Goal: Task Accomplishment & Management: Manage account settings

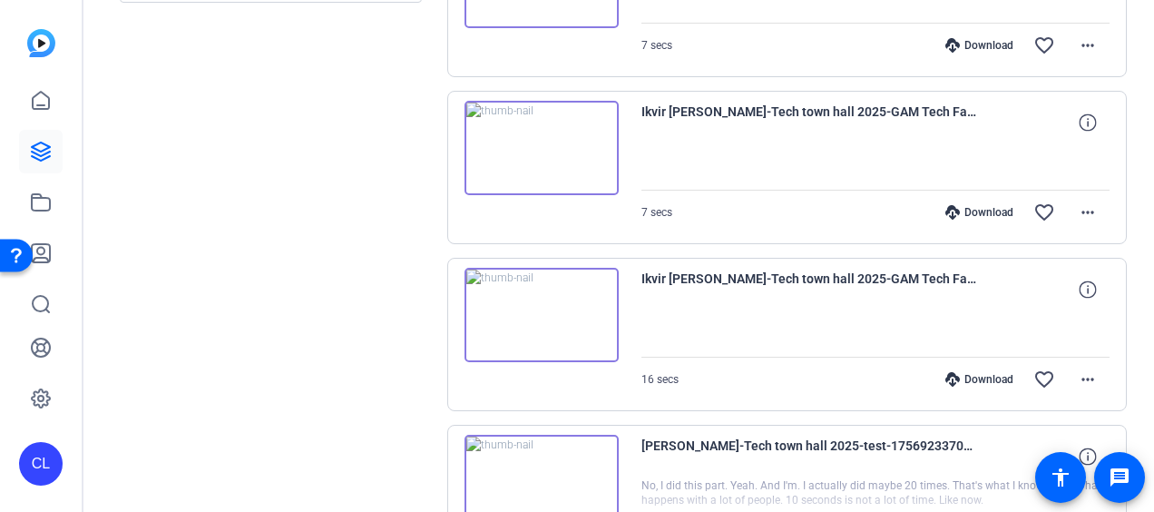
scroll to position [693, 0]
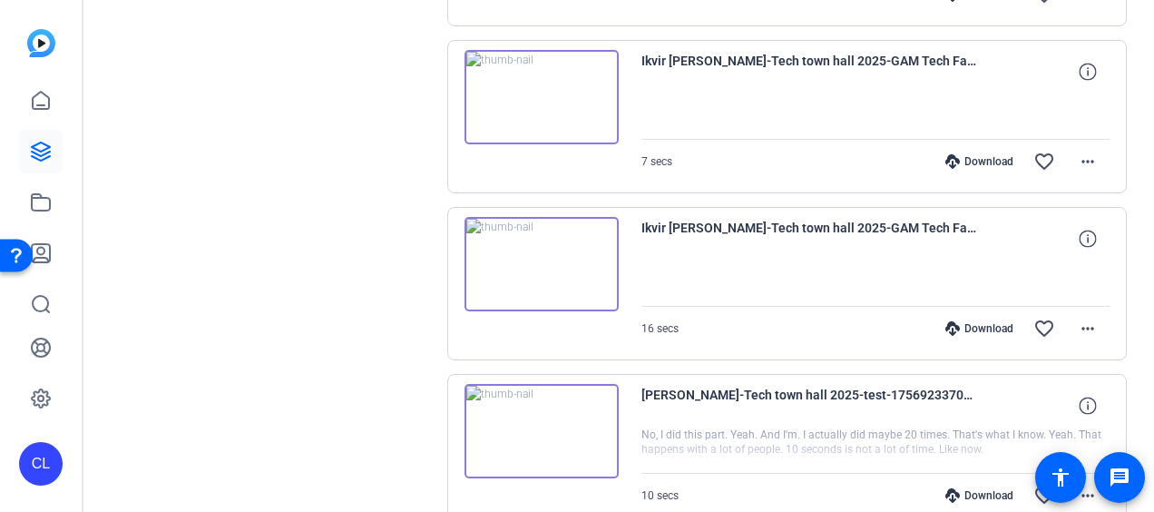
click at [534, 257] on img at bounding box center [541, 264] width 154 height 94
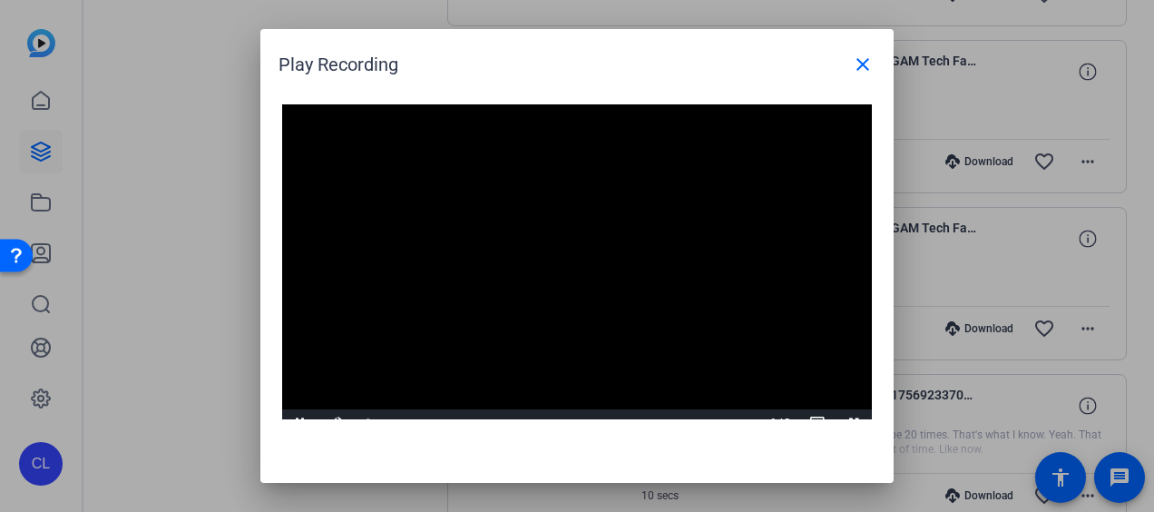
click at [573, 257] on video "Video Player" at bounding box center [577, 270] width 590 height 332
drag, startPoint x: 645, startPoint y: 215, endPoint x: 703, endPoint y: 152, distance: 85.4
click at [645, 215] on video "Video Player" at bounding box center [577, 270] width 590 height 332
click at [677, 318] on video "Video Player" at bounding box center [577, 270] width 590 height 332
drag, startPoint x: 671, startPoint y: 185, endPoint x: 698, endPoint y: 158, distance: 38.5
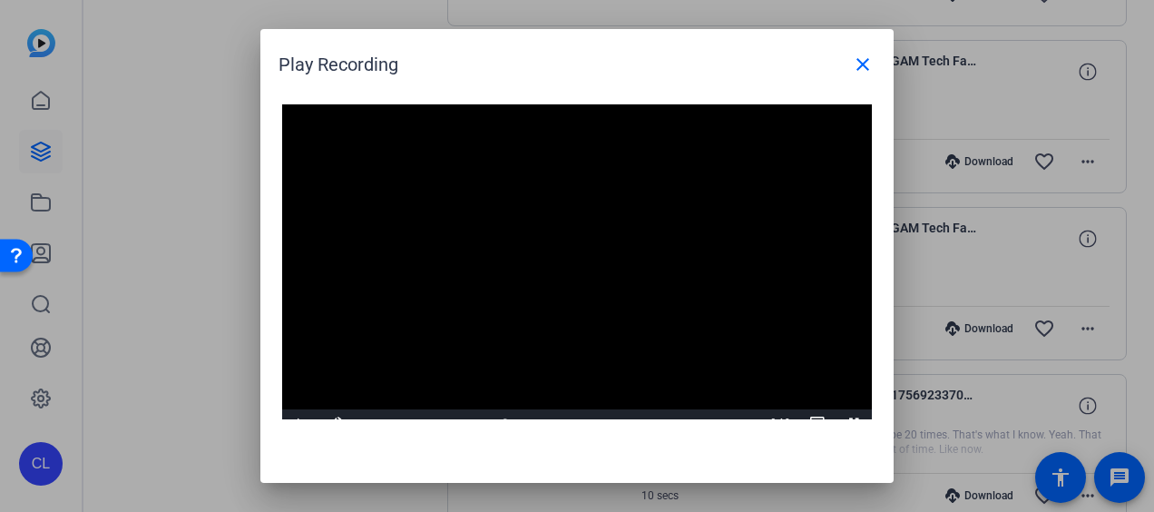
click at [671, 185] on video "Video Player" at bounding box center [577, 270] width 590 height 332
click at [851, 63] on span at bounding box center [863, 65] width 44 height 44
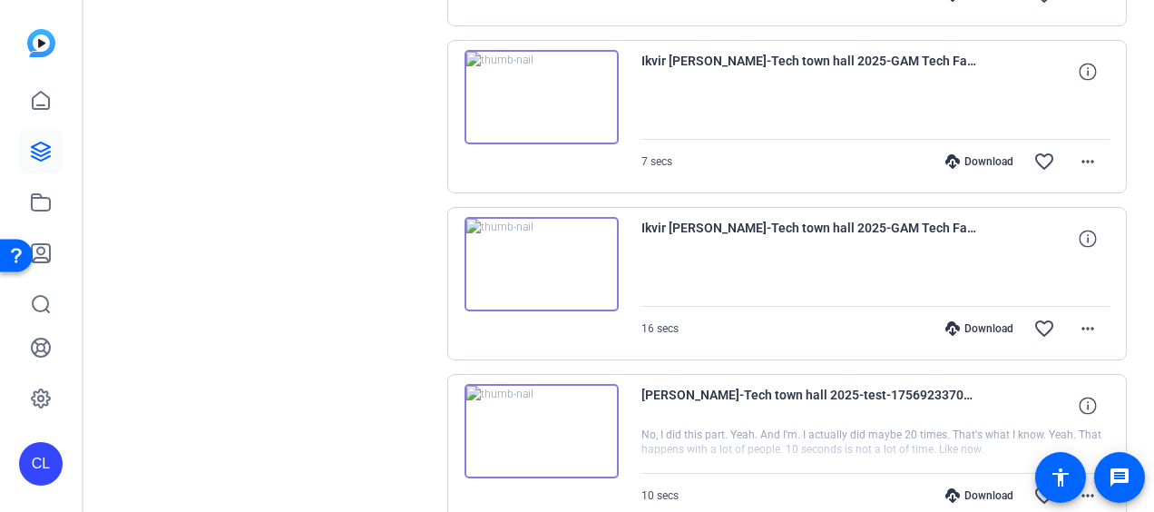
click at [533, 96] on img at bounding box center [541, 97] width 154 height 94
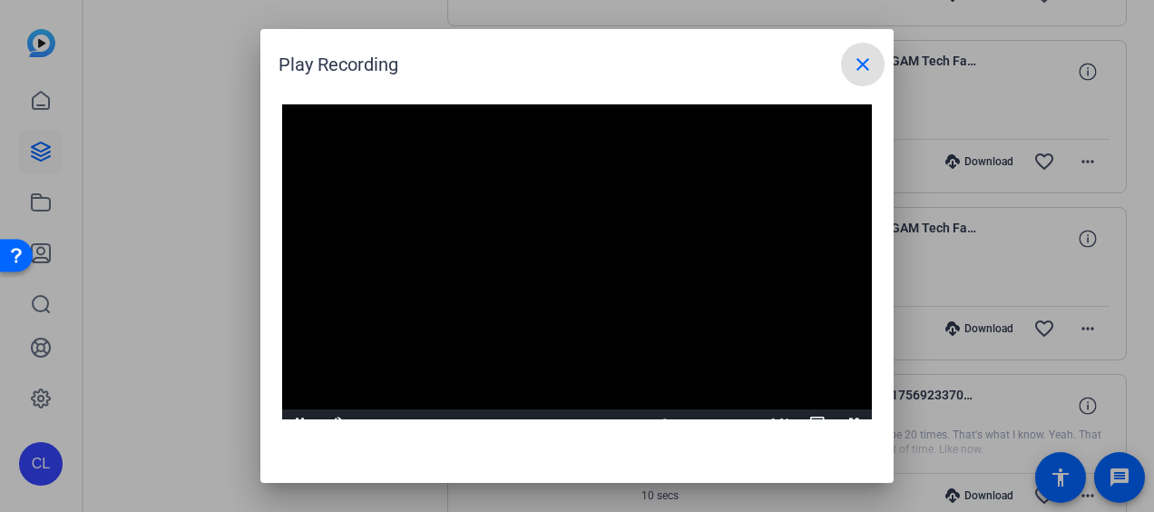
click at [860, 61] on mat-icon "close" at bounding box center [863, 65] width 22 height 22
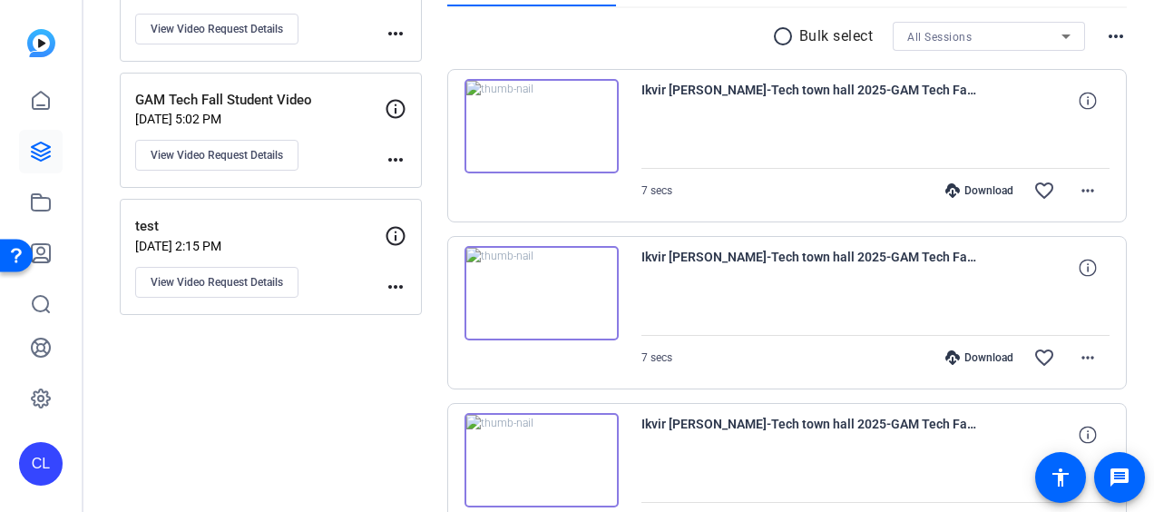
scroll to position [149, 0]
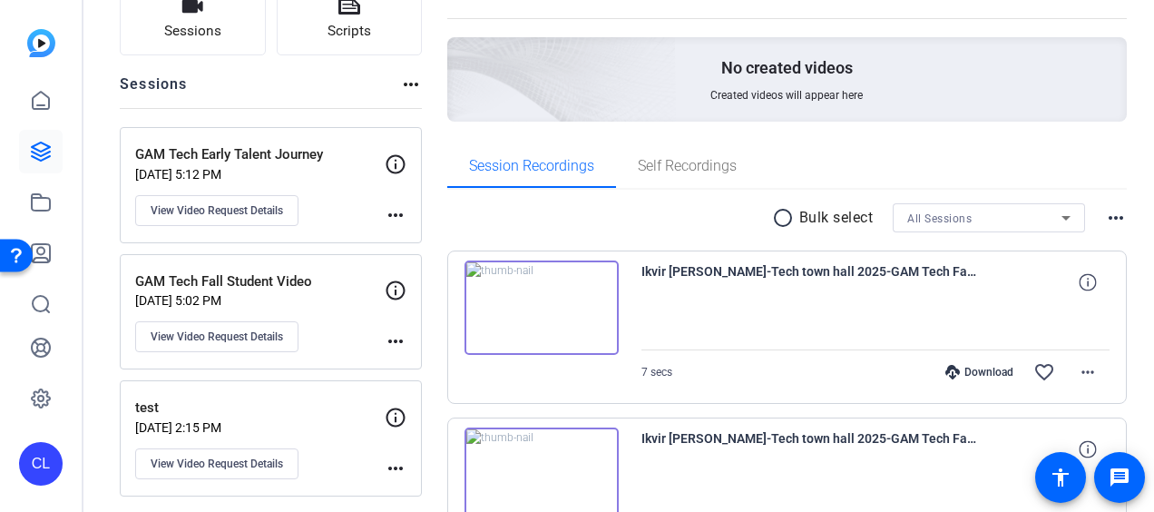
click at [542, 298] on img at bounding box center [541, 307] width 154 height 94
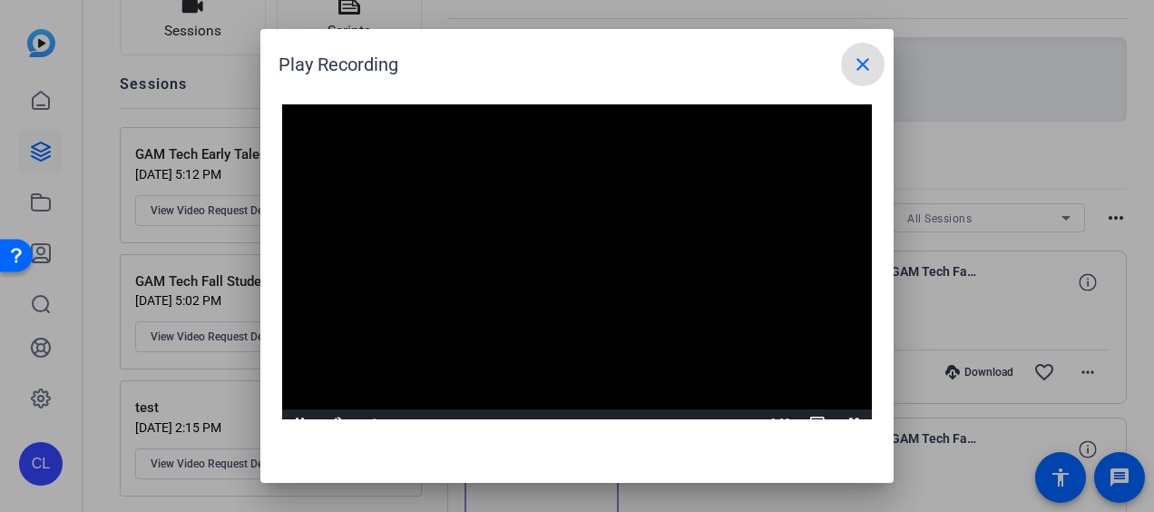
click at [568, 248] on video "Video Player" at bounding box center [577, 270] width 590 height 332
click at [595, 250] on video "Video Player" at bounding box center [577, 270] width 590 height 332
click at [864, 67] on mat-icon "close" at bounding box center [863, 65] width 22 height 22
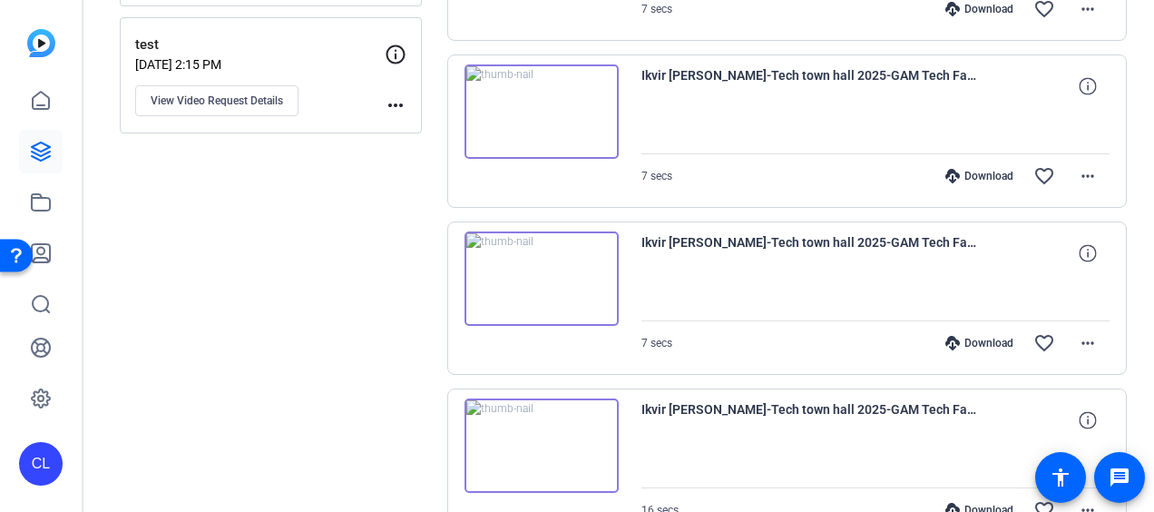
scroll to position [784, 0]
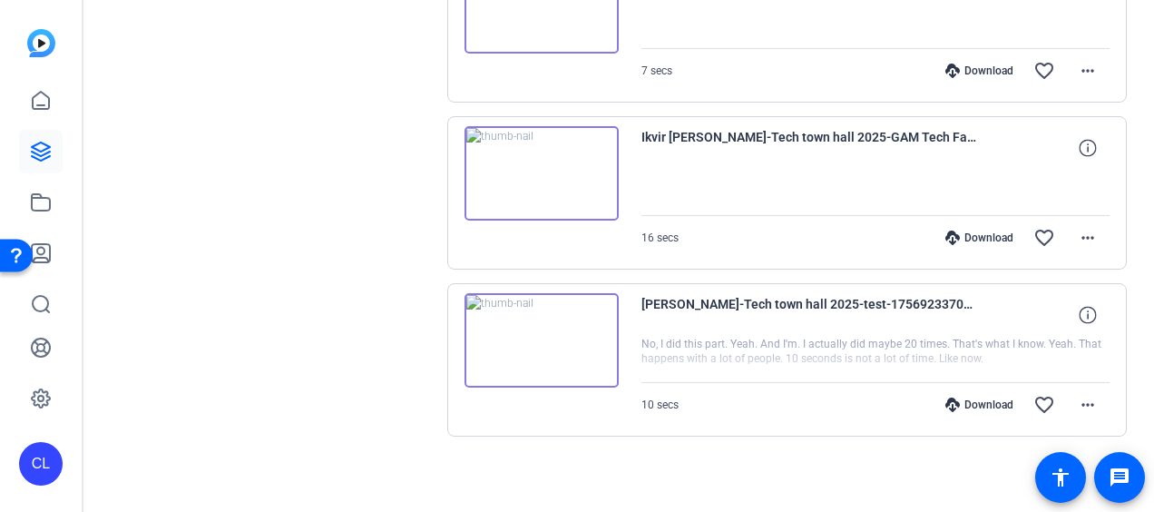
click at [542, 334] on img at bounding box center [541, 340] width 154 height 94
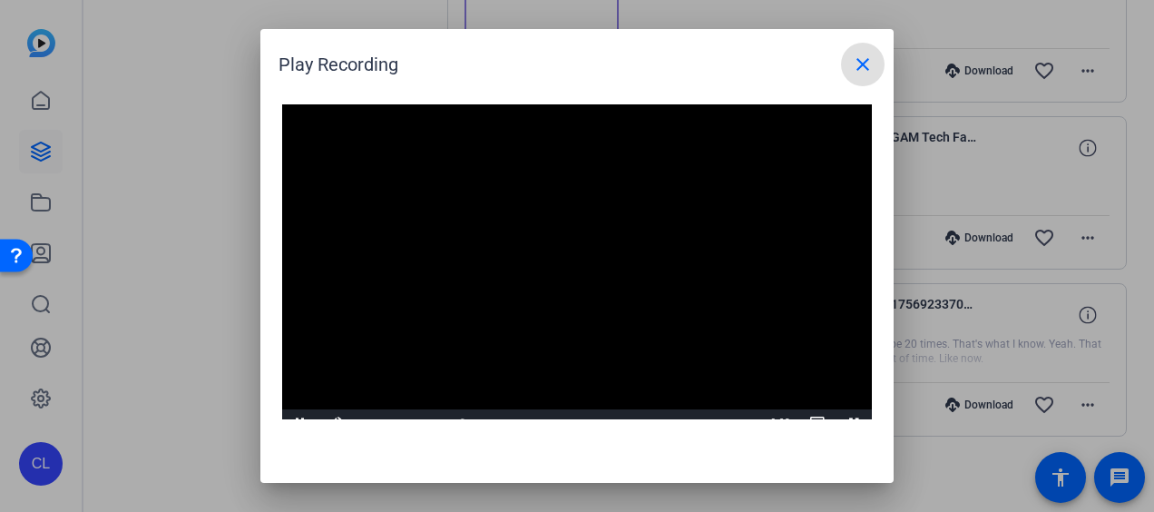
click at [859, 71] on mat-icon "close" at bounding box center [863, 65] width 22 height 22
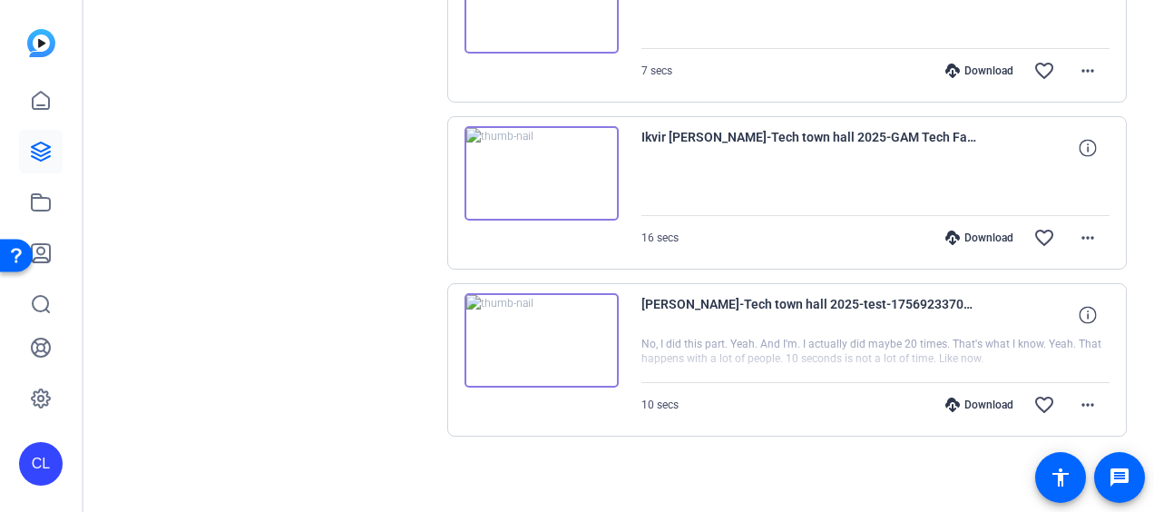
click at [712, 464] on div "radio_button_unchecked Bulk select All Sessions more_horiz Ikvir Chahal-Tech to…" at bounding box center [787, 25] width 680 height 940
click at [542, 338] on img at bounding box center [541, 340] width 154 height 94
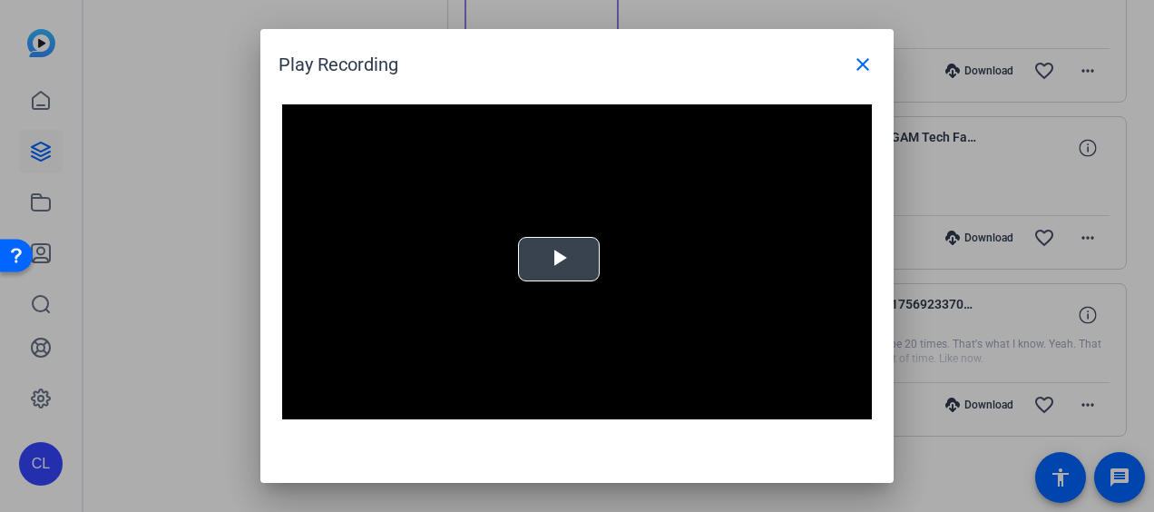
click at [559, 259] on span "Video Player" at bounding box center [559, 259] width 0 height 0
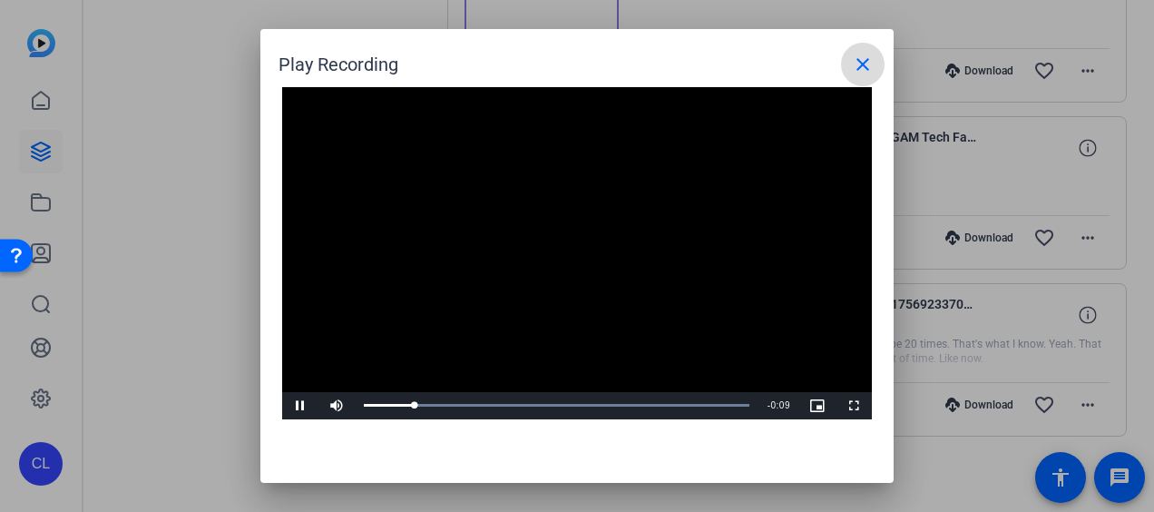
click at [864, 71] on mat-icon "close" at bounding box center [863, 65] width 22 height 22
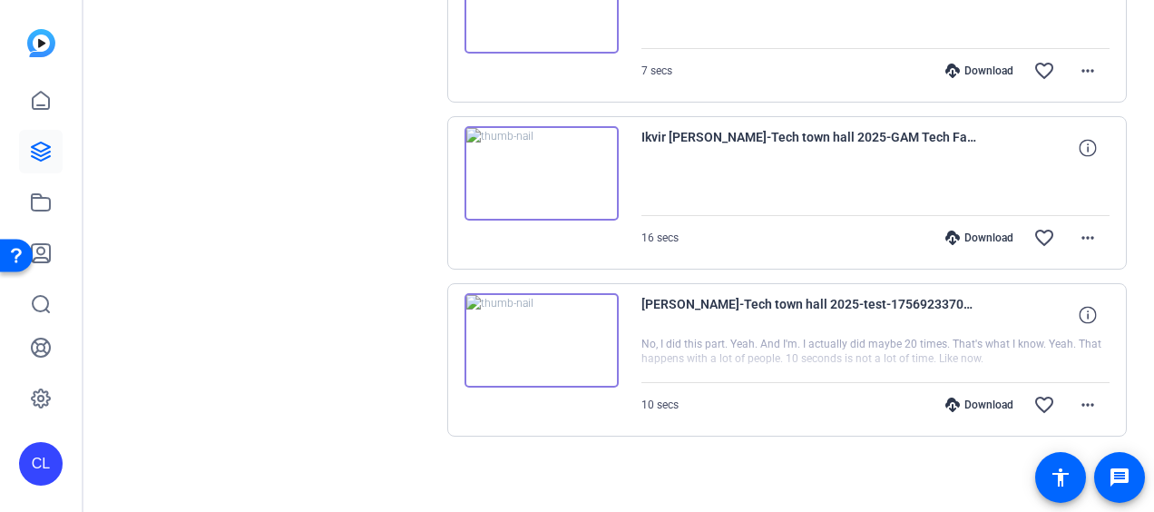
click at [548, 169] on img at bounding box center [541, 173] width 154 height 94
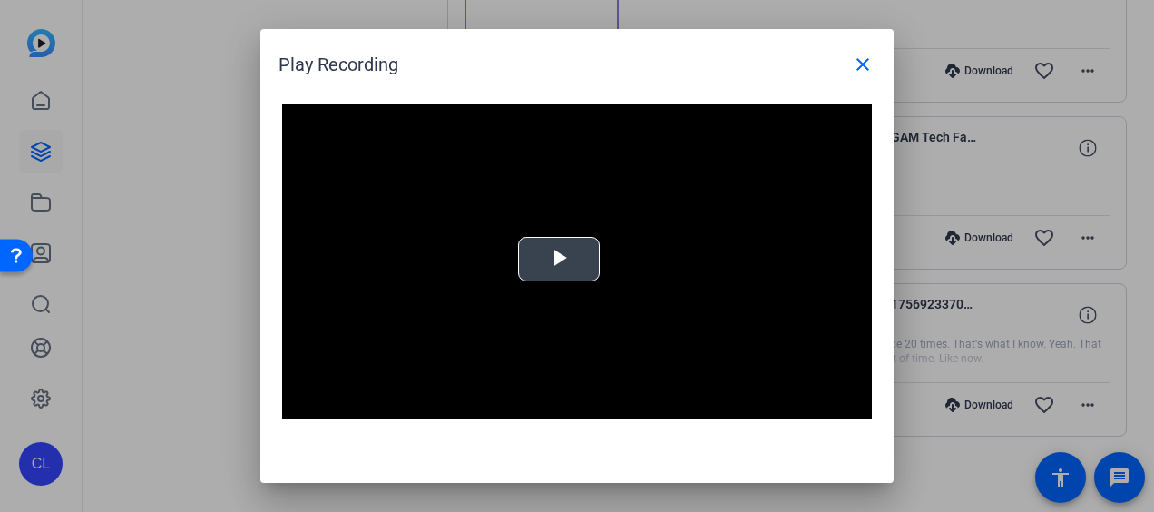
click at [559, 259] on span "Video Player" at bounding box center [559, 259] width 0 height 0
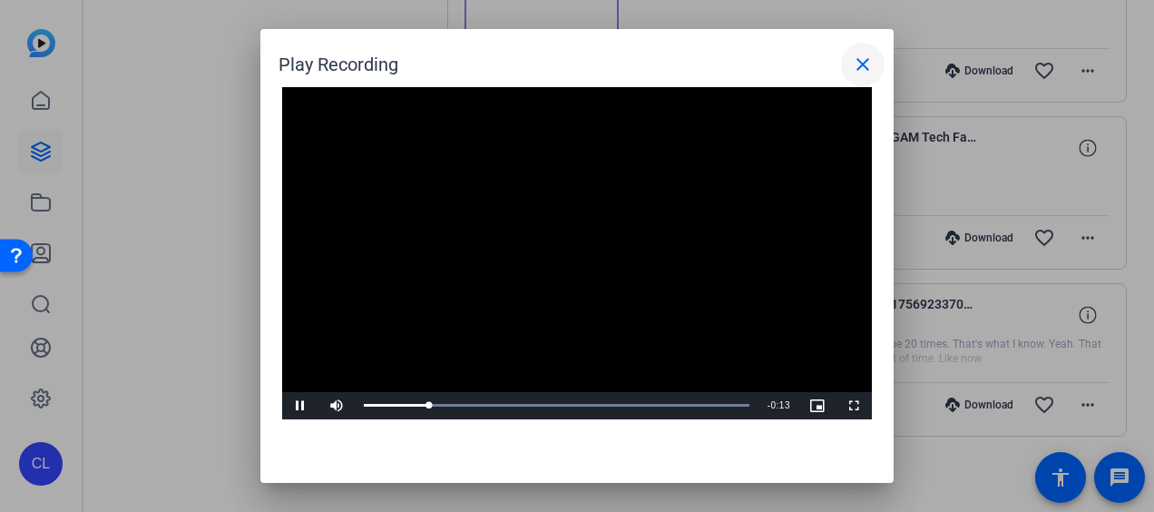
click at [860, 59] on mat-icon "close" at bounding box center [863, 65] width 22 height 22
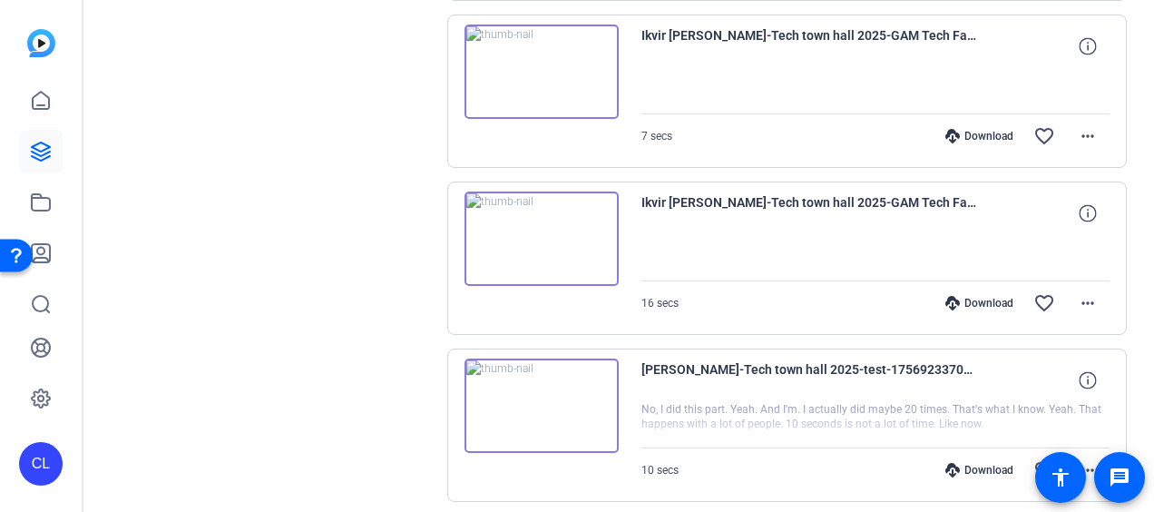
scroll to position [602, 0]
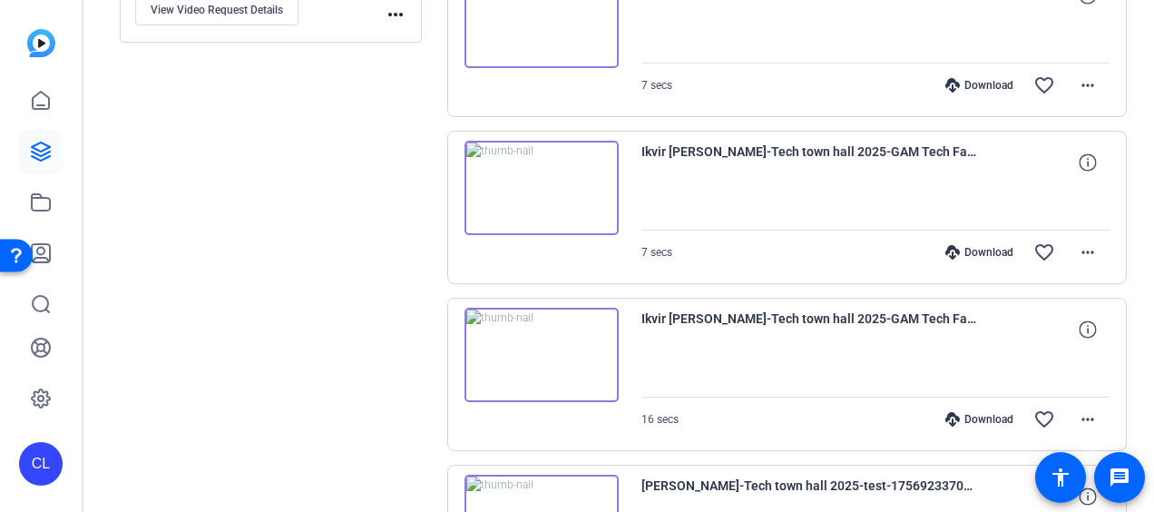
click at [542, 187] on img at bounding box center [541, 188] width 154 height 94
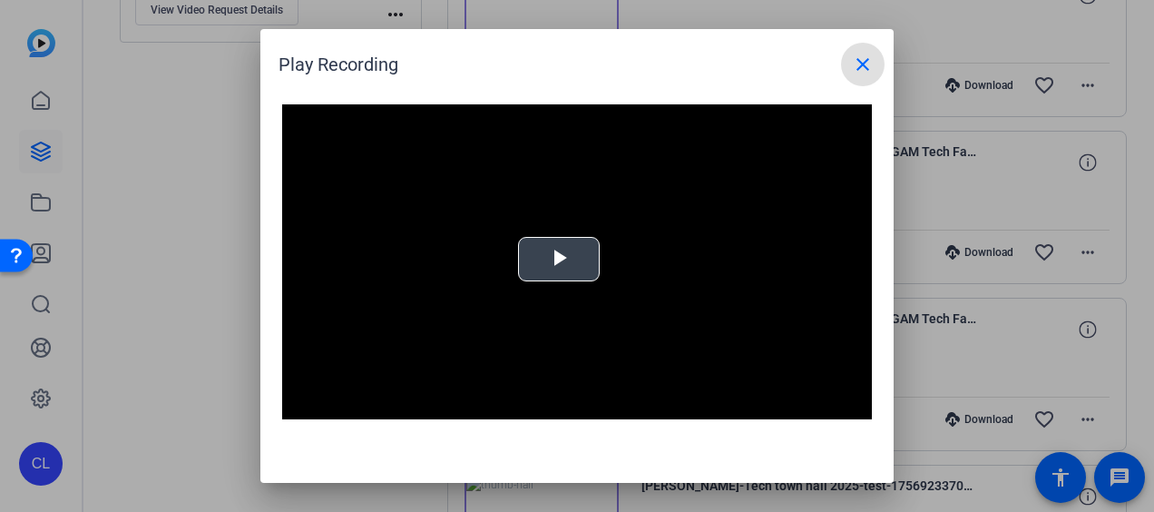
click at [559, 259] on span "Video Player" at bounding box center [559, 259] width 0 height 0
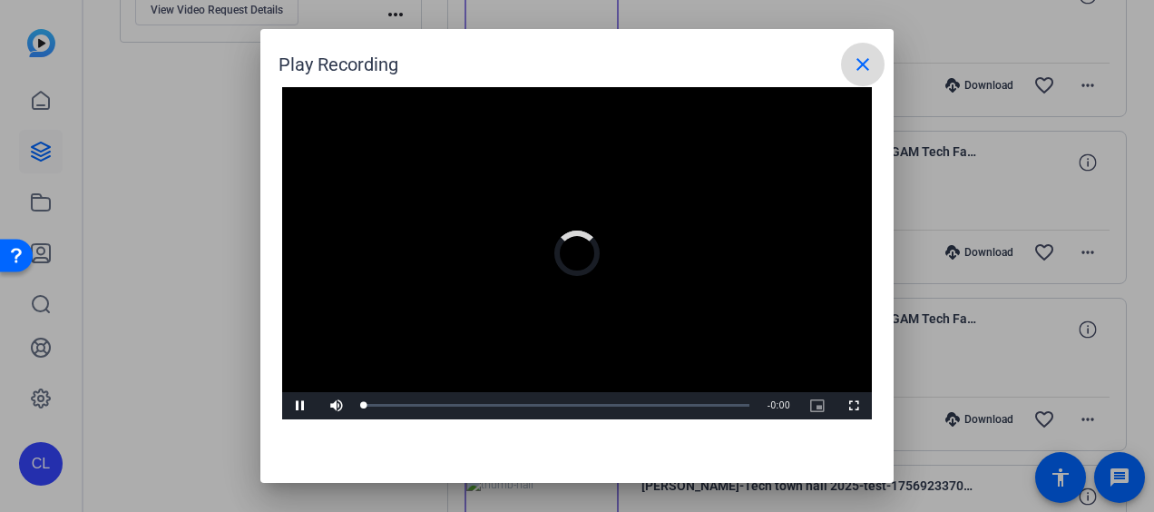
click at [867, 66] on mat-icon "close" at bounding box center [863, 65] width 22 height 22
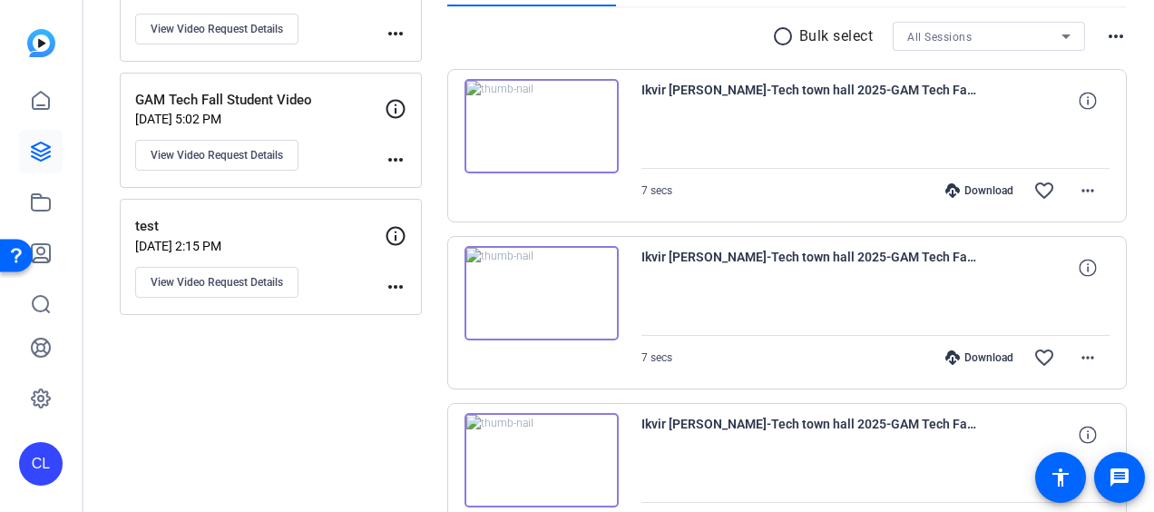
scroll to position [149, 0]
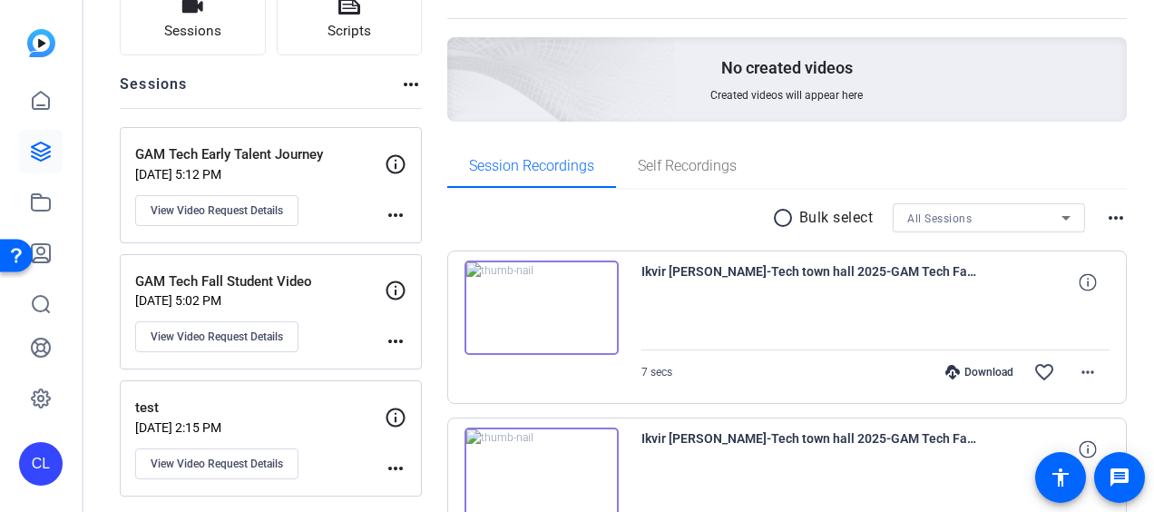
click at [541, 310] on img at bounding box center [541, 307] width 154 height 94
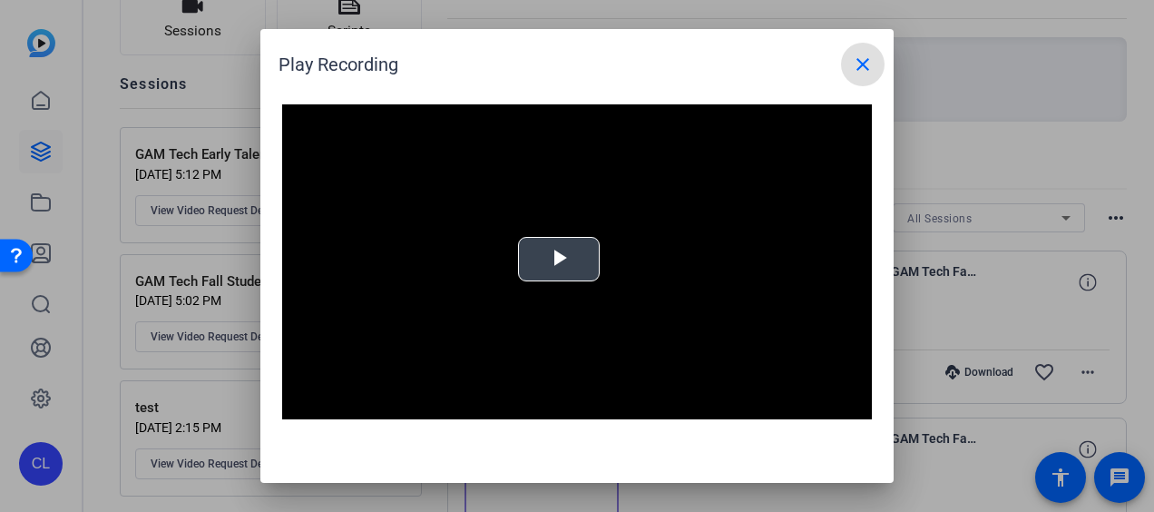
click at [559, 259] on span "Video Player" at bounding box center [559, 259] width 0 height 0
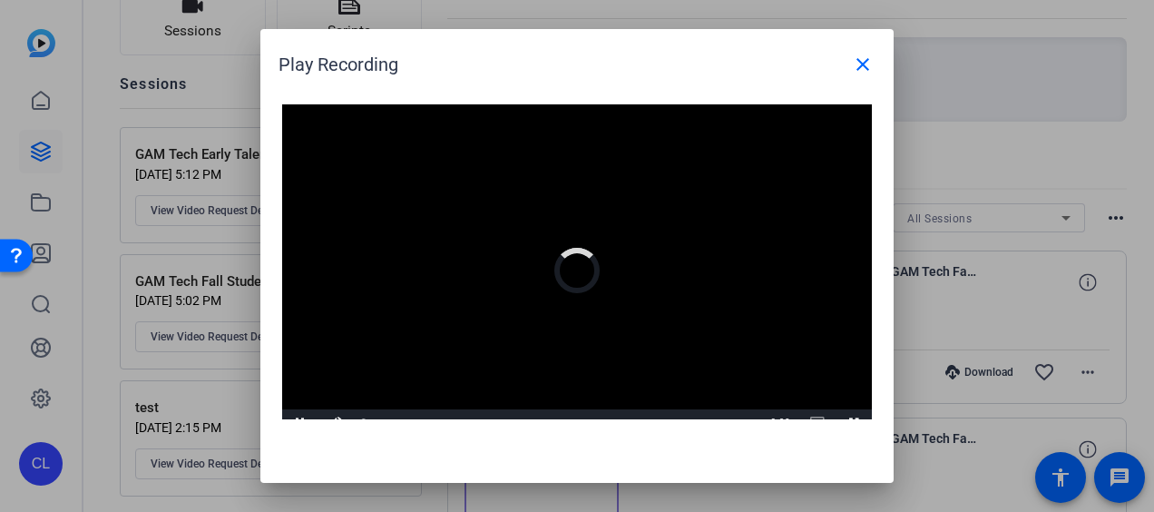
scroll to position [17, 0]
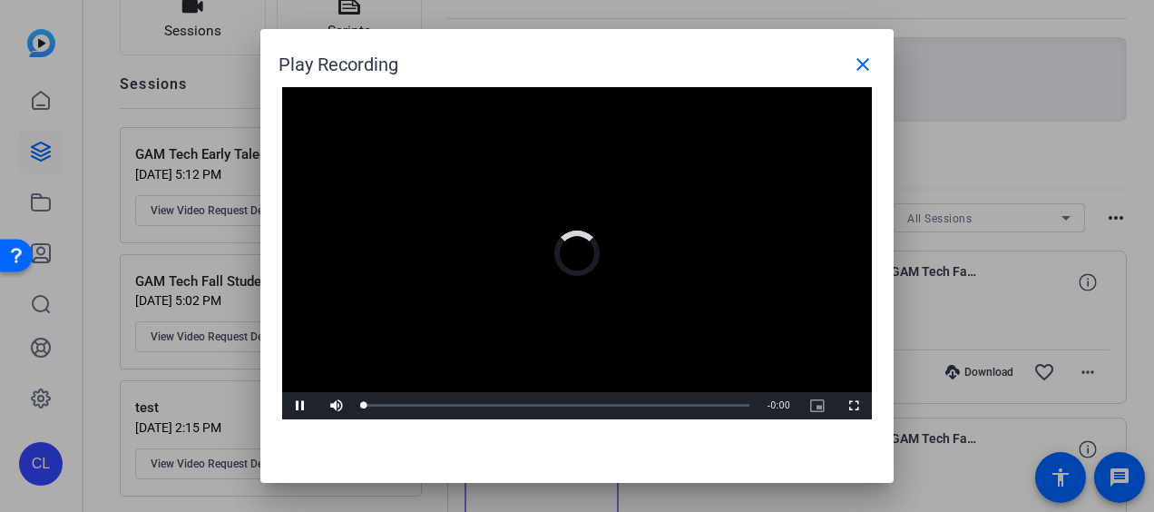
click at [1007, 262] on div at bounding box center [577, 256] width 1154 height 512
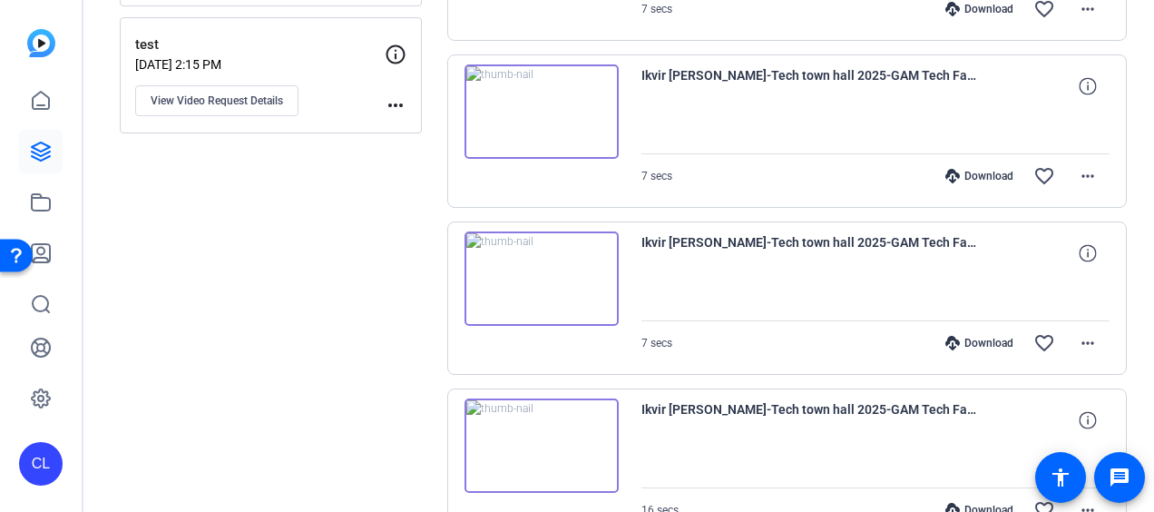
scroll to position [693, 0]
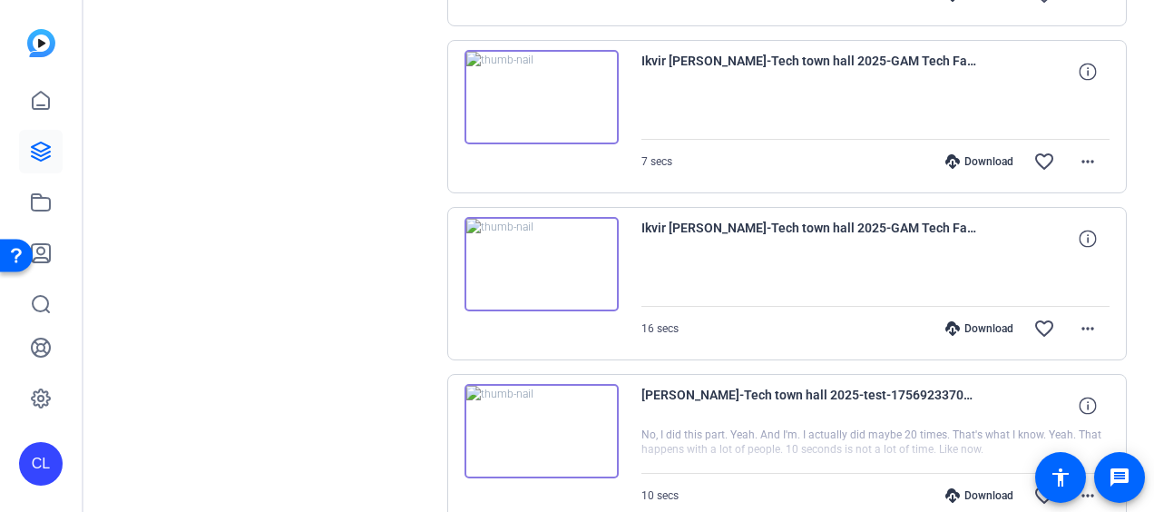
click at [534, 259] on img at bounding box center [541, 264] width 154 height 94
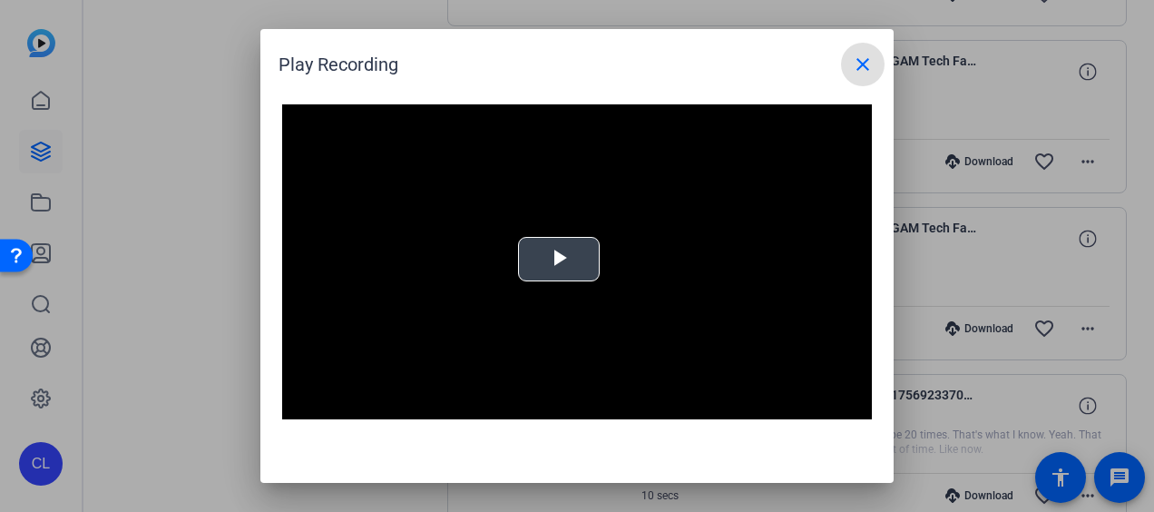
click at [559, 259] on span "Video Player" at bounding box center [559, 259] width 0 height 0
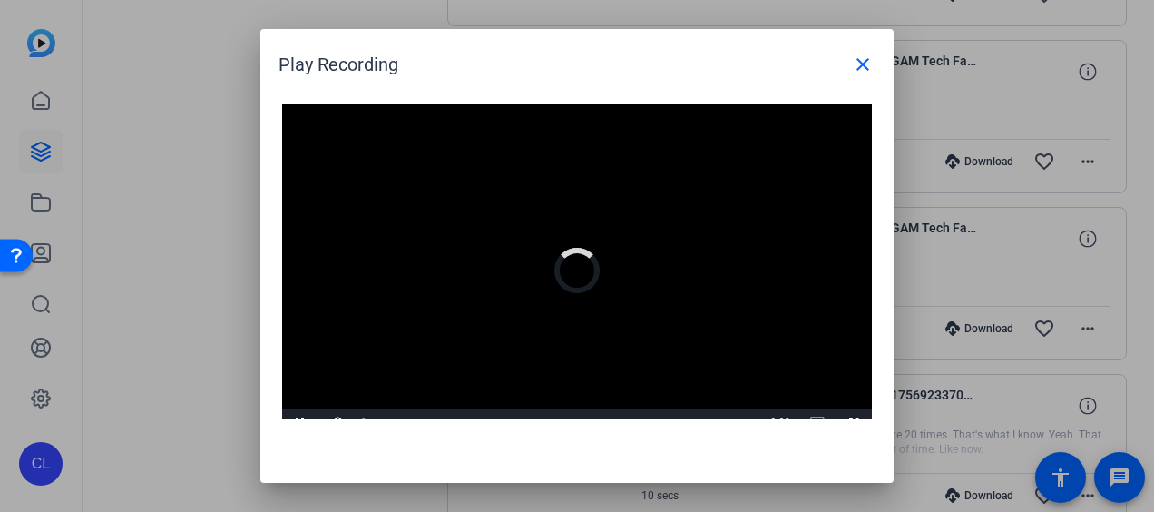
scroll to position [17, 0]
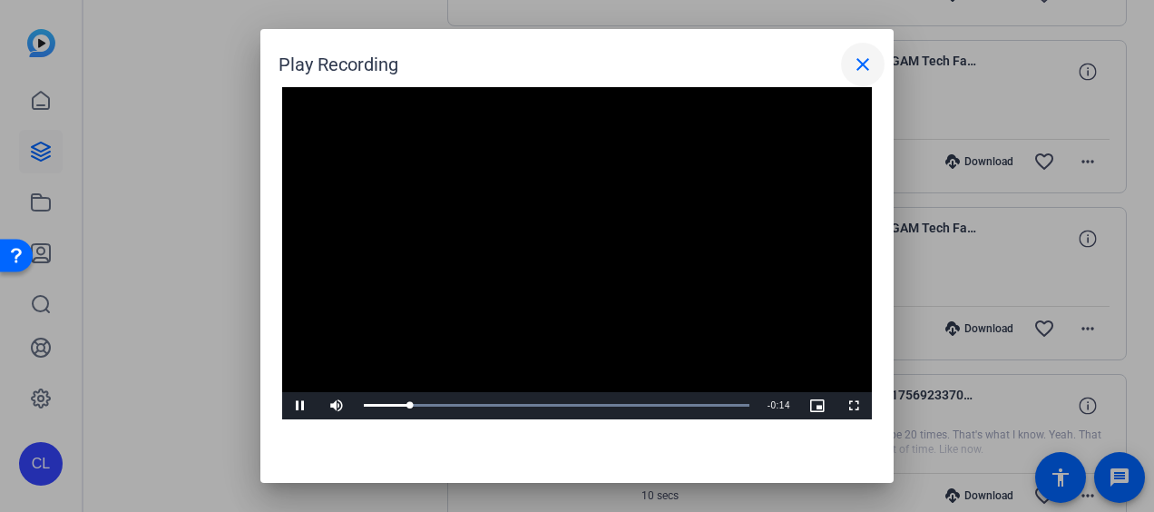
click at [869, 55] on mat-icon "close" at bounding box center [863, 65] width 22 height 22
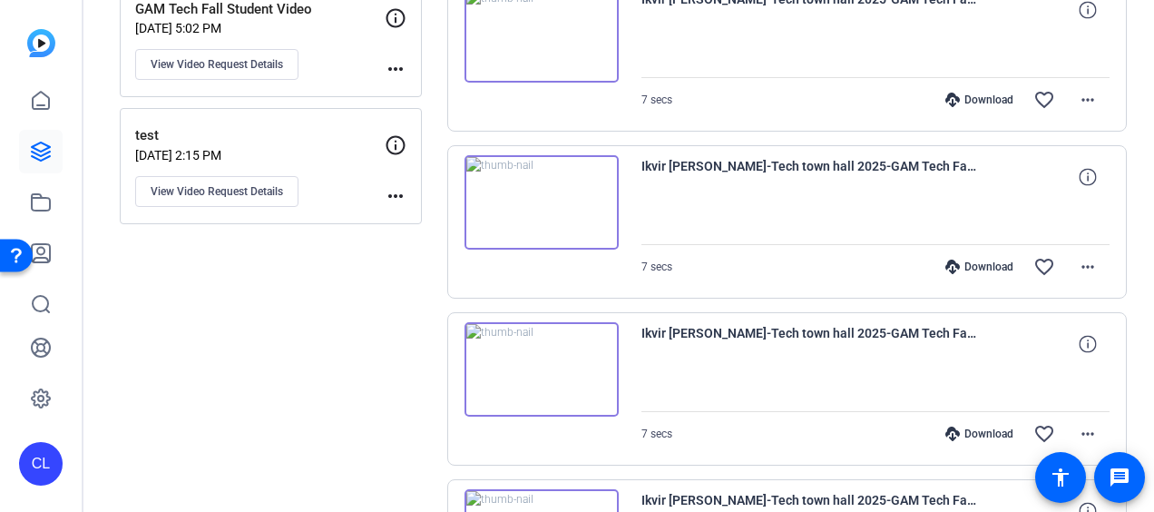
scroll to position [239, 0]
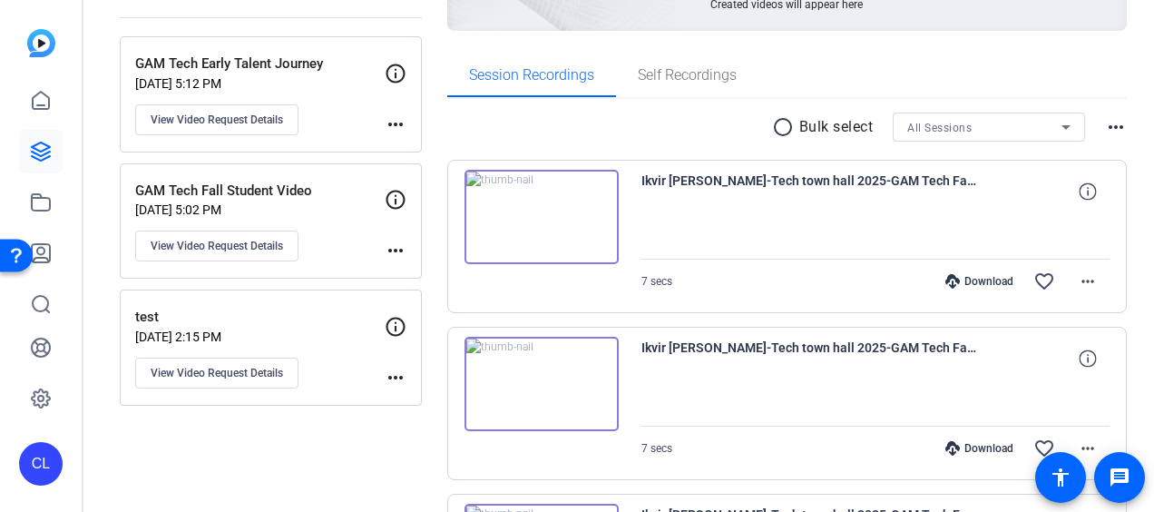
click at [532, 210] on img at bounding box center [541, 217] width 154 height 94
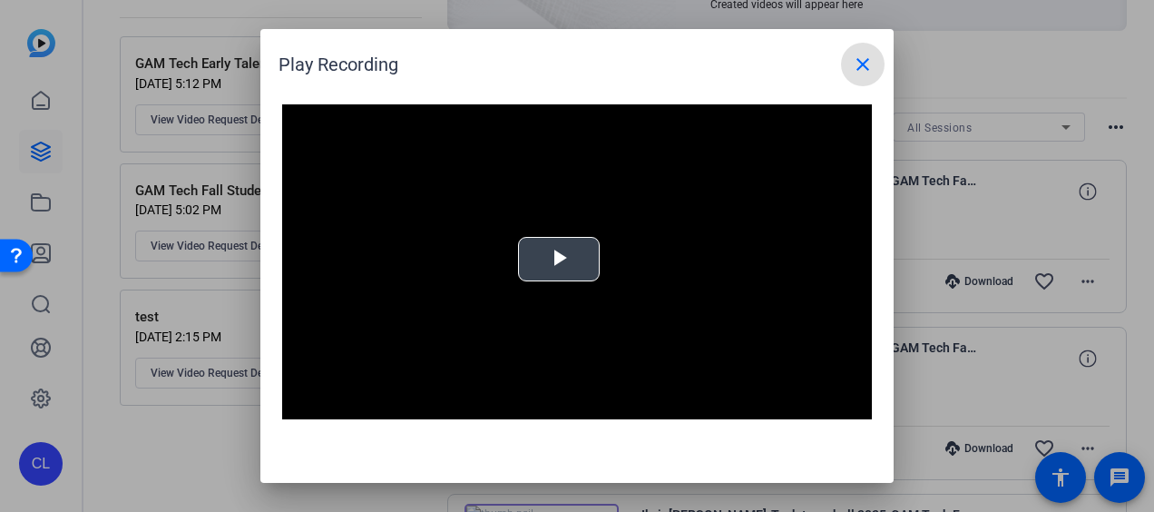
click at [559, 259] on span "Video Player" at bounding box center [559, 259] width 0 height 0
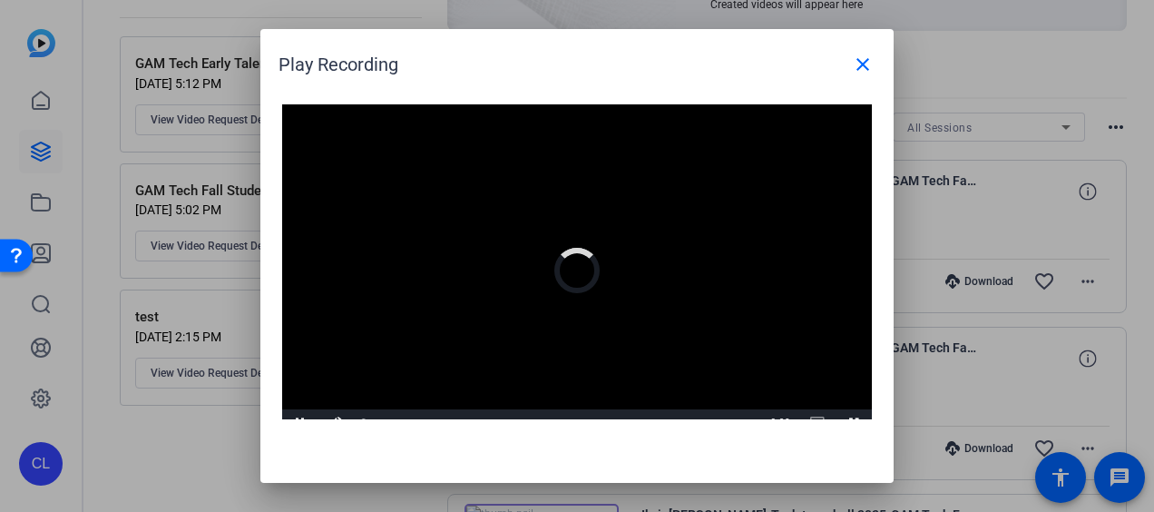
scroll to position [17, 0]
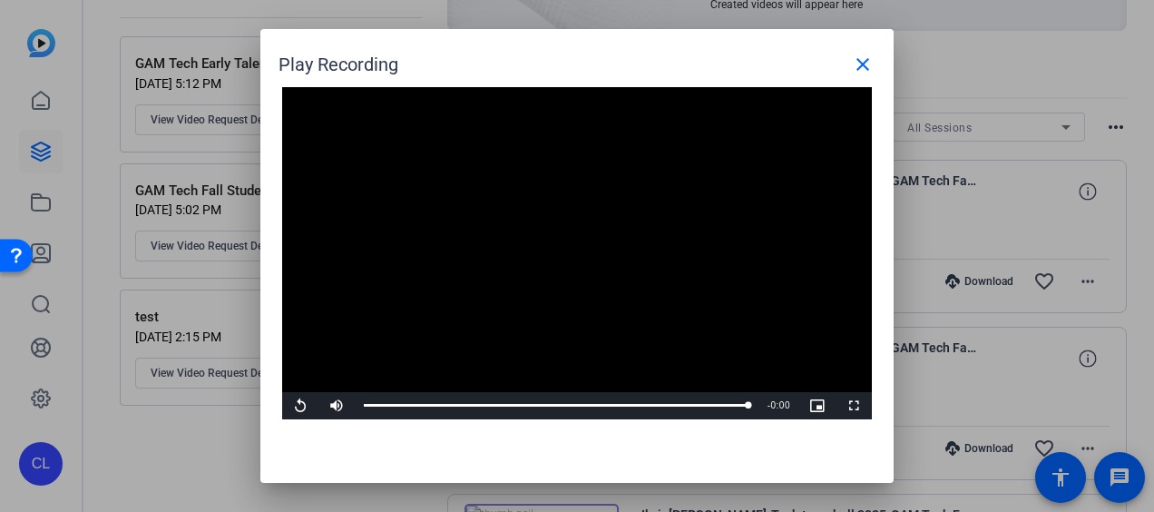
click at [180, 483] on div at bounding box center [577, 256] width 1154 height 512
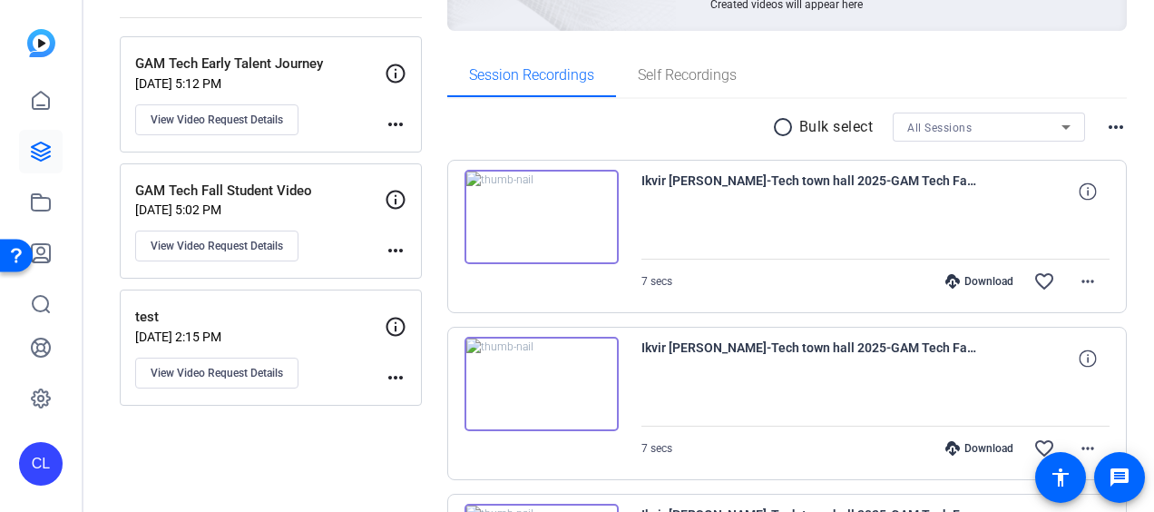
click at [539, 205] on img at bounding box center [541, 217] width 154 height 94
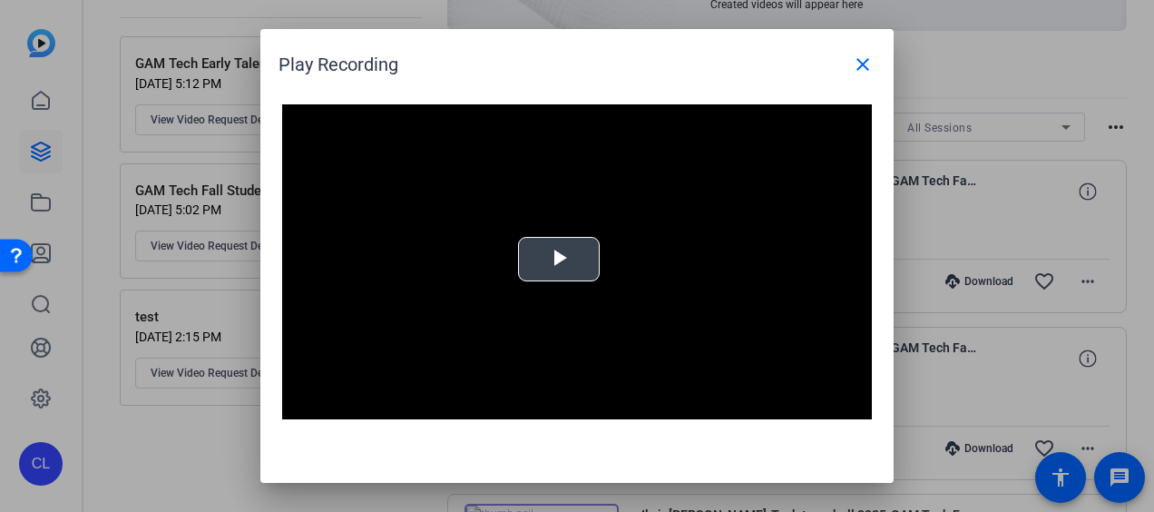
click at [559, 259] on span "Video Player" at bounding box center [559, 259] width 0 height 0
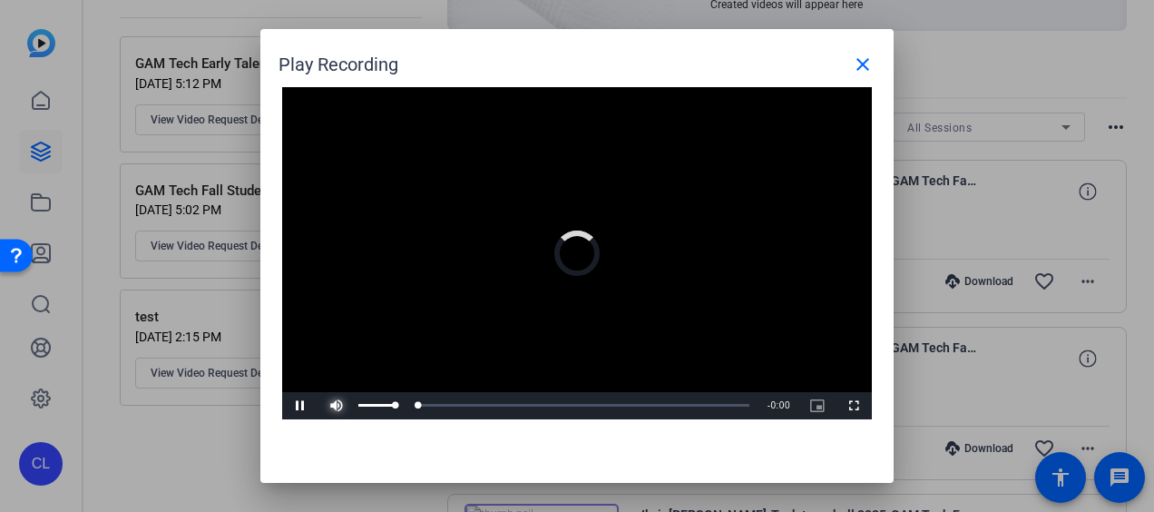
click at [341, 405] on span "Video Player" at bounding box center [336, 405] width 36 height 0
click at [339, 405] on span "Video Player" at bounding box center [336, 405] width 36 height 0
click at [860, 66] on mat-icon "close" at bounding box center [863, 65] width 22 height 22
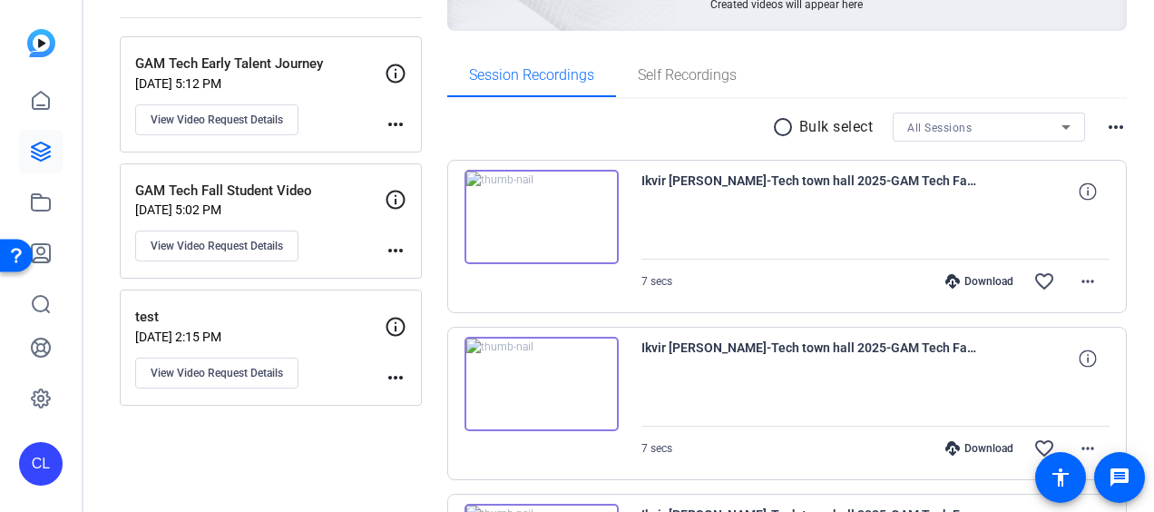
click at [541, 375] on img at bounding box center [541, 384] width 154 height 94
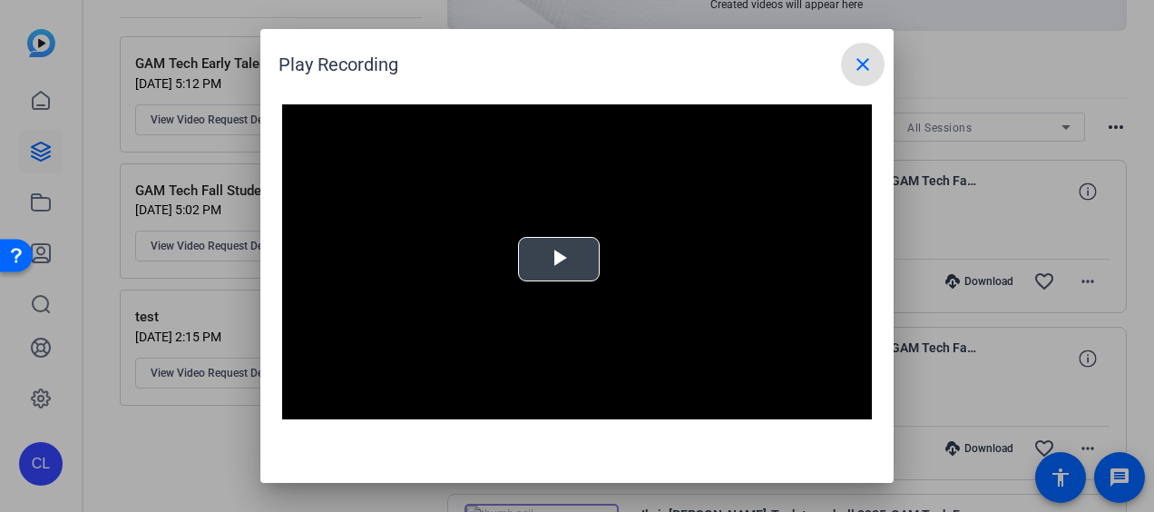
click at [559, 259] on span "Video Player" at bounding box center [559, 259] width 0 height 0
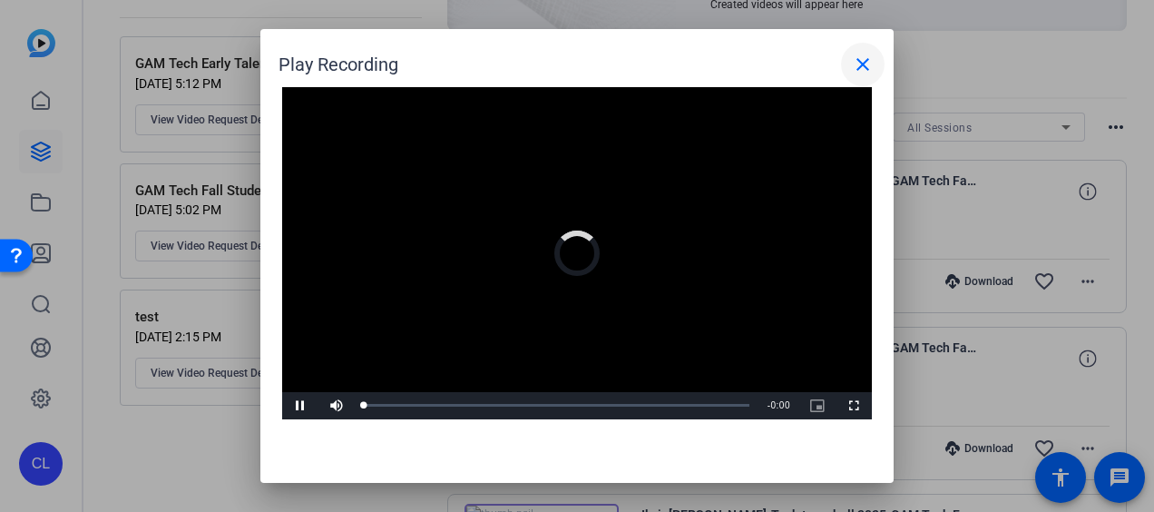
click at [853, 67] on mat-icon "close" at bounding box center [863, 65] width 22 height 22
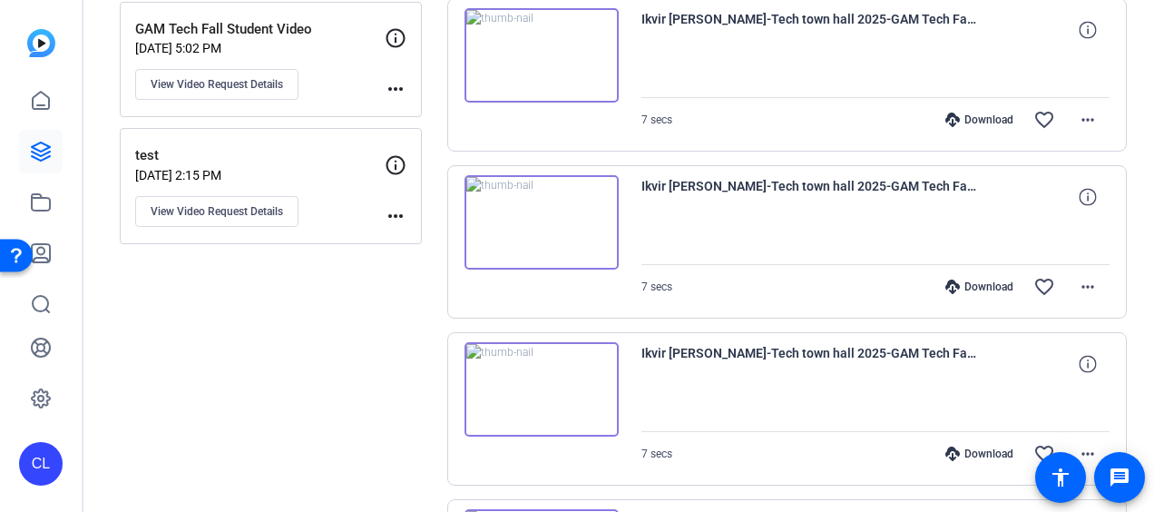
scroll to position [239, 0]
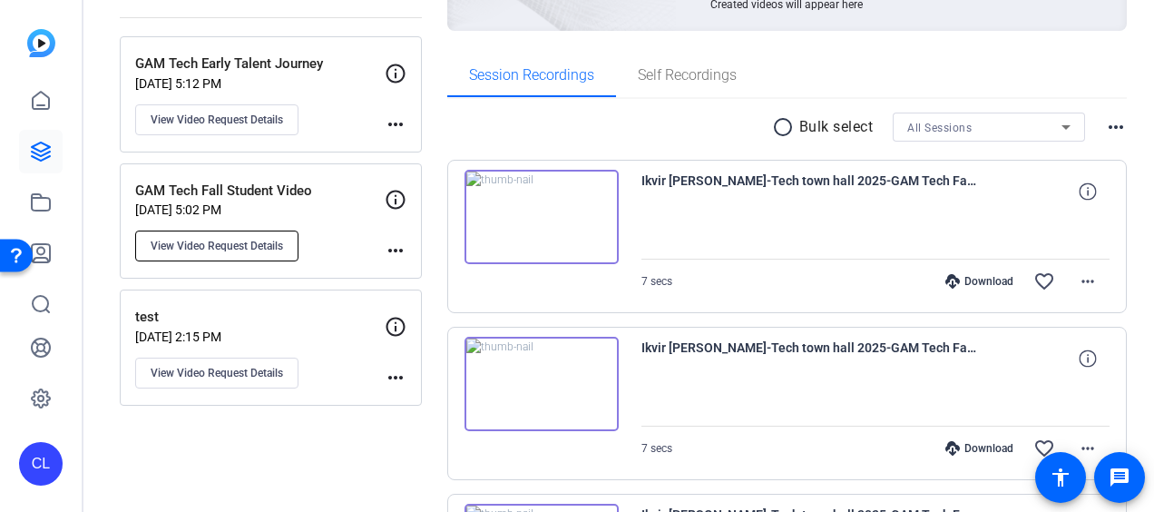
click at [249, 247] on span "View Video Request Details" at bounding box center [217, 246] width 132 height 15
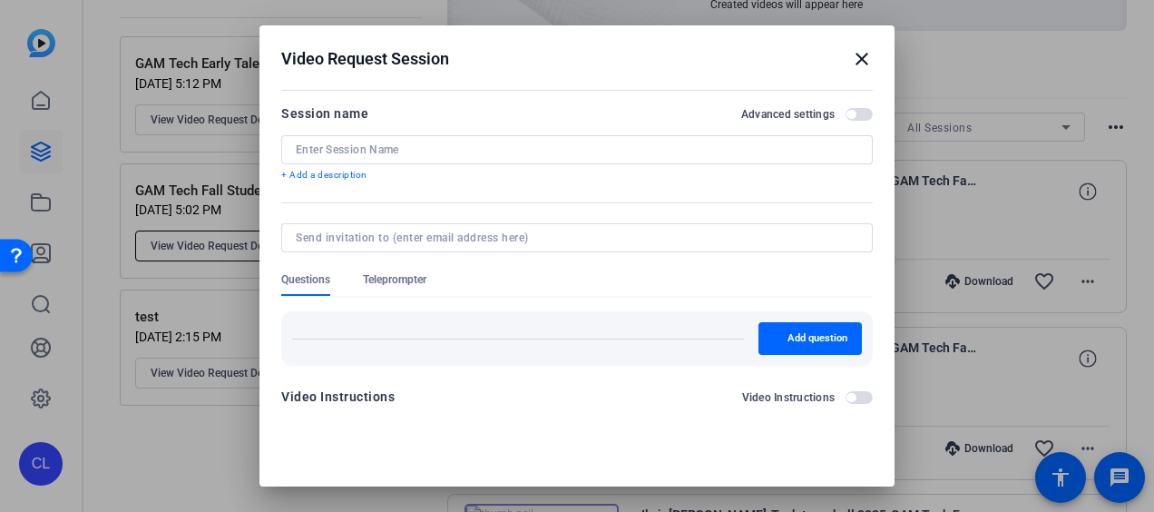
type input "GAM Tech Fall Student Video"
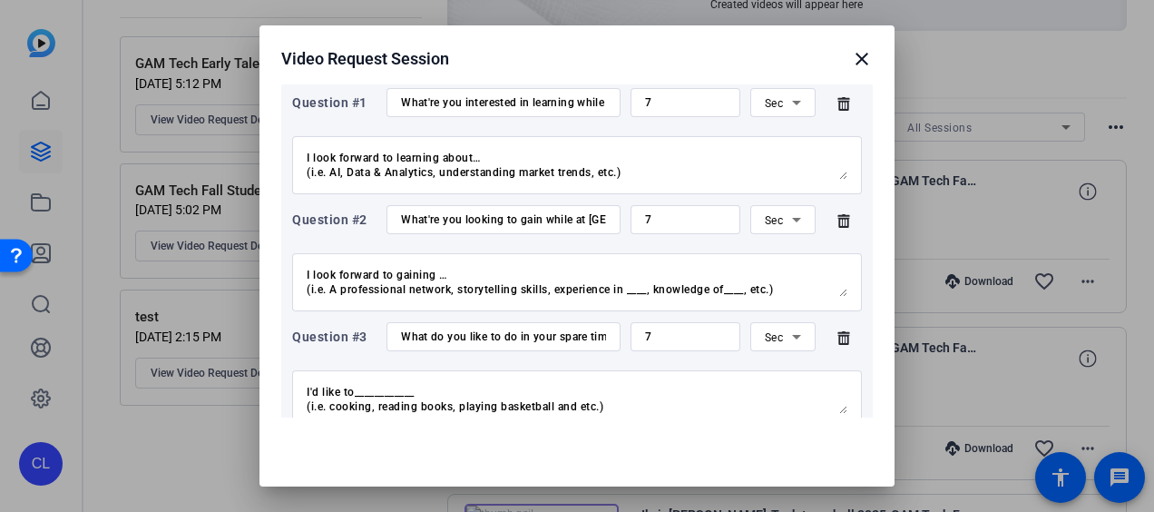
scroll to position [517, 0]
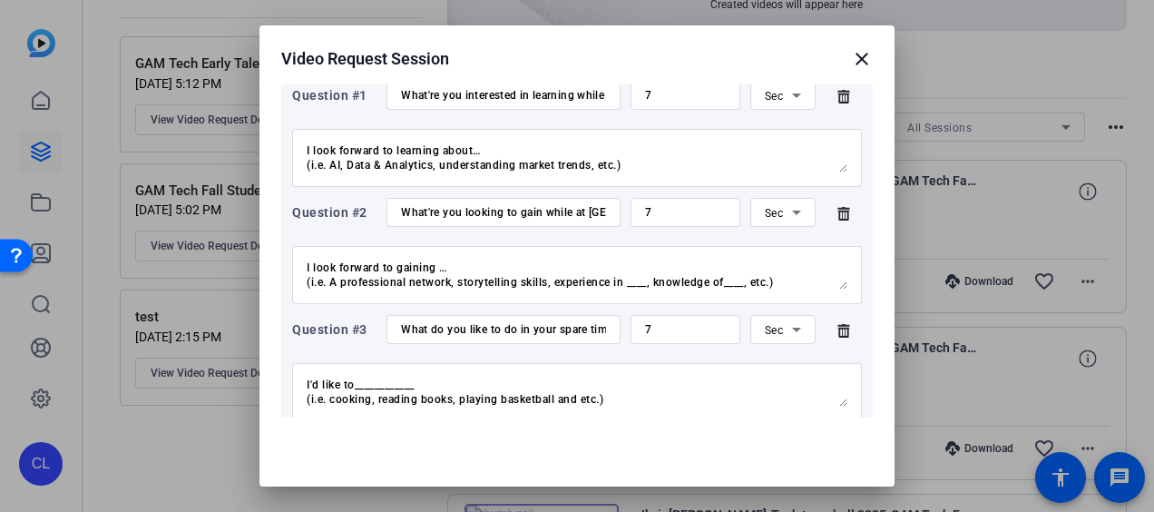
click at [851, 62] on mat-icon "close" at bounding box center [862, 59] width 22 height 22
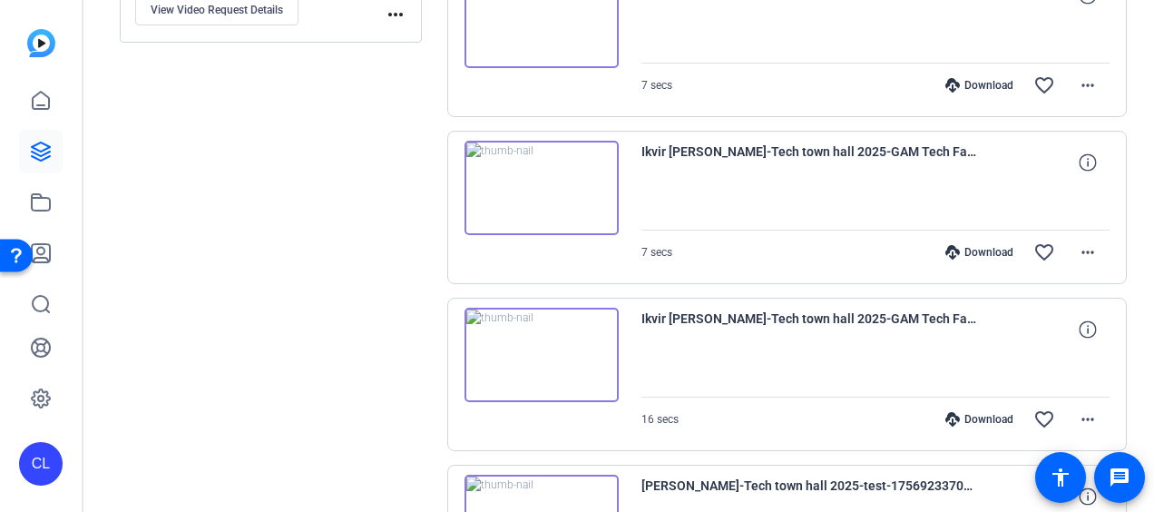
scroll to position [784, 0]
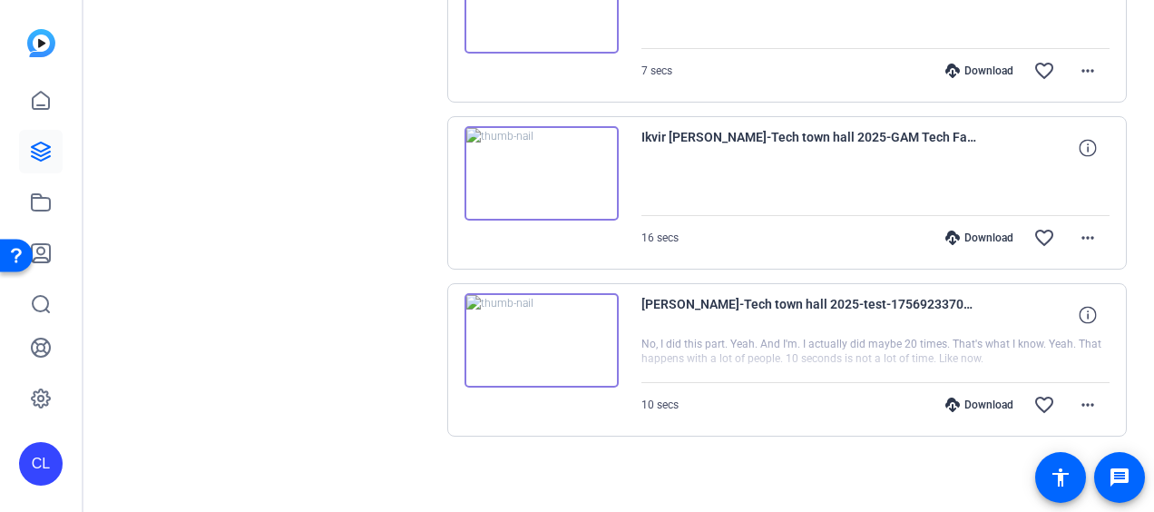
click at [535, 169] on img at bounding box center [541, 173] width 154 height 94
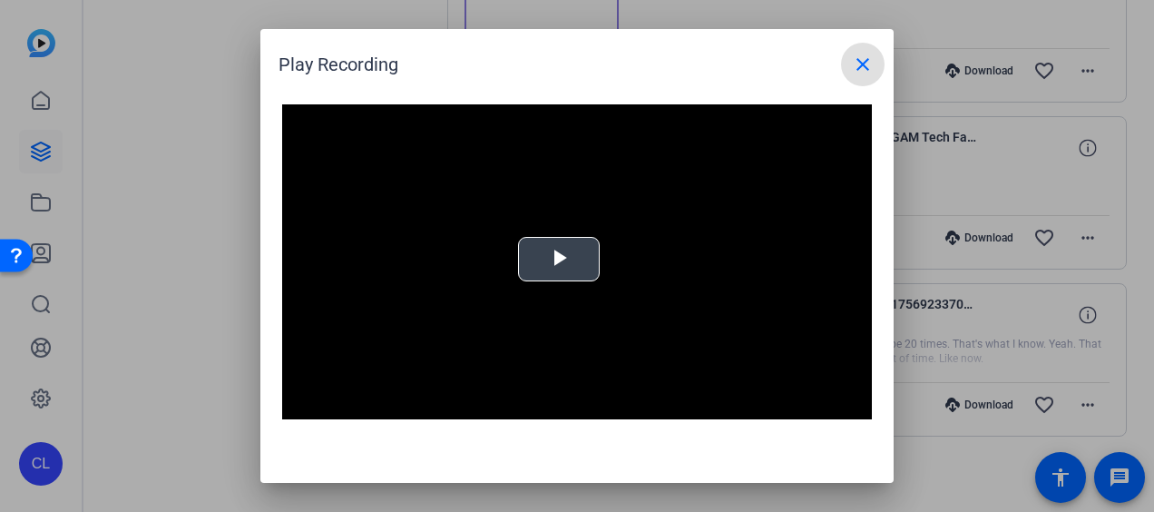
click at [559, 259] on span "Video Player" at bounding box center [559, 259] width 0 height 0
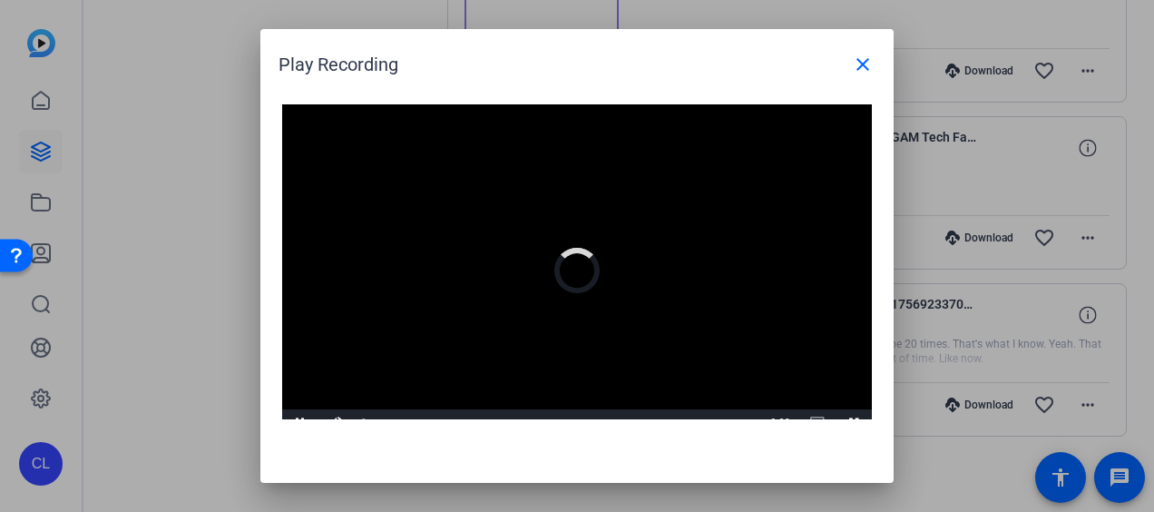
scroll to position [17, 0]
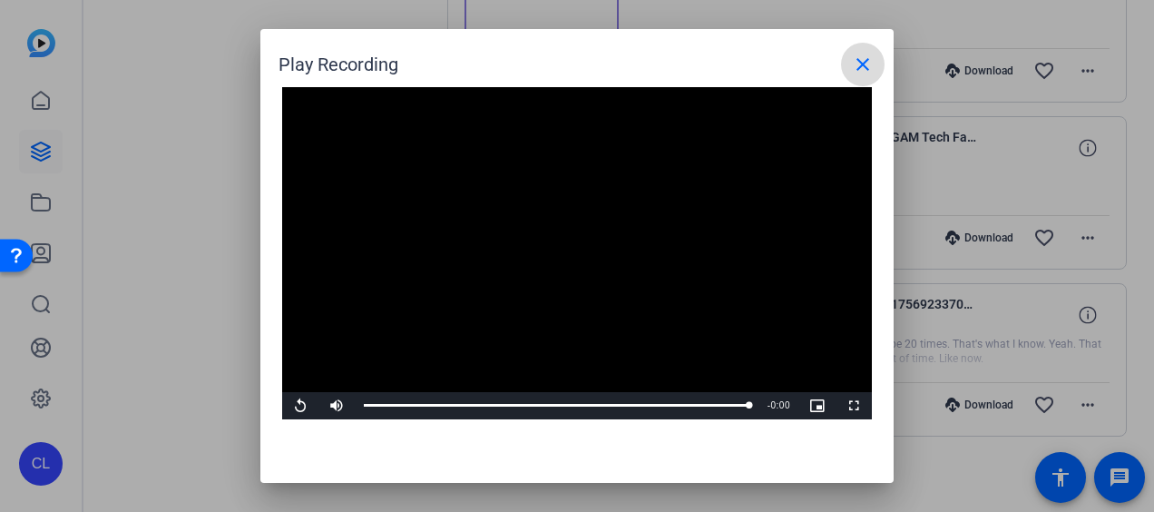
click at [858, 52] on span at bounding box center [863, 65] width 44 height 44
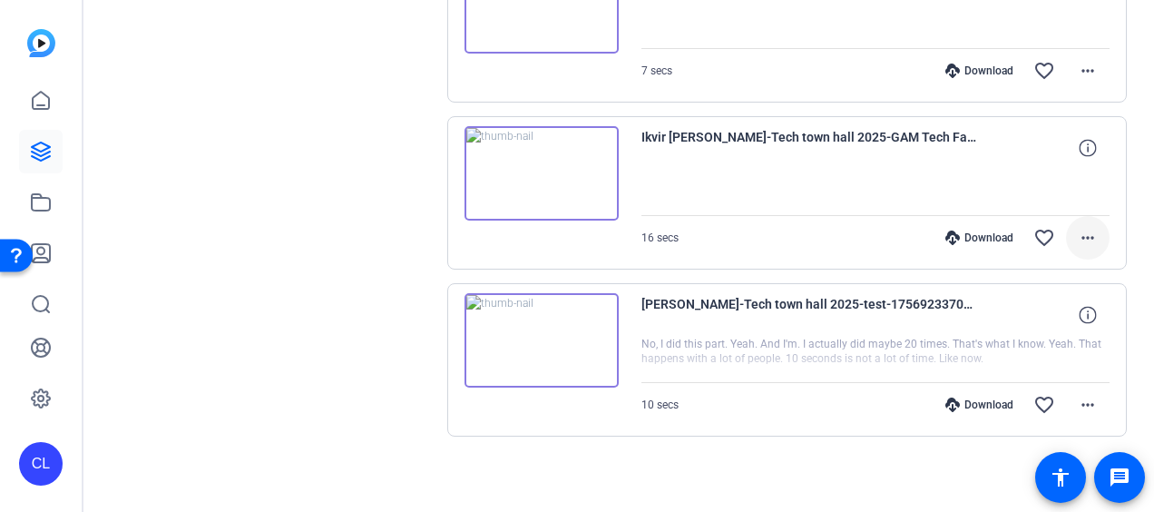
click at [1080, 237] on mat-icon "more_horiz" at bounding box center [1088, 238] width 22 height 22
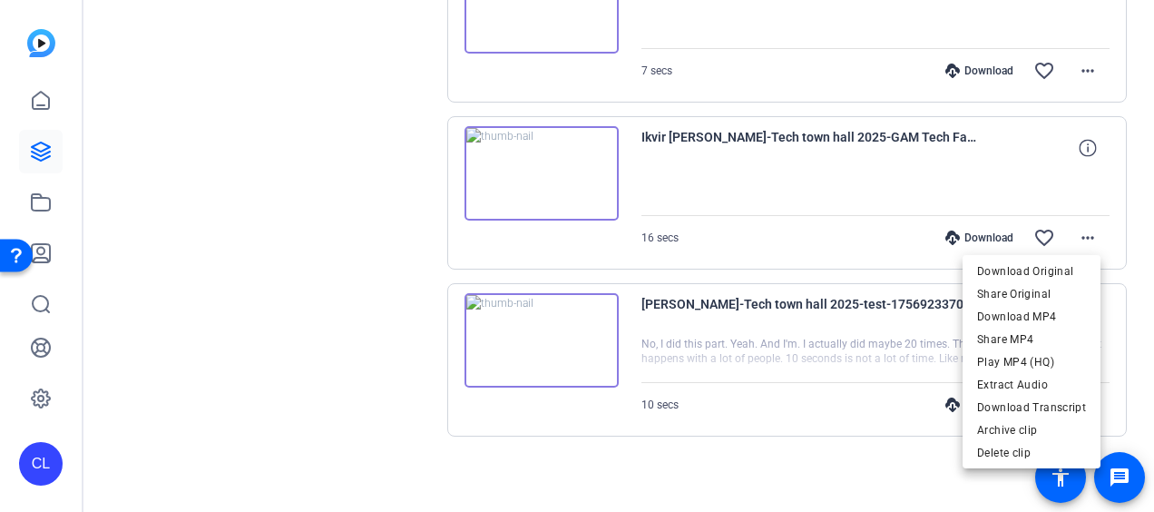
click at [408, 158] on div at bounding box center [577, 256] width 1154 height 512
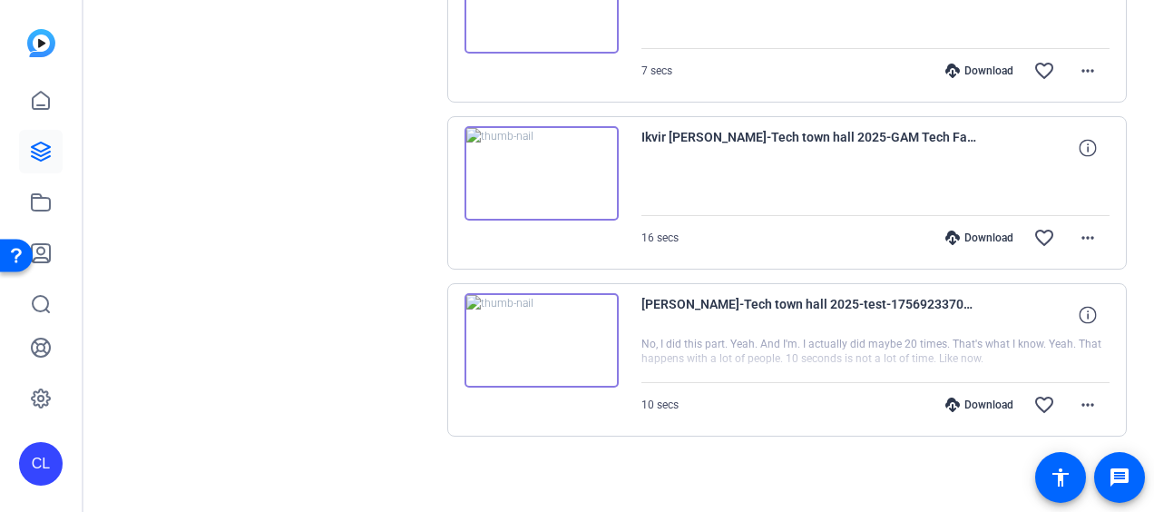
click at [985, 63] on div "Download" at bounding box center [979, 70] width 86 height 15
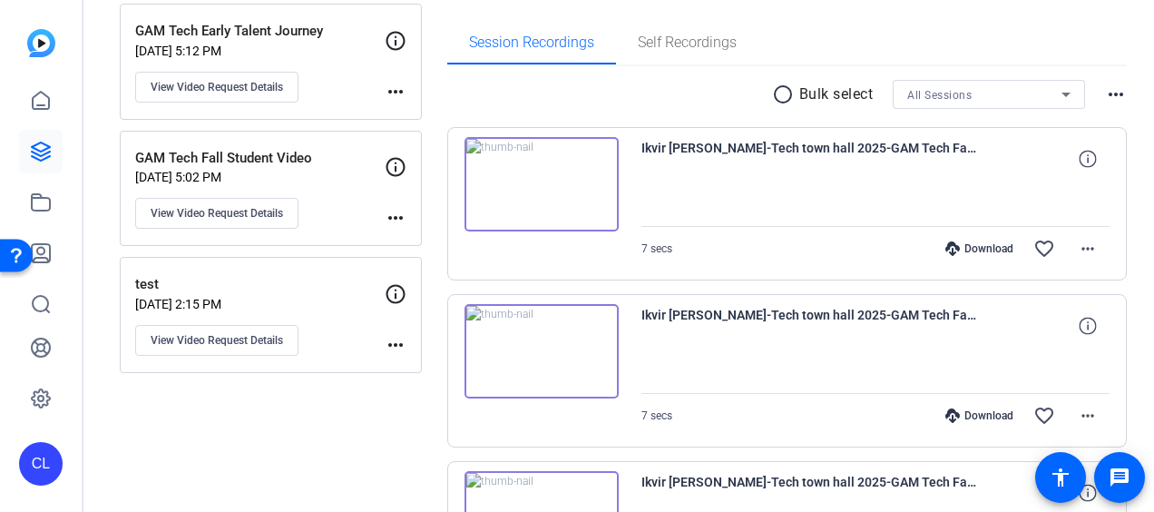
scroll to position [149, 0]
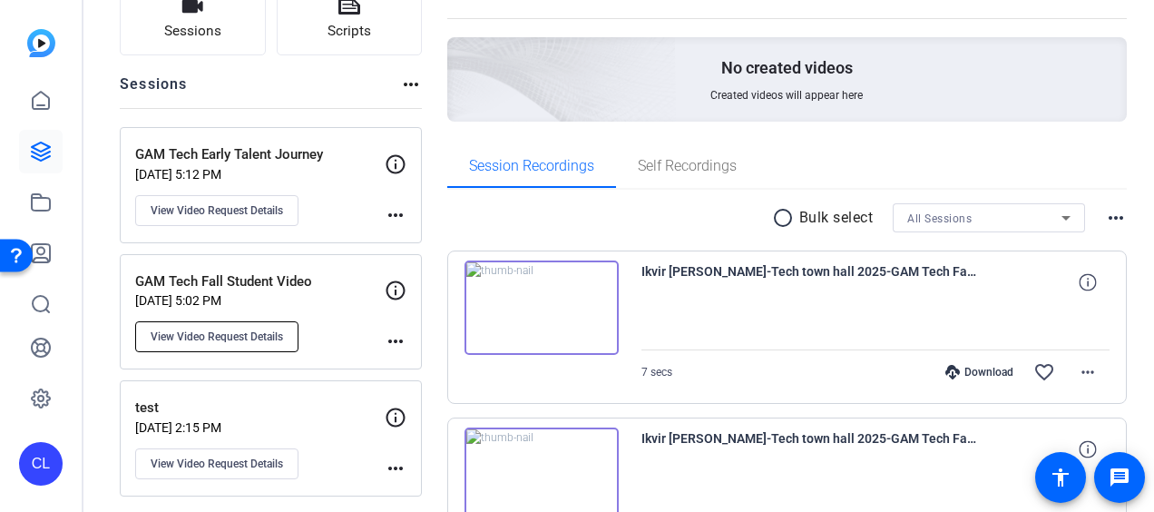
click at [277, 336] on span "View Video Request Details" at bounding box center [217, 336] width 132 height 15
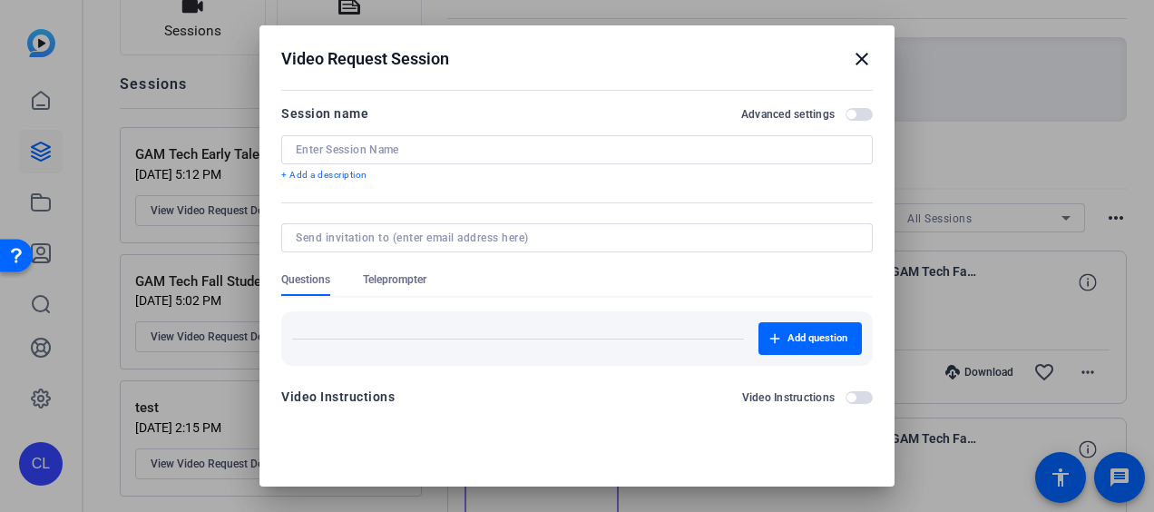
type input "GAM Tech Fall Student Video"
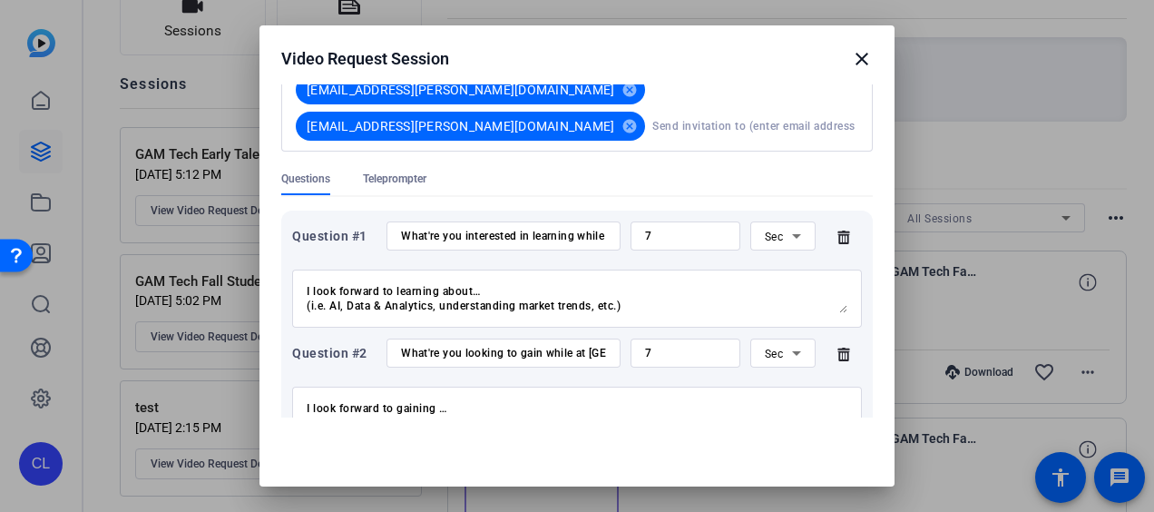
scroll to position [517, 0]
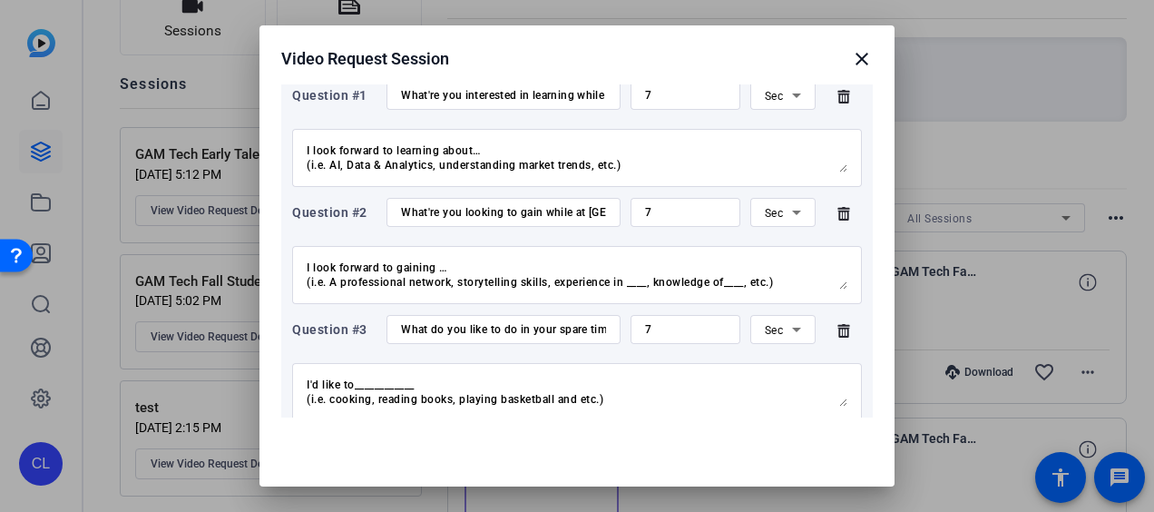
click at [851, 58] on mat-icon "close" at bounding box center [862, 59] width 22 height 22
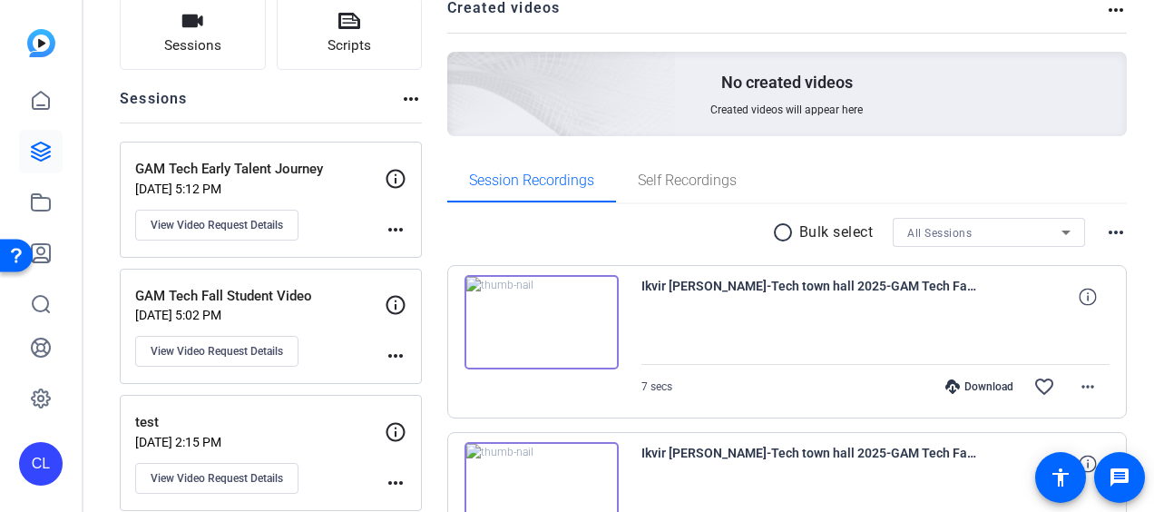
scroll to position [0, 0]
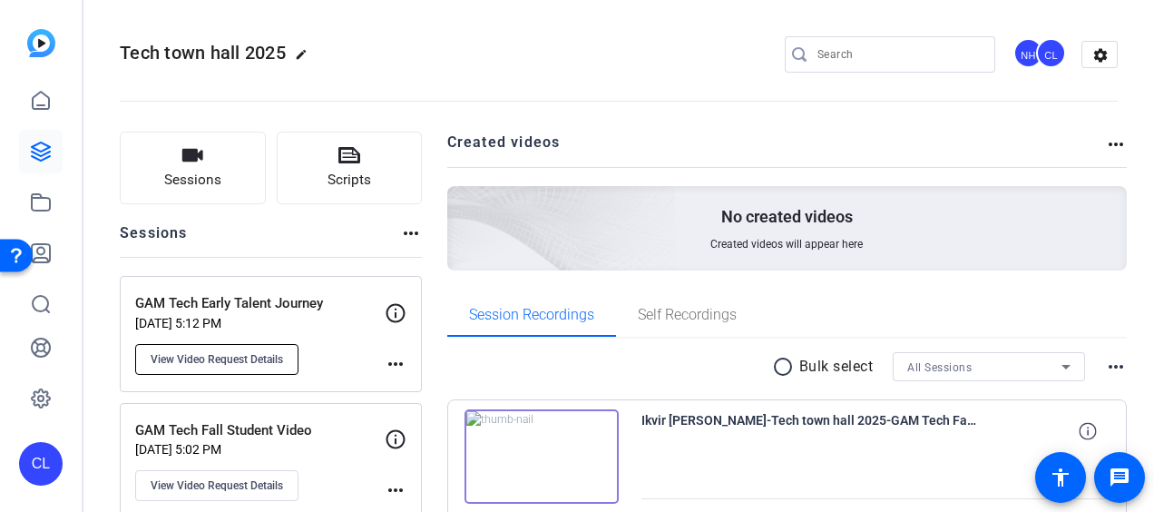
click at [245, 356] on span "View Video Request Details" at bounding box center [217, 359] width 132 height 15
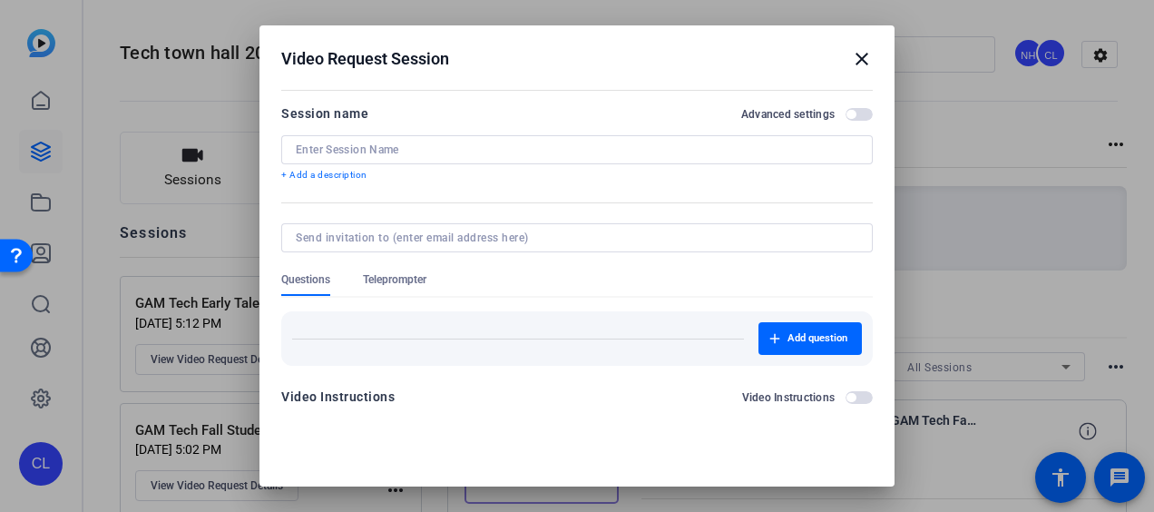
type input "GAM Tech Early Talent Journey"
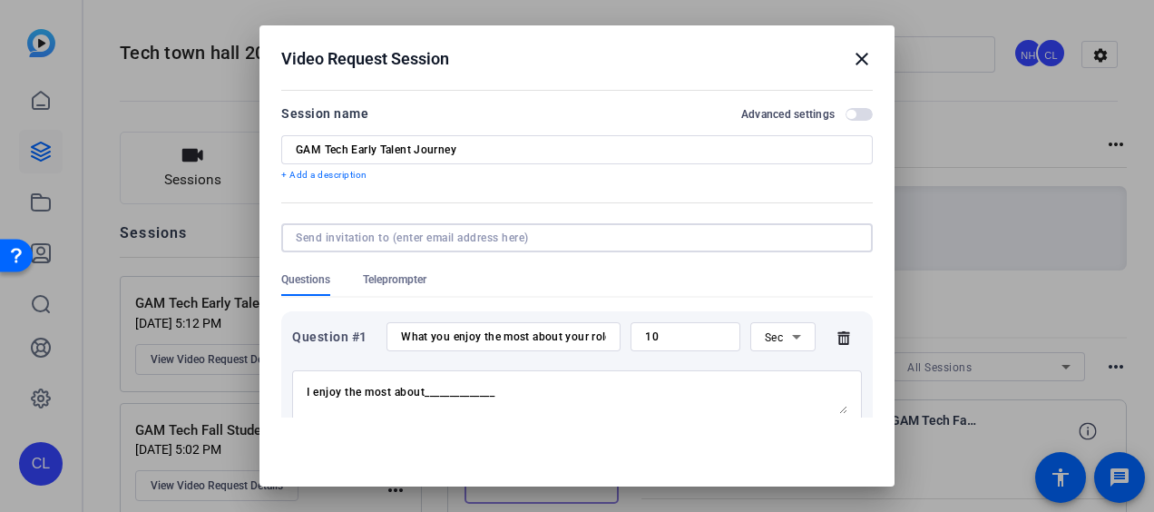
click at [457, 237] on input at bounding box center [573, 237] width 555 height 15
paste input "michelle.m.cheng@rbc.com"
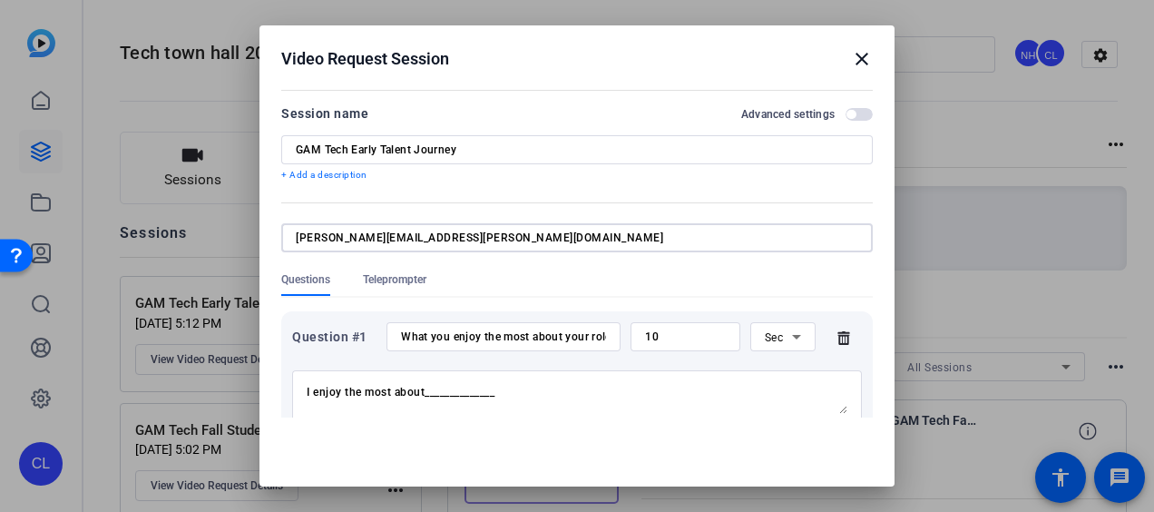
click at [490, 234] on input "michelle.m.cheng@rbc.com" at bounding box center [573, 237] width 555 height 15
type input "michelle.m.cheng@rbc.com"
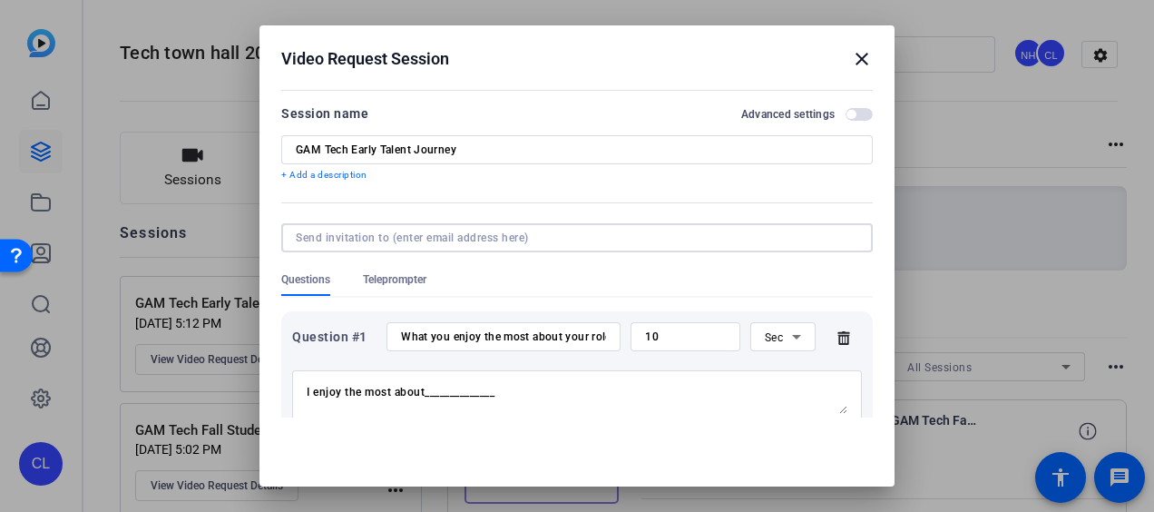
click at [472, 267] on mat-form-field at bounding box center [576, 247] width 591 height 49
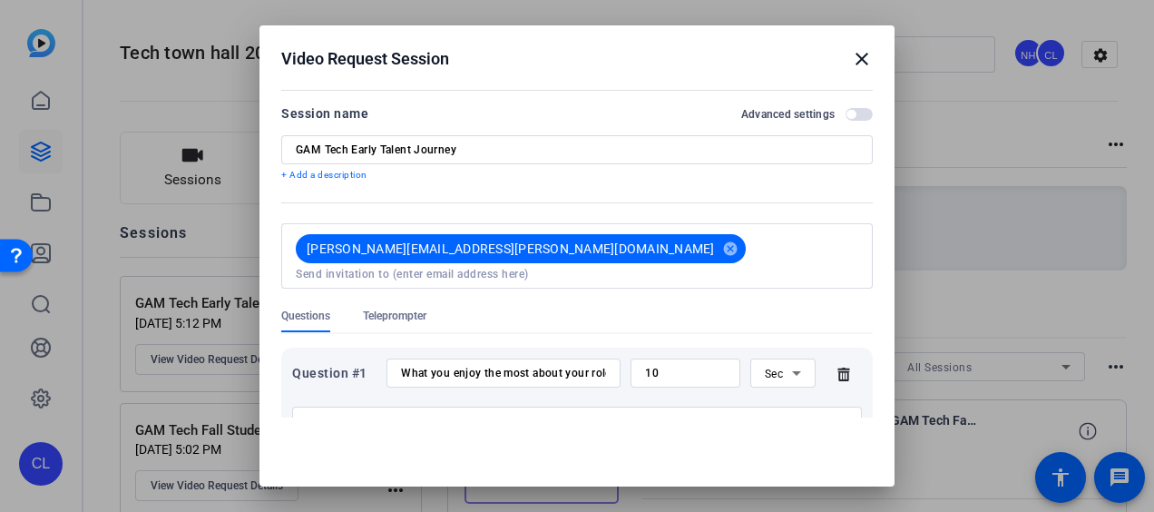
click at [571, 267] on input at bounding box center [577, 274] width 562 height 15
paste input "gavin.yang@rbc.com"
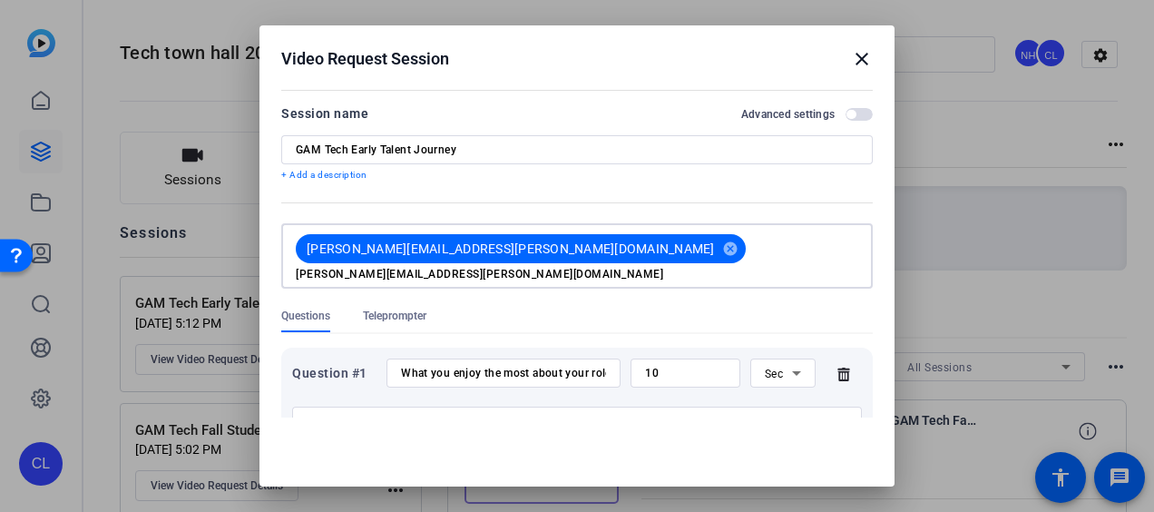
type input "gavin.yang@rbc.com"
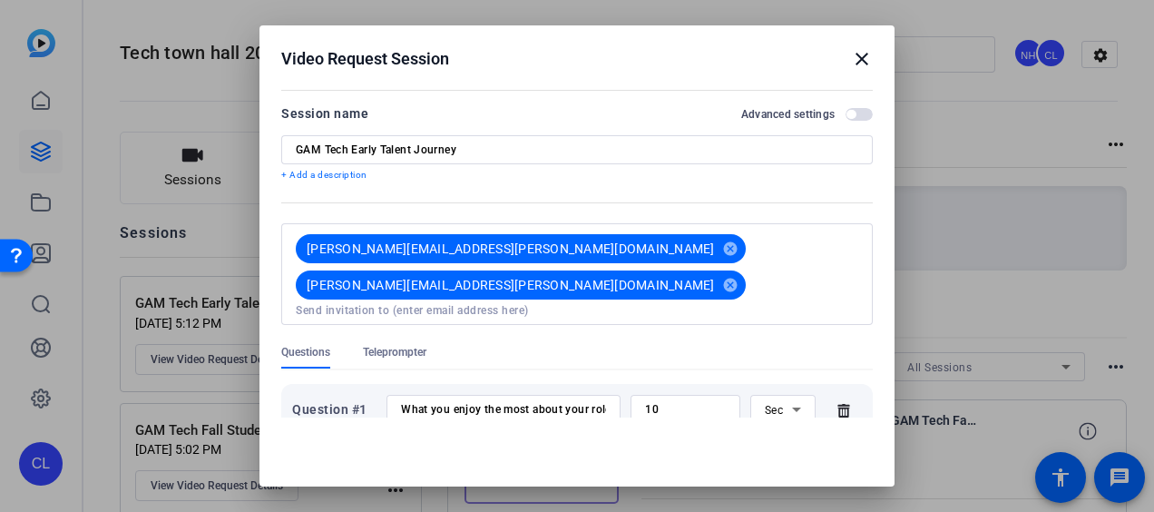
click at [592, 325] on div at bounding box center [576, 335] width 591 height 20
click at [696, 303] on input at bounding box center [577, 310] width 562 height 15
paste input "al.daquioag@rbc.com"
type input "al.daquioag@rbc.com"
click at [696, 294] on form "Session name Advanced settings GAM Tech Early Talent Journey + Add a descriptio…" at bounding box center [576, 413] width 591 height 622
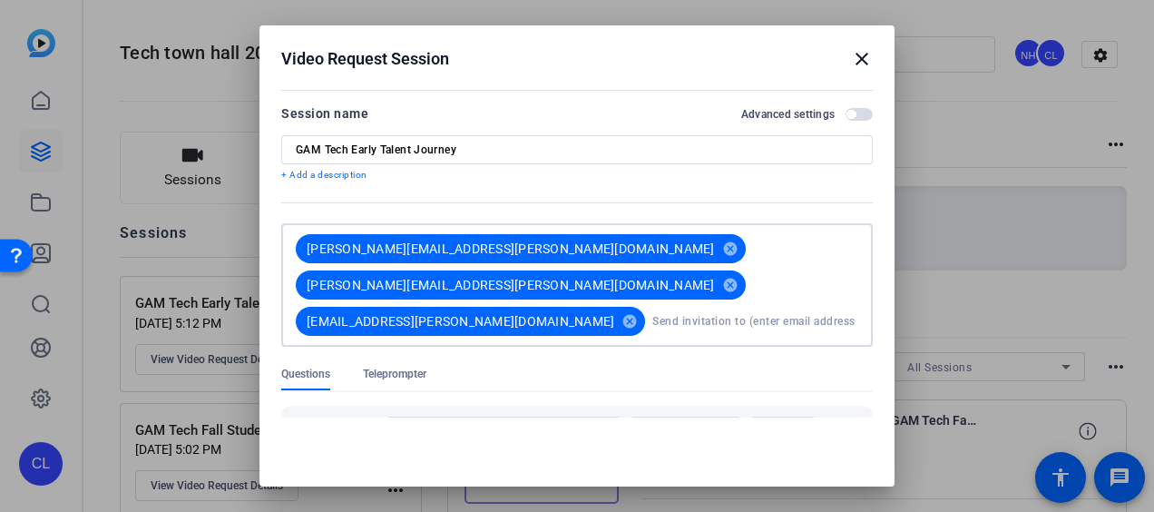
click at [652, 303] on input at bounding box center [755, 321] width 206 height 36
paste input "alejandro.akifarry@rbc.com"
type input "alejandro.akifarry@rbc.com"
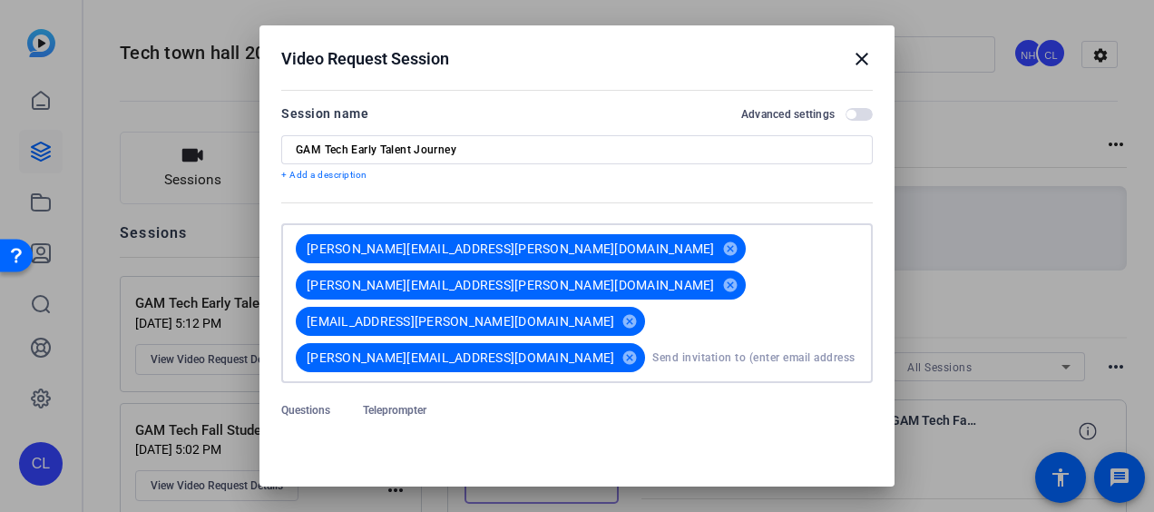
paste input "colin.lefter@rbc.com"
type input "colin.lefter@rbc.com"
click at [771, 346] on form "Session name Advanced settings GAM Tech Early Talent Journey + Add a descriptio…" at bounding box center [576, 442] width 591 height 680
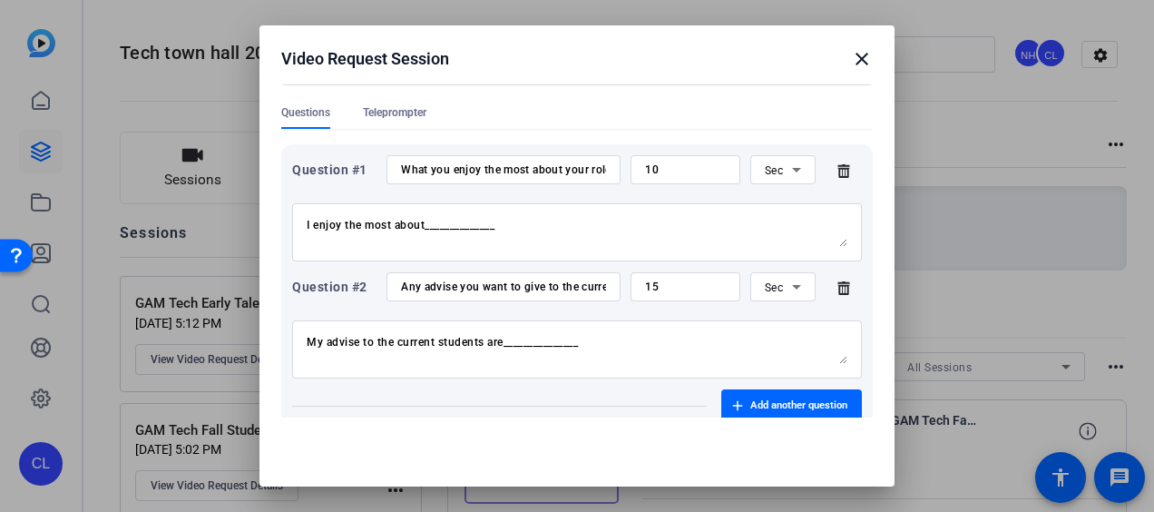
scroll to position [348, 0]
click at [798, 398] on span "Add another question" at bounding box center [798, 405] width 97 height 15
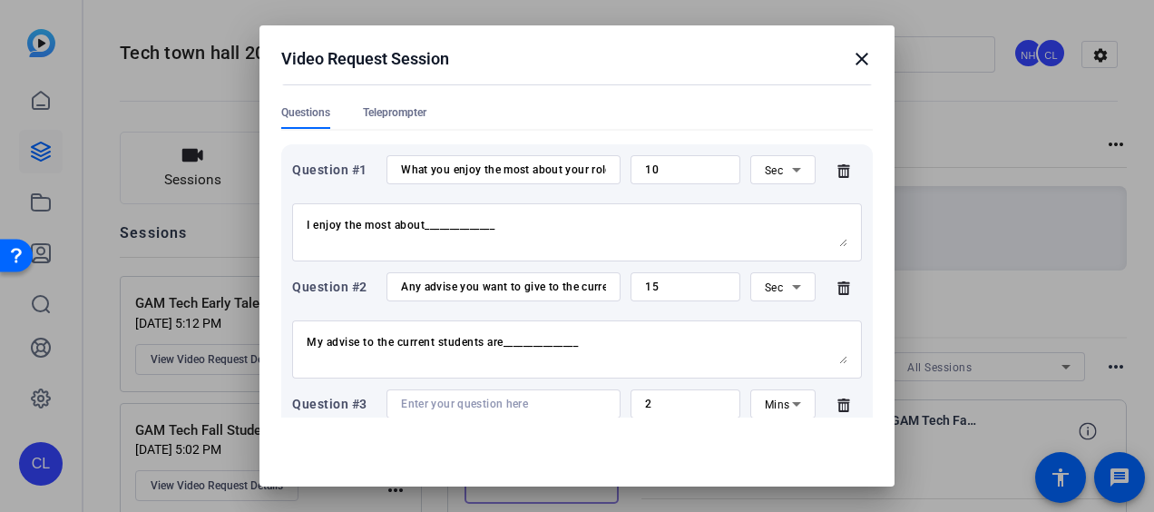
click at [827, 397] on icon at bounding box center [843, 404] width 36 height 15
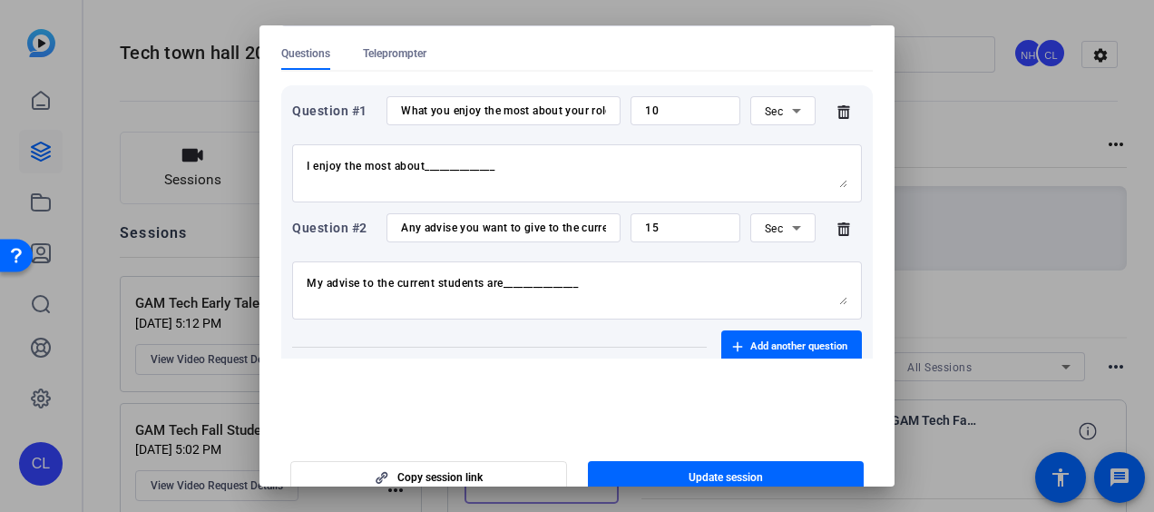
scroll to position [83, 0]
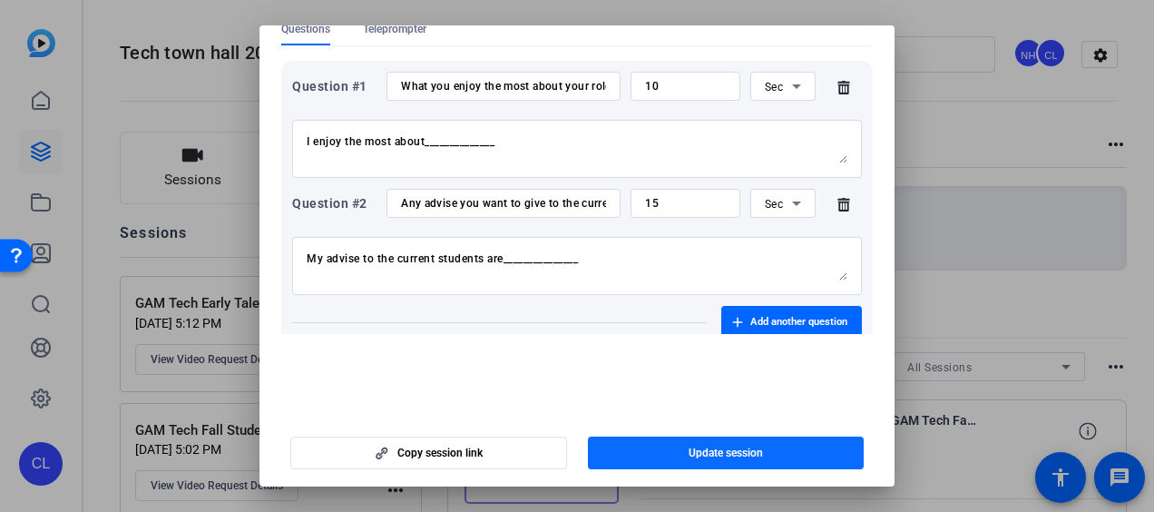
click at [720, 450] on span "Update session" at bounding box center [725, 452] width 74 height 15
click at [747, 453] on span "Update session" at bounding box center [725, 452] width 74 height 15
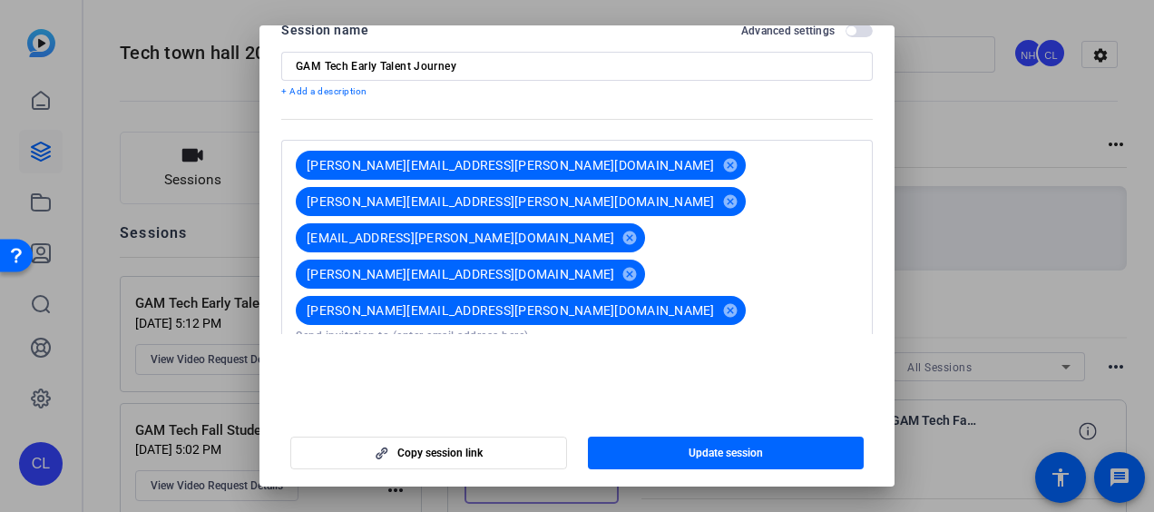
scroll to position [0, 0]
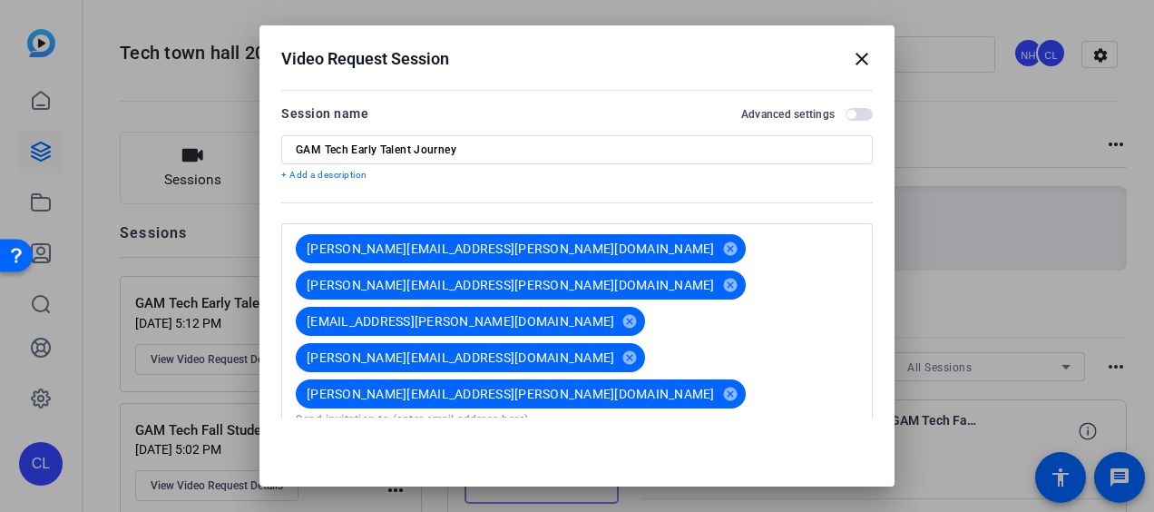
click at [851, 54] on mat-icon "close" at bounding box center [862, 59] width 22 height 22
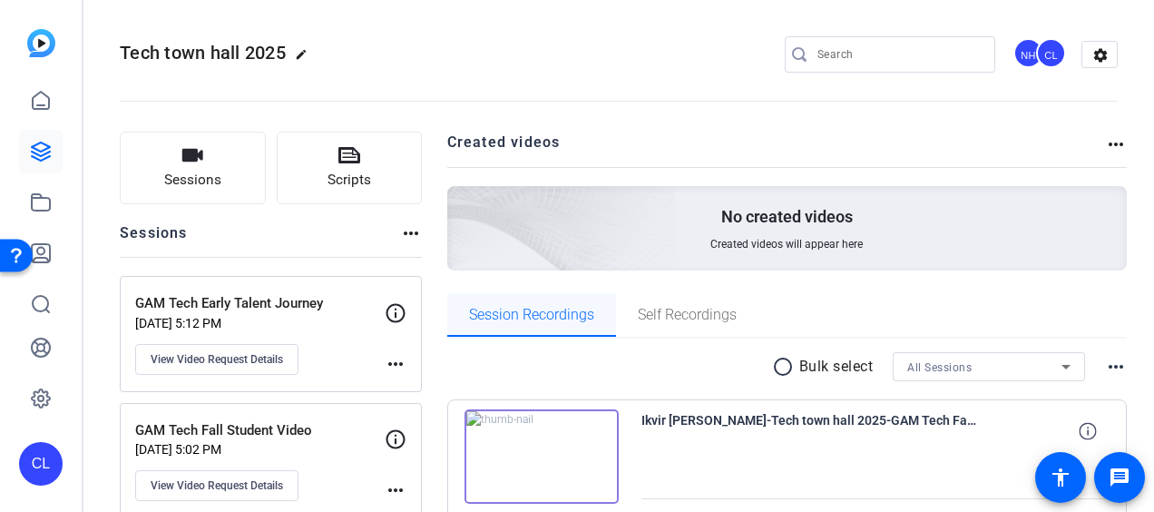
scroll to position [181, 0]
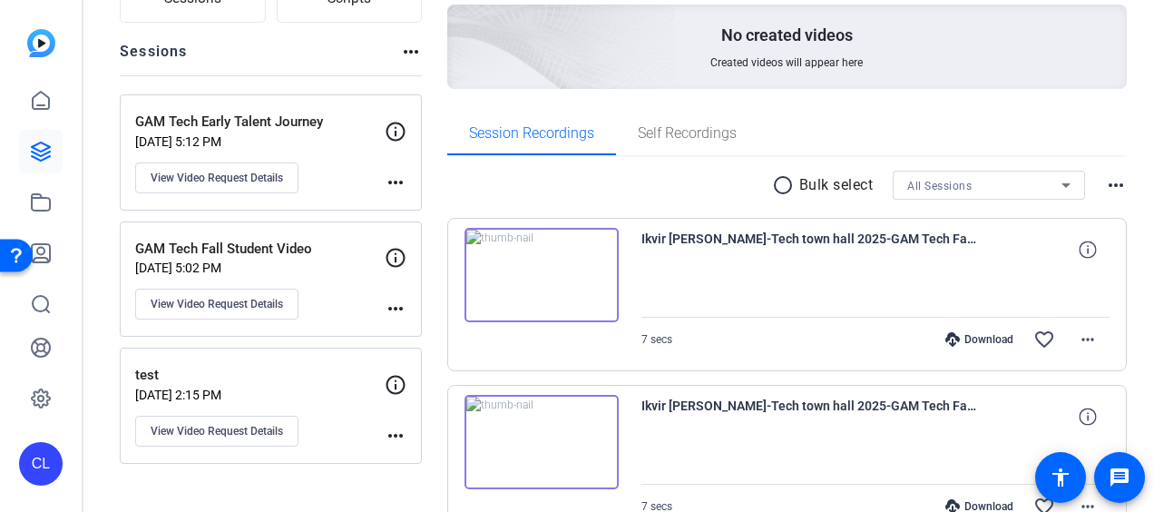
click at [536, 274] on img at bounding box center [541, 275] width 154 height 94
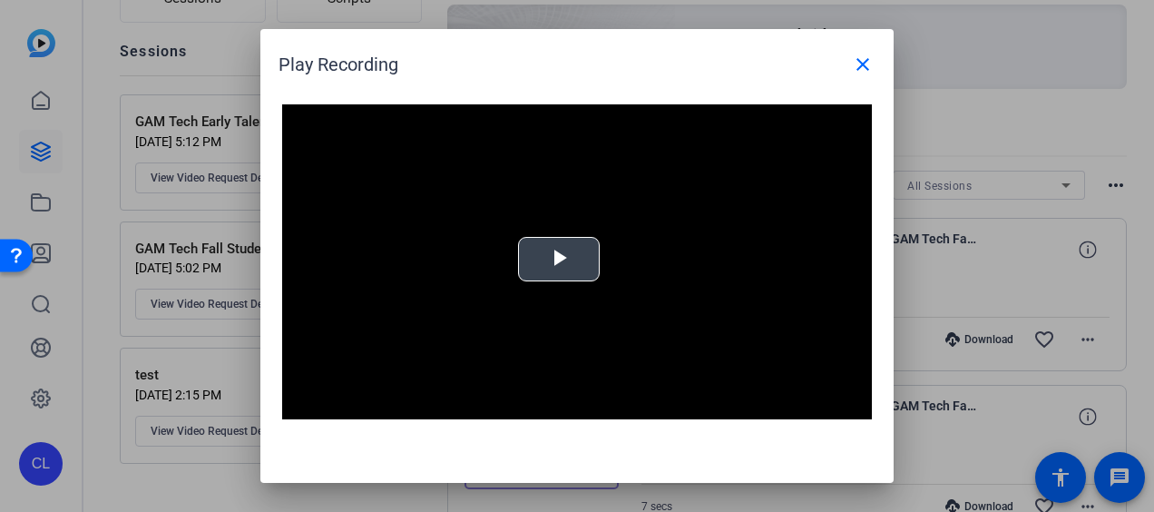
click at [559, 259] on span "Video Player" at bounding box center [559, 259] width 0 height 0
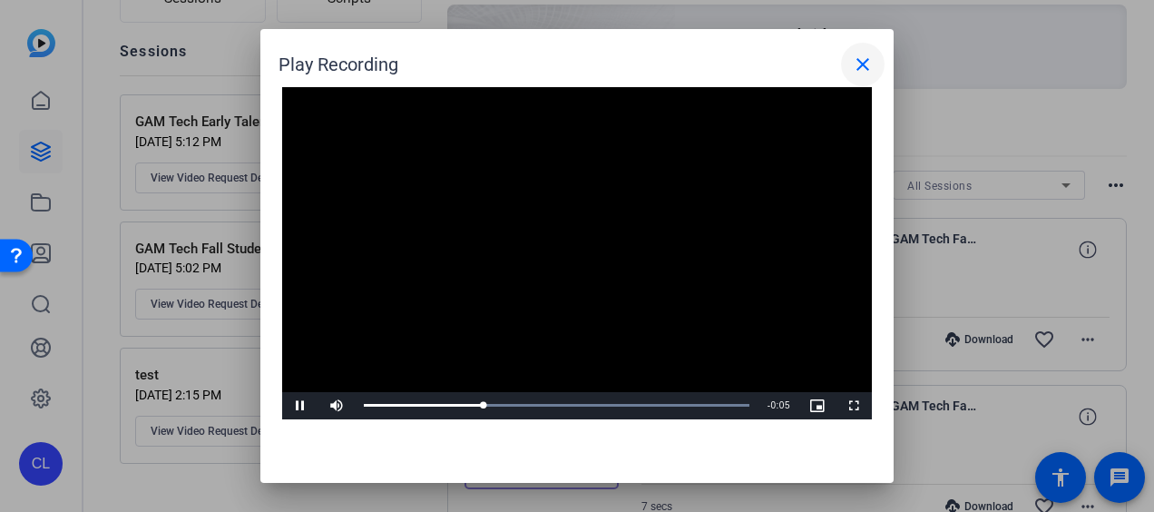
click at [856, 69] on mat-icon "close" at bounding box center [863, 65] width 22 height 22
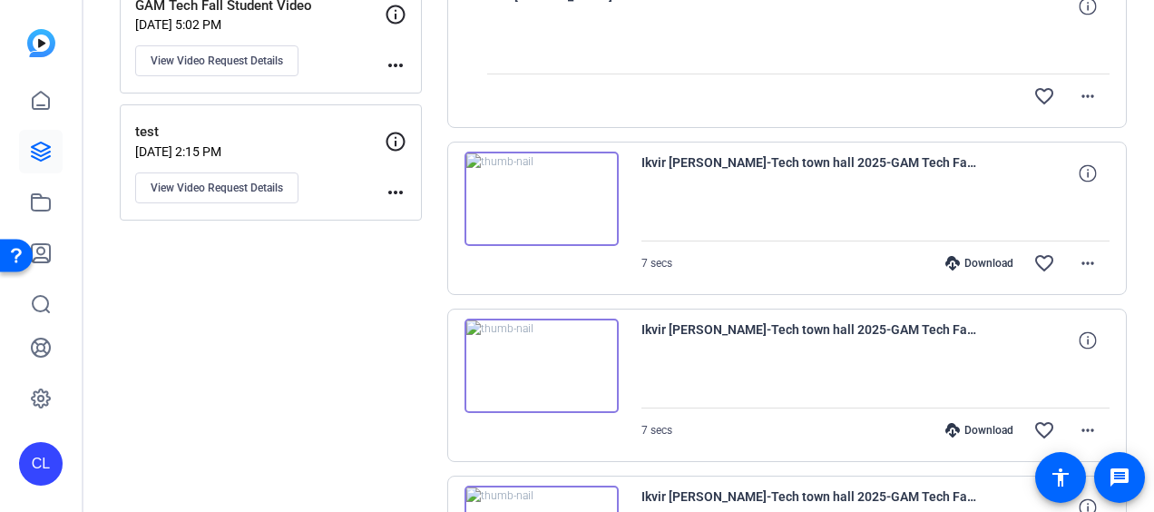
scroll to position [330, 0]
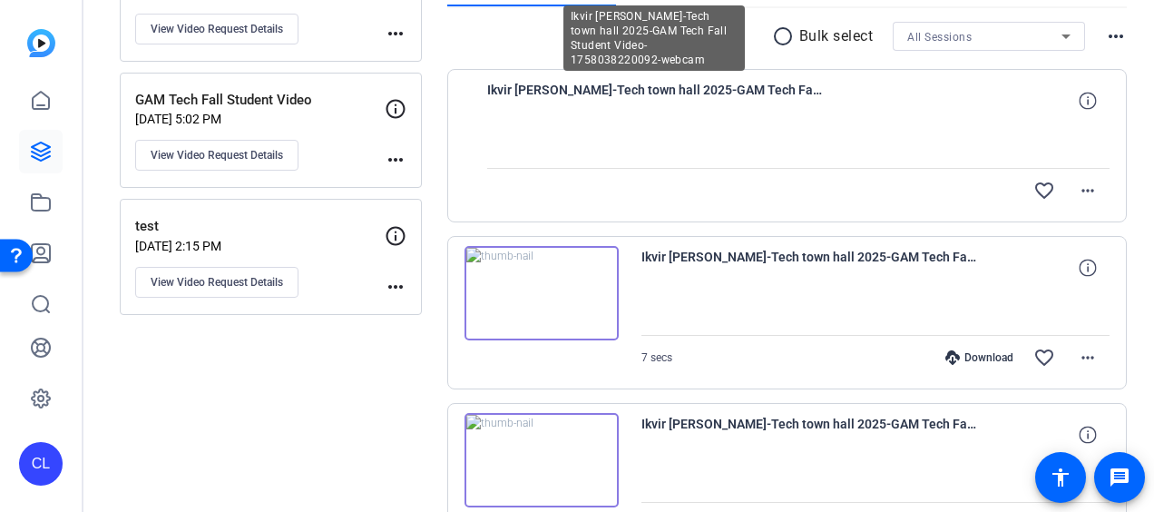
click at [548, 94] on span "Ikvir Chahal-Tech town hall 2025-GAM Tech Fall Student Video-1758038220092-webc…" at bounding box center [655, 101] width 336 height 44
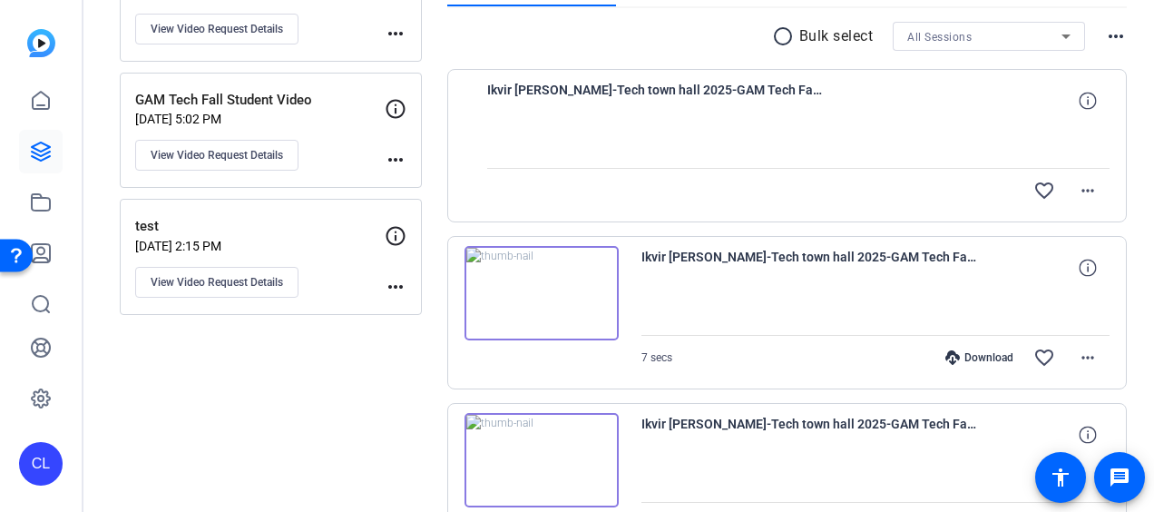
click at [559, 134] on div at bounding box center [798, 144] width 623 height 45
click at [1078, 98] on icon at bounding box center [1086, 100] width 17 height 17
click at [1077, 98] on mat-icon "close" at bounding box center [1088, 101] width 22 height 23
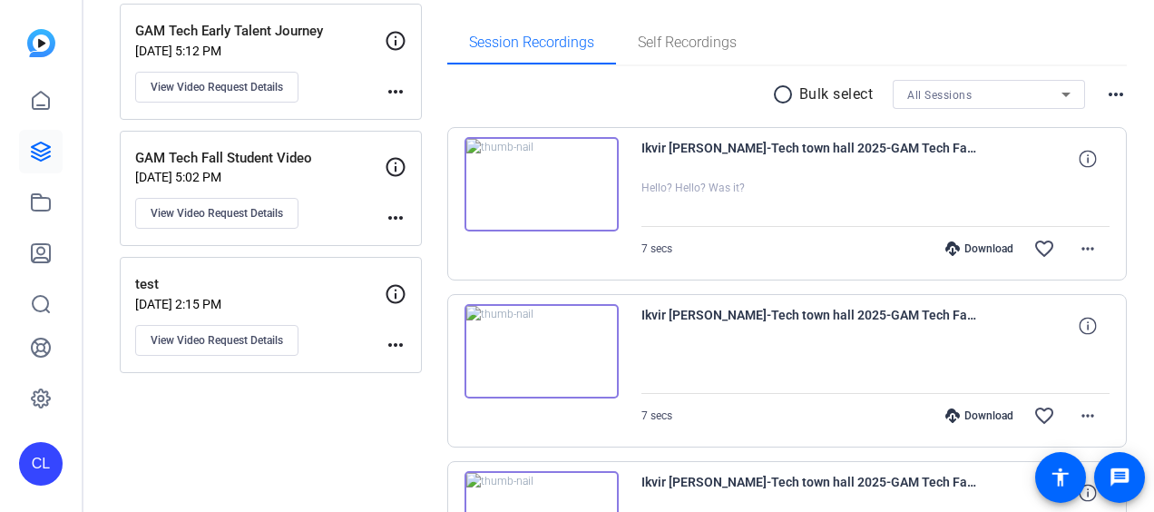
click at [538, 188] on img at bounding box center [541, 184] width 154 height 94
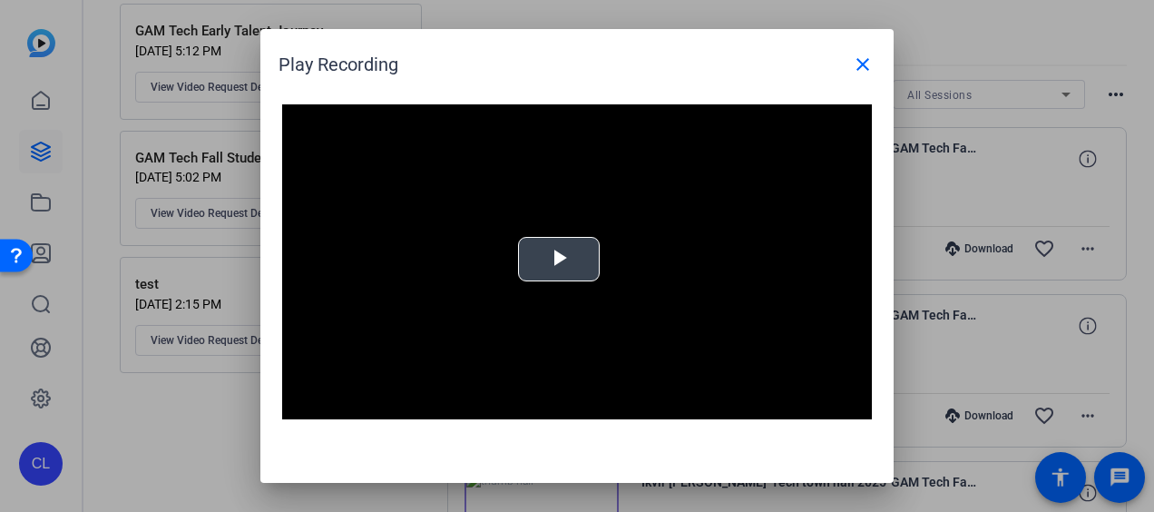
click at [559, 259] on span "Video Player" at bounding box center [559, 259] width 0 height 0
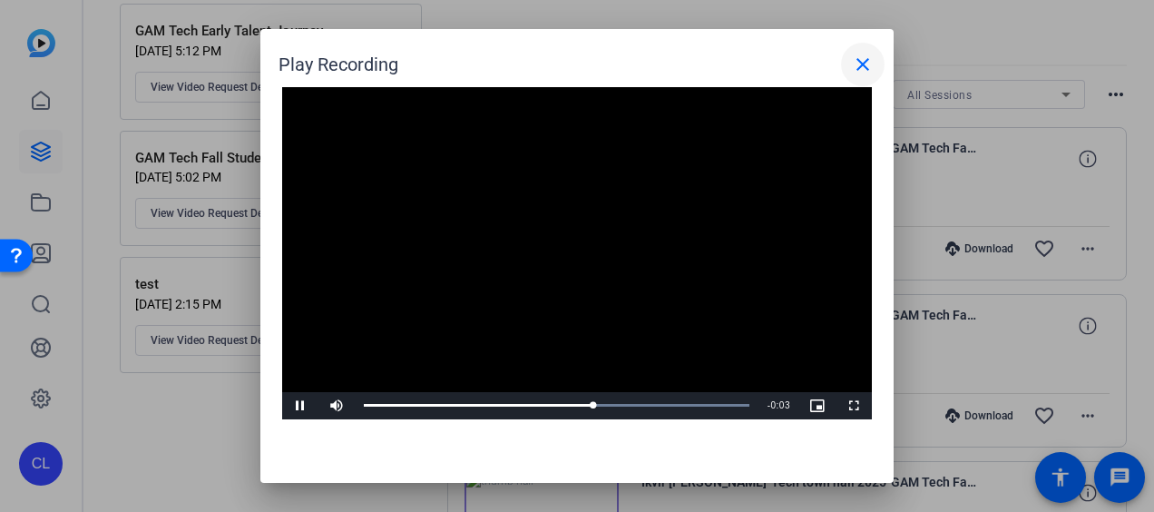
click at [855, 61] on mat-icon "close" at bounding box center [863, 65] width 22 height 22
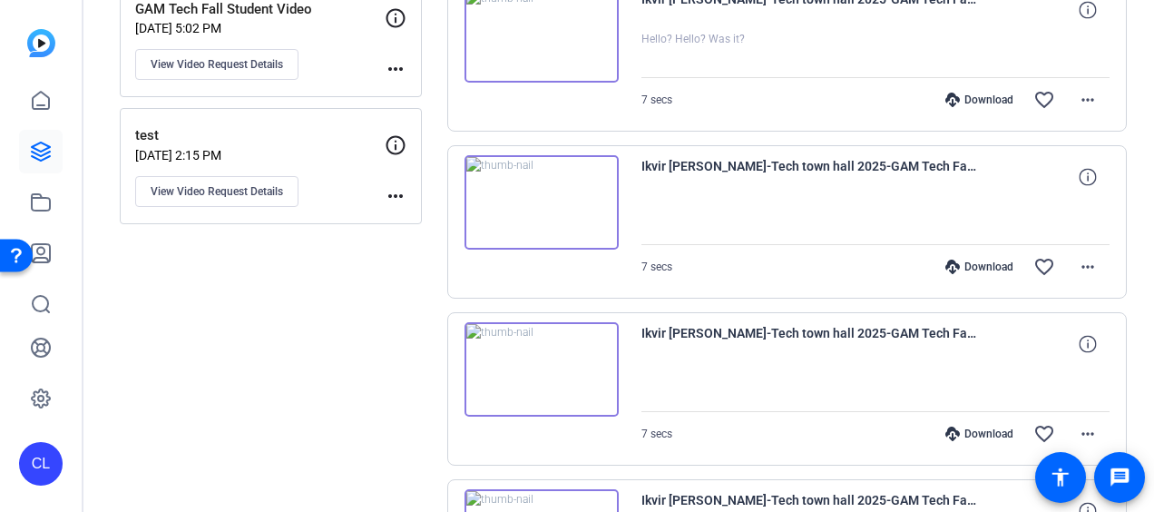
scroll to position [58, 0]
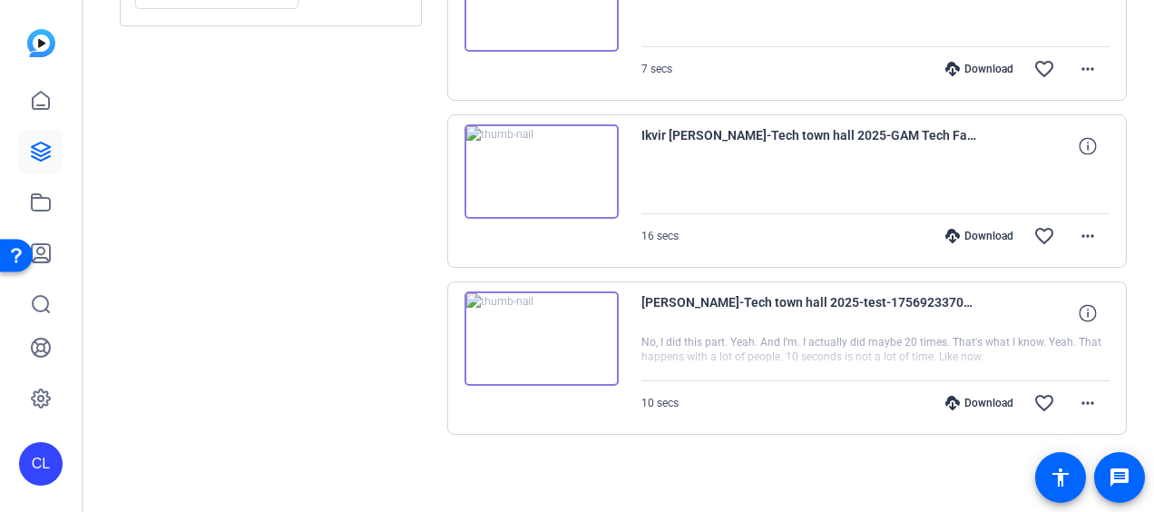
scroll to position [528, 0]
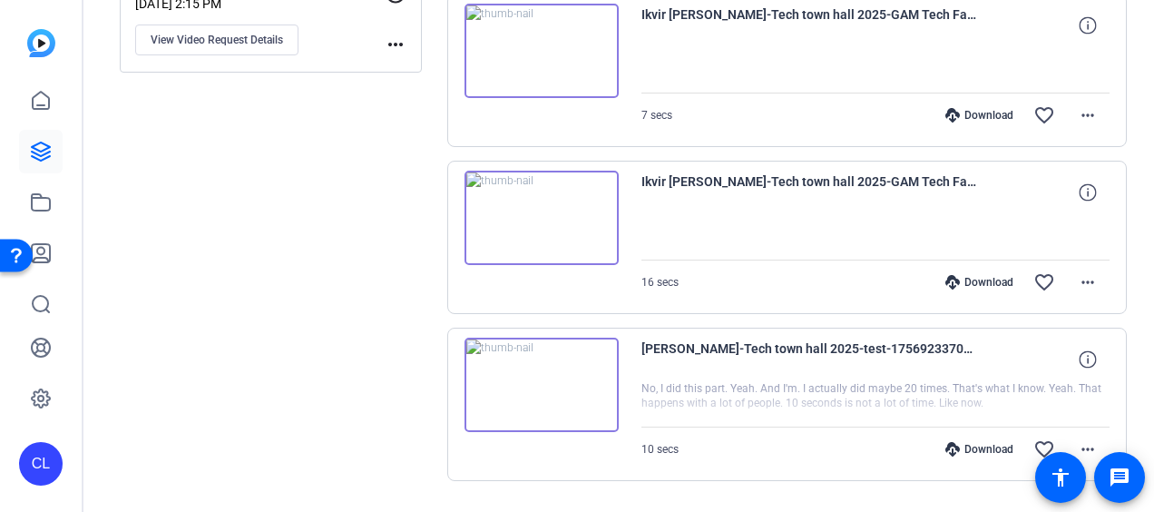
scroll to position [619, 0]
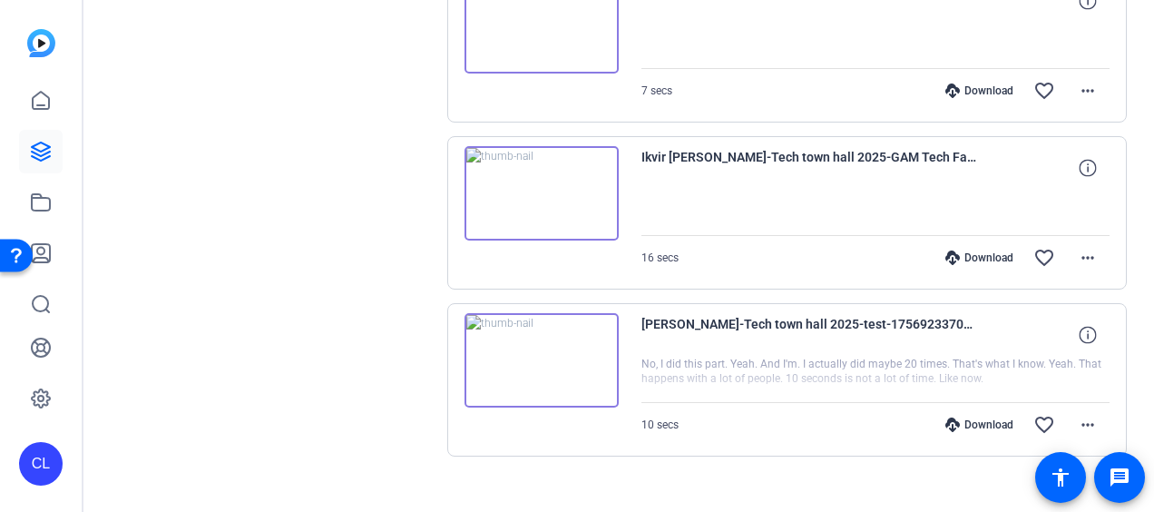
scroll to position [784, 0]
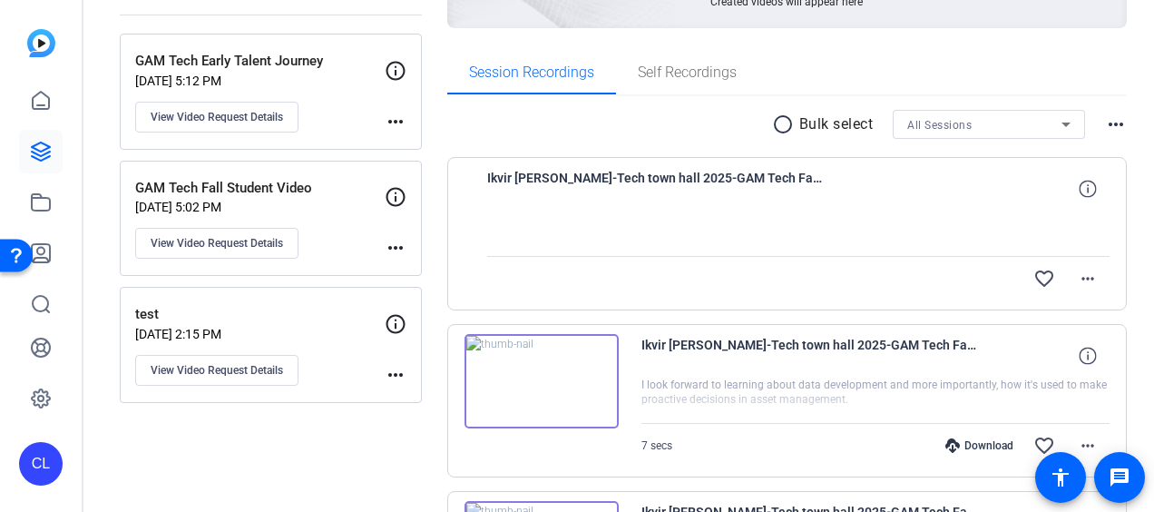
scroll to position [149, 0]
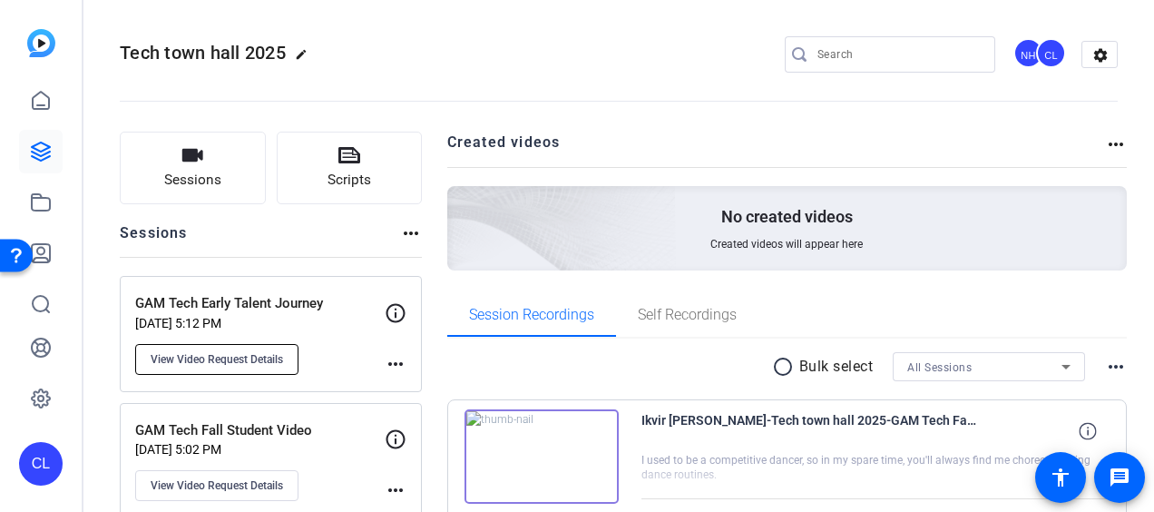
click at [243, 344] on button "View Video Request Details" at bounding box center [216, 359] width 163 height 31
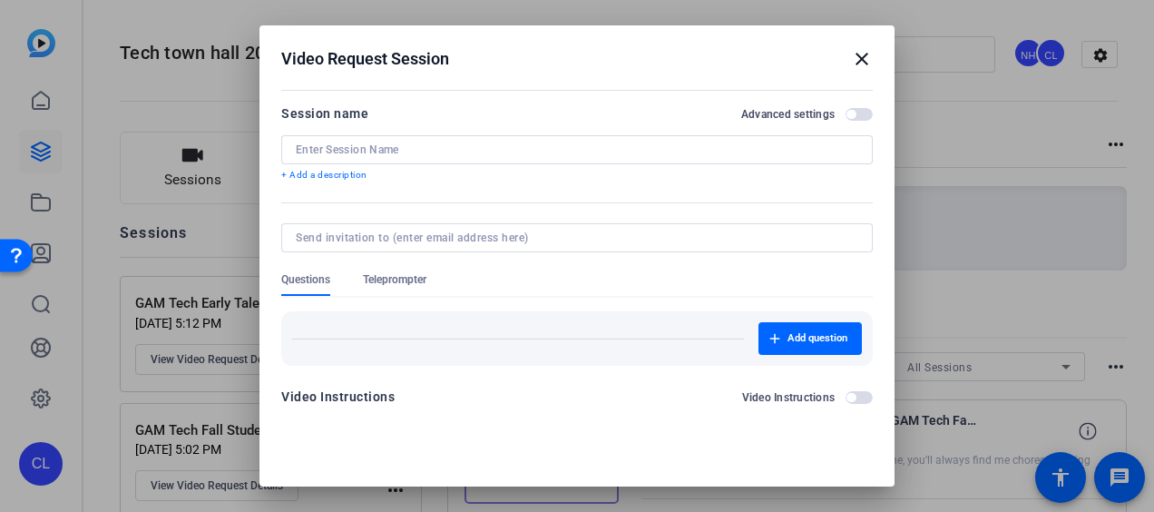
type input "GAM Tech Early Talent Journey"
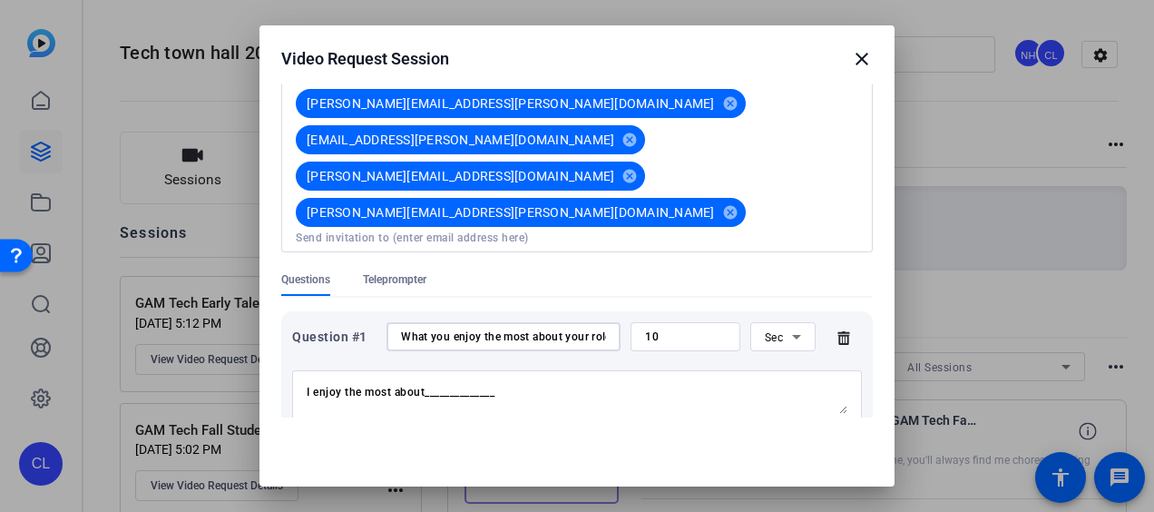
scroll to position [0, 22]
drag, startPoint x: 403, startPoint y: 249, endPoint x: 722, endPoint y: 275, distance: 320.3
click at [722, 322] on div "Question #1 What you enjoy the most about your role? 10 Sec I enjoy the most ab…" at bounding box center [577, 375] width 570 height 106
drag, startPoint x: 400, startPoint y: 366, endPoint x: 821, endPoint y: 390, distance: 421.5
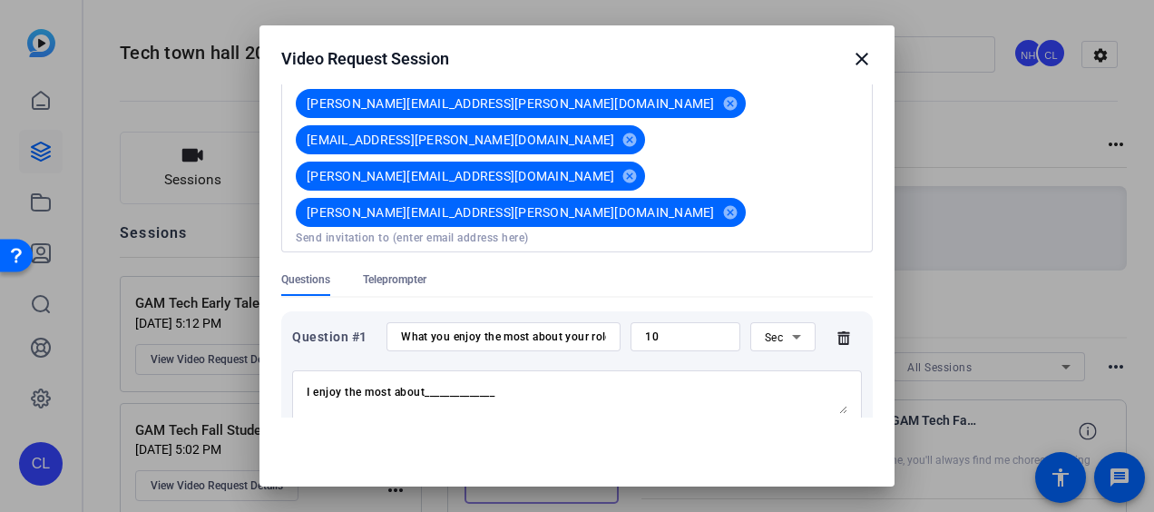
click at [821, 439] on div "Question #2 Any advise you want to give to the current coop students? 15 Sec My…" at bounding box center [577, 492] width 570 height 106
click at [851, 52] on mat-icon "close" at bounding box center [862, 59] width 22 height 22
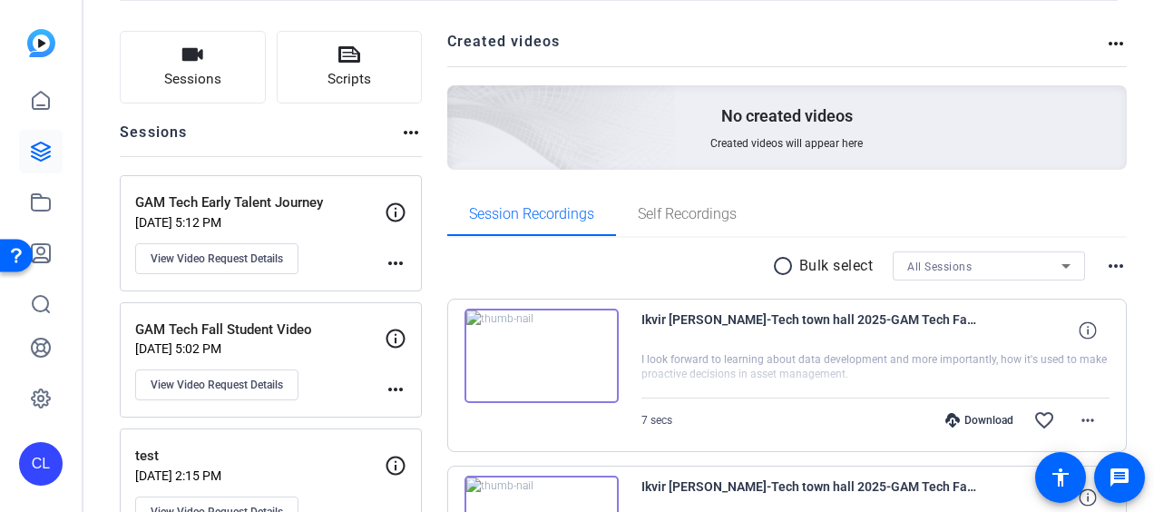
scroll to position [181, 0]
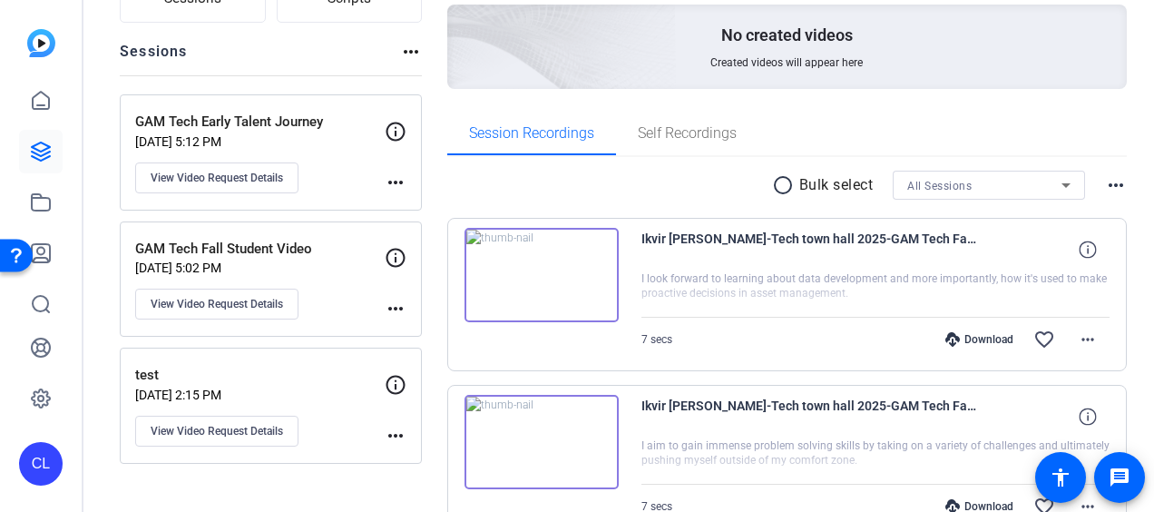
click at [534, 268] on img at bounding box center [541, 275] width 154 height 94
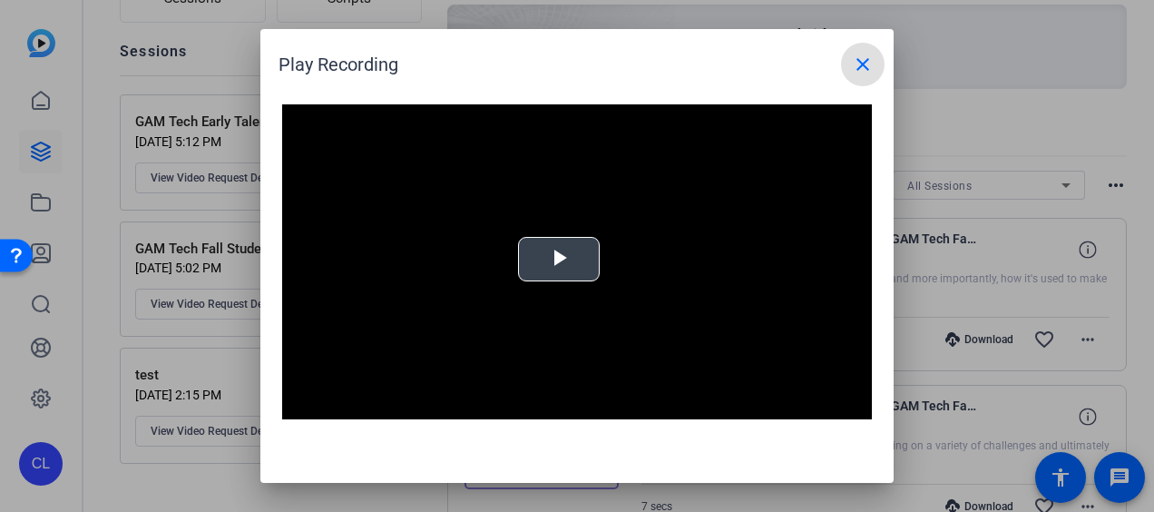
click at [559, 259] on span "Video Player" at bounding box center [559, 259] width 0 height 0
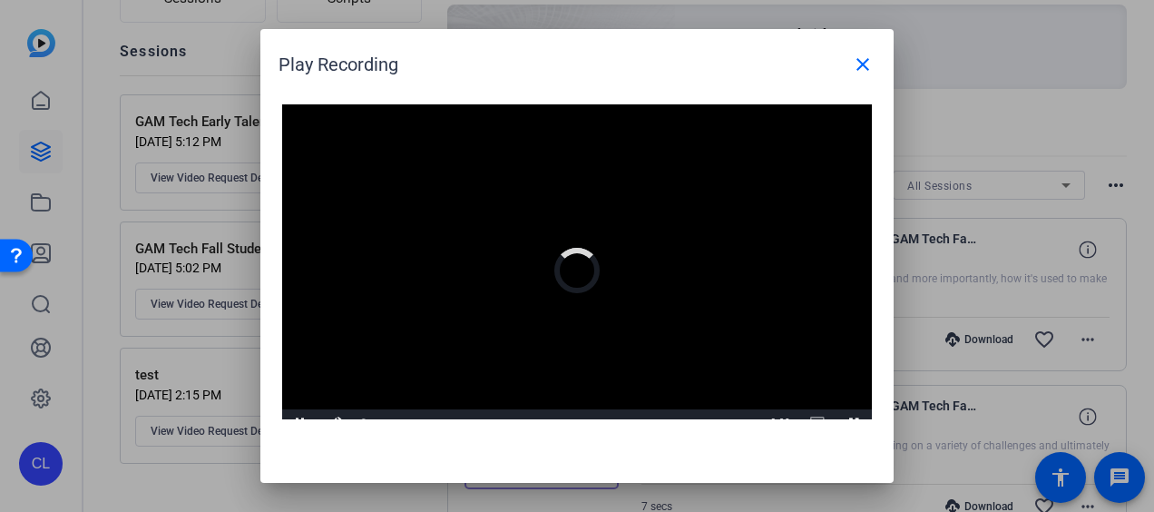
scroll to position [17, 0]
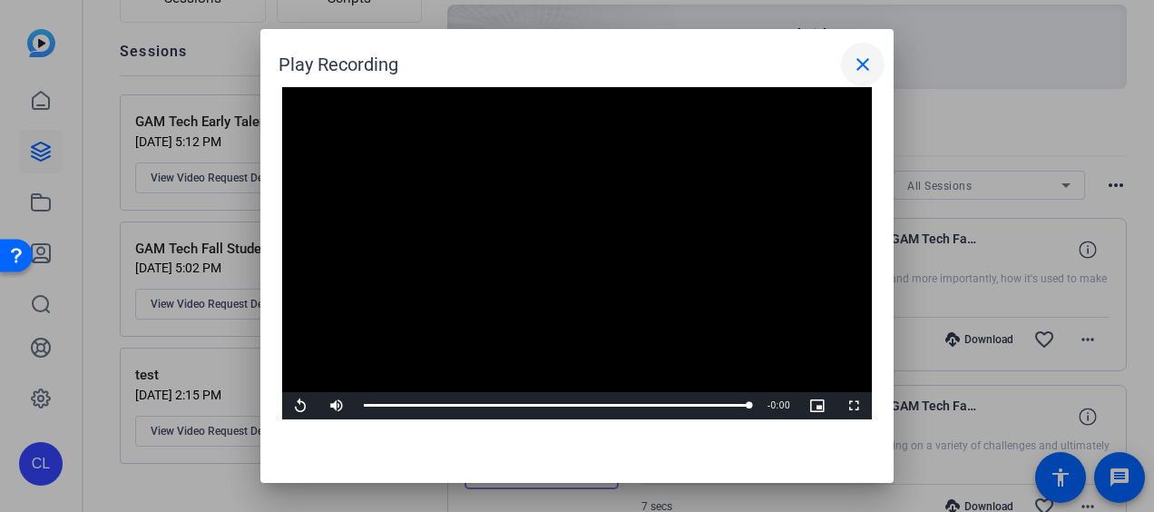
click at [865, 63] on mat-icon "close" at bounding box center [863, 65] width 22 height 22
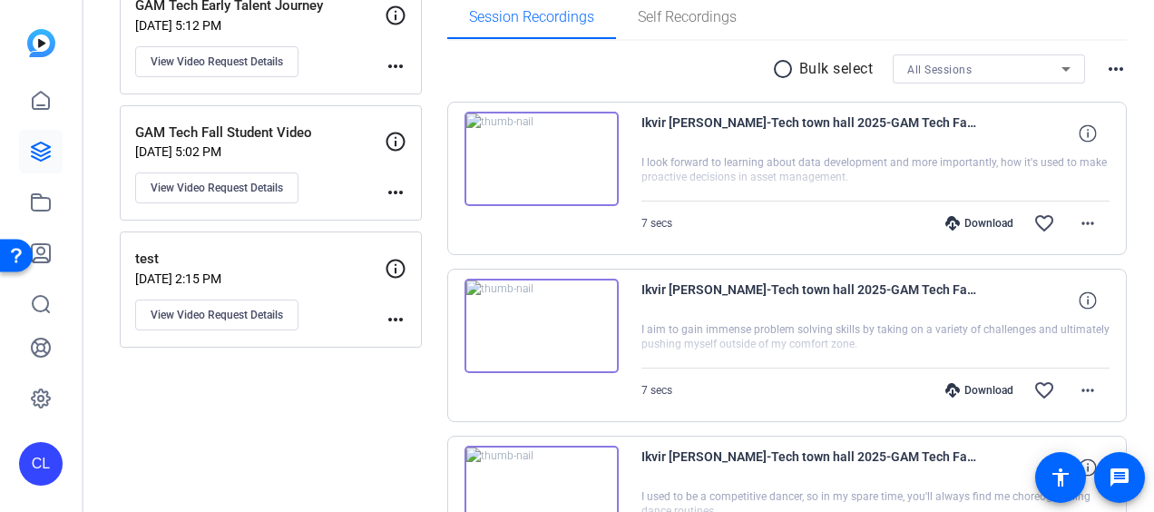
scroll to position [363, 0]
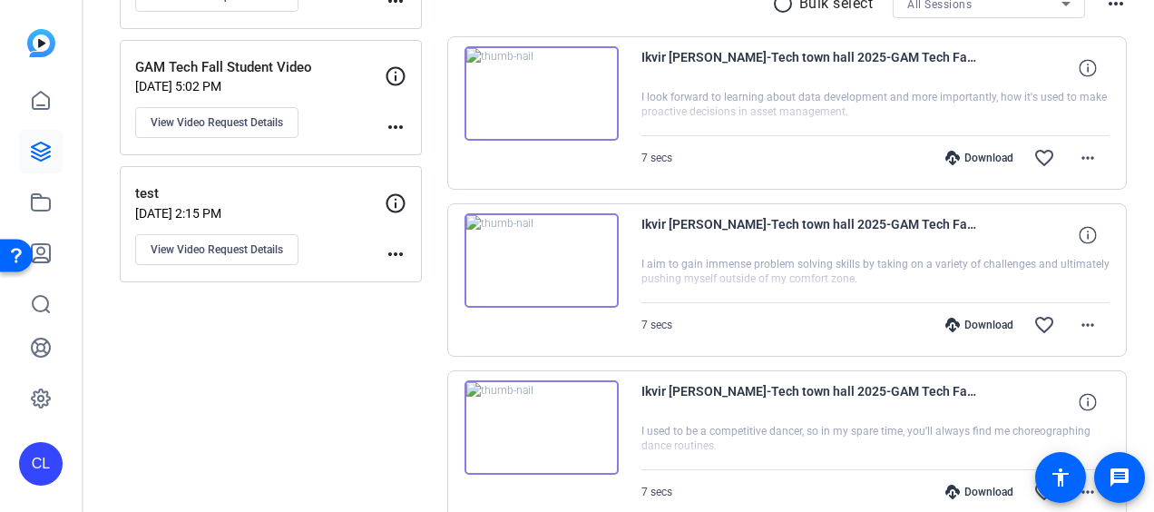
click at [548, 278] on img at bounding box center [541, 260] width 154 height 94
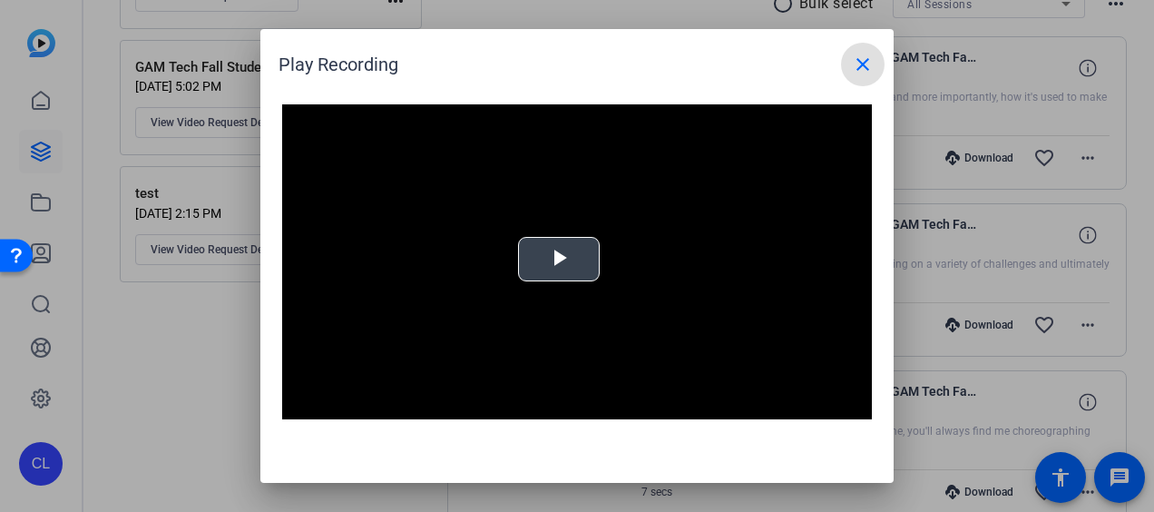
click at [559, 259] on span "Video Player" at bounding box center [559, 259] width 0 height 0
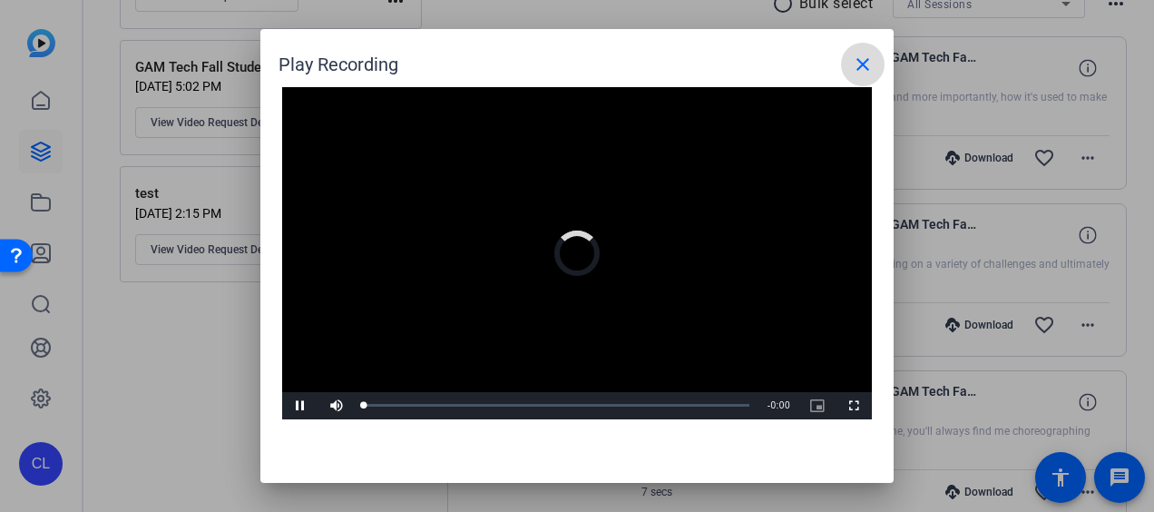
click at [869, 68] on mat-icon "close" at bounding box center [863, 65] width 22 height 22
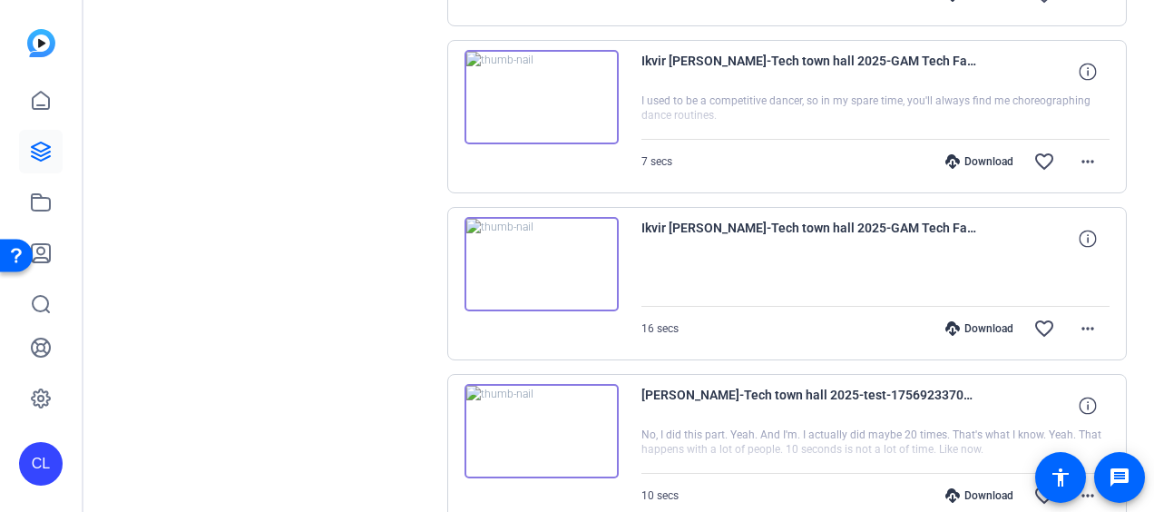
scroll to position [602, 0]
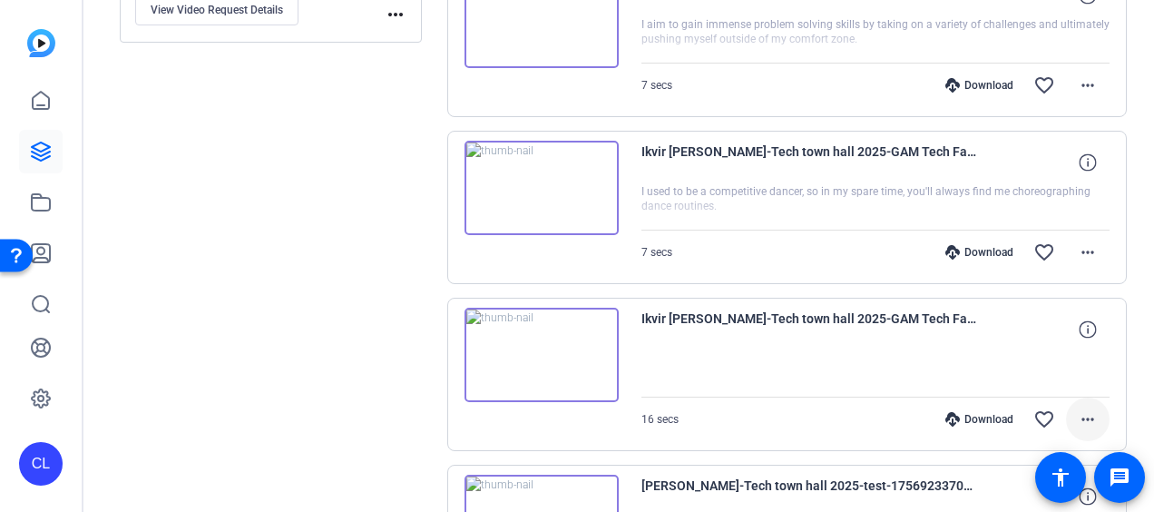
click at [1081, 410] on mat-icon "more_horiz" at bounding box center [1088, 419] width 22 height 22
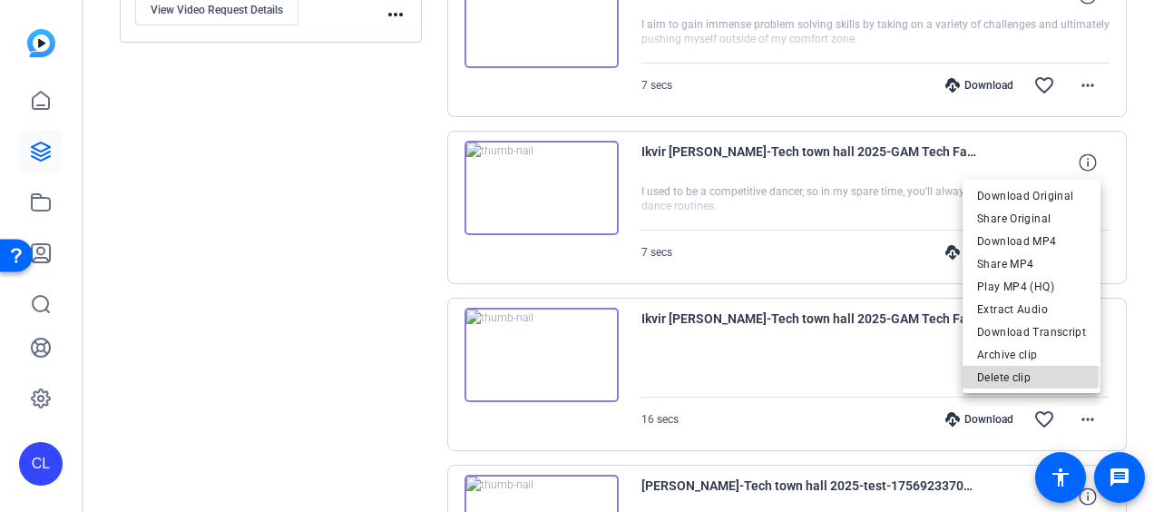
click at [1005, 374] on span "Delete clip" at bounding box center [1031, 377] width 109 height 22
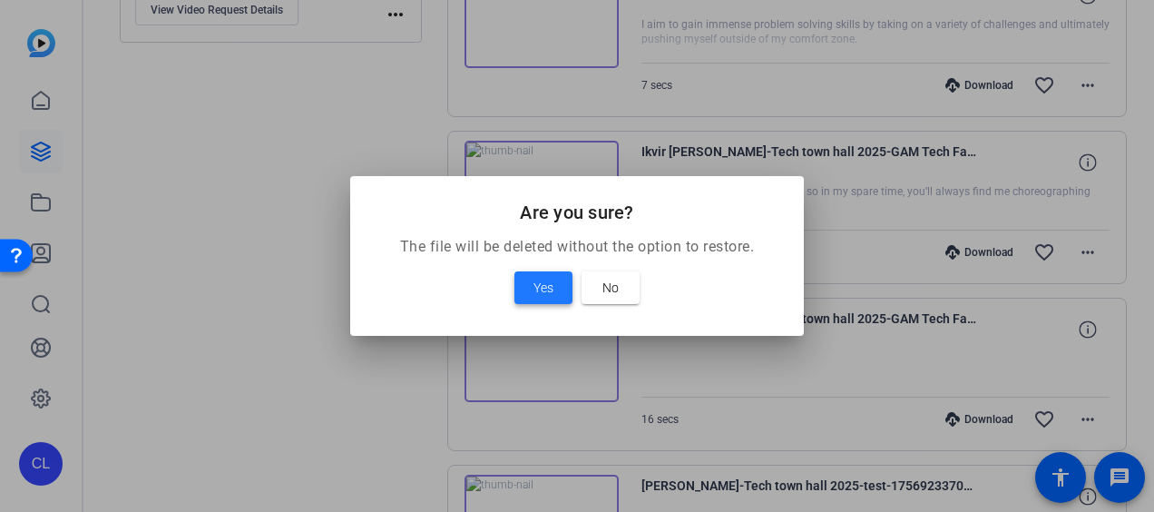
click at [531, 287] on span at bounding box center [543, 288] width 58 height 44
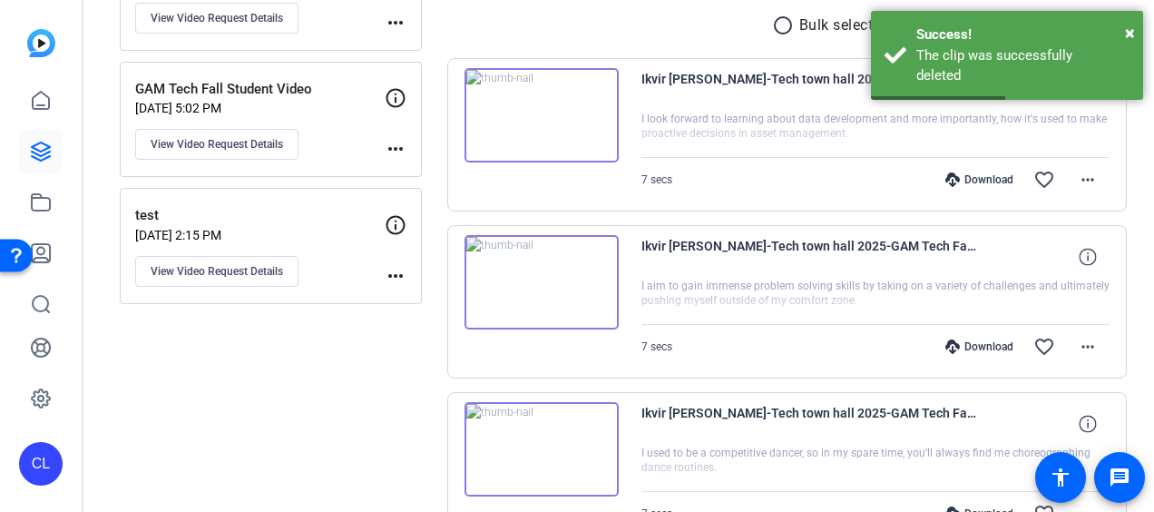
scroll to position [239, 0]
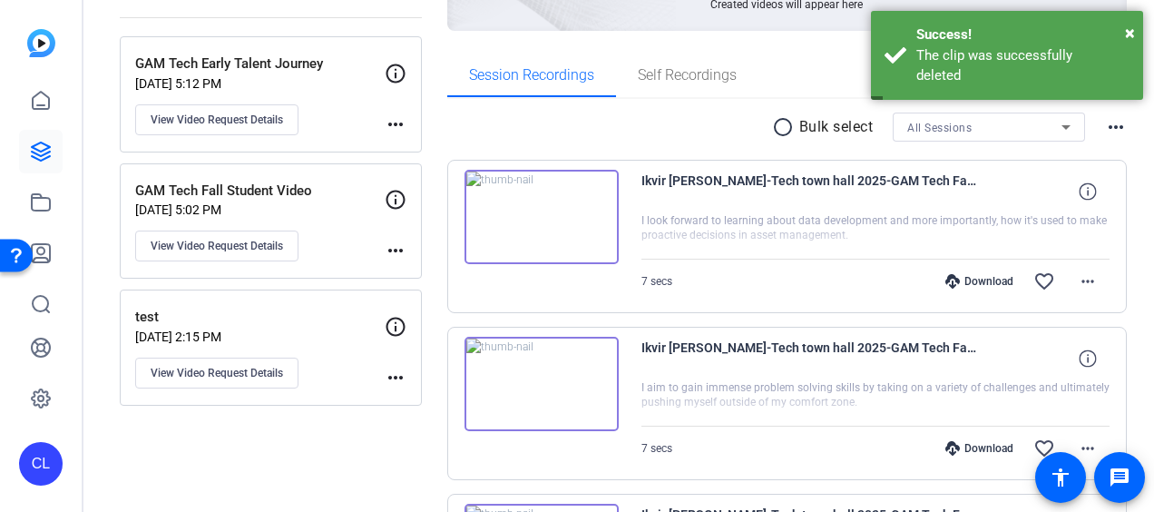
click at [562, 370] on img at bounding box center [541, 384] width 154 height 94
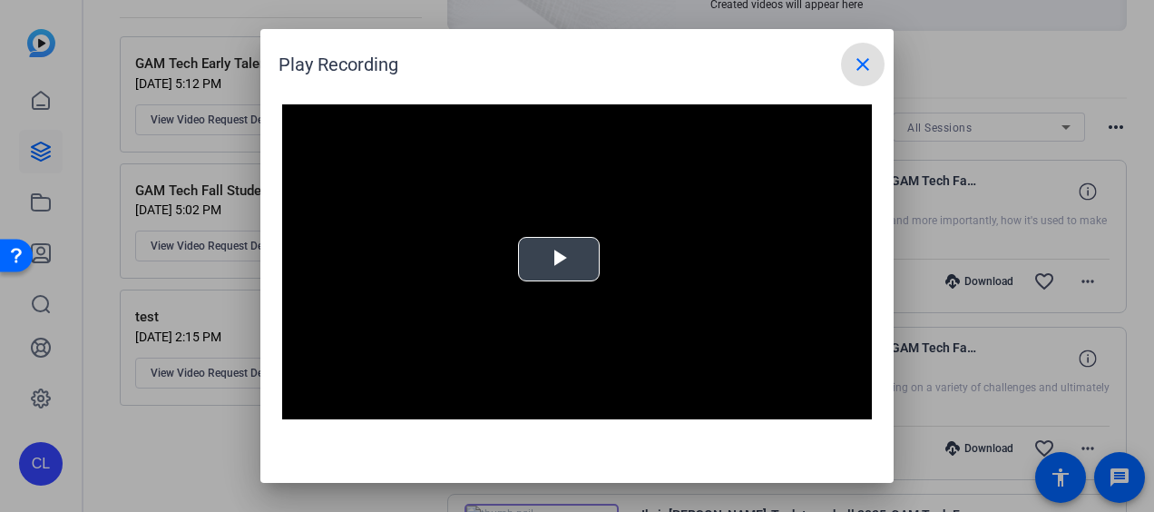
click at [559, 259] on span "Video Player" at bounding box center [559, 259] width 0 height 0
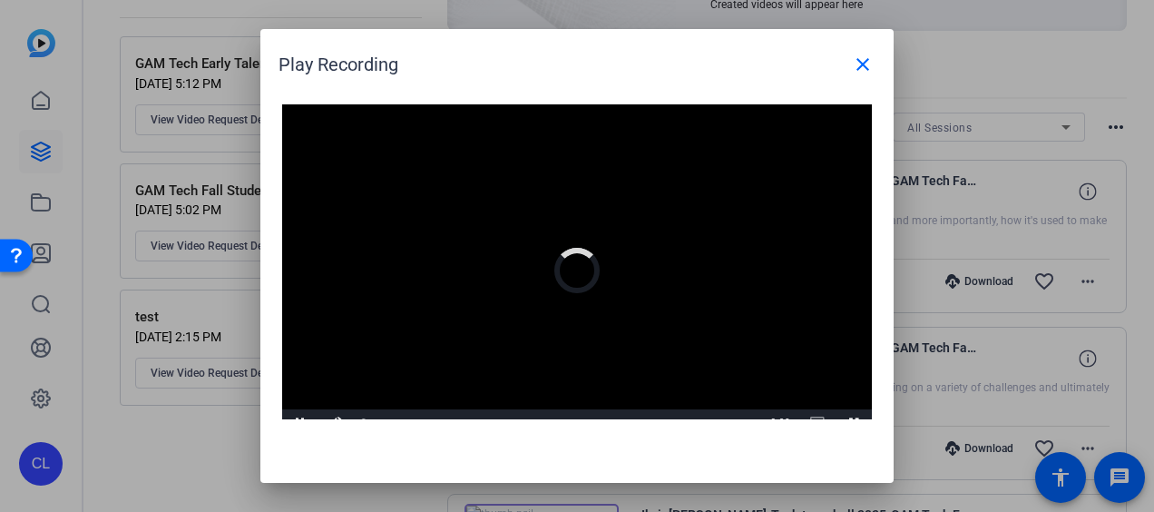
scroll to position [17, 0]
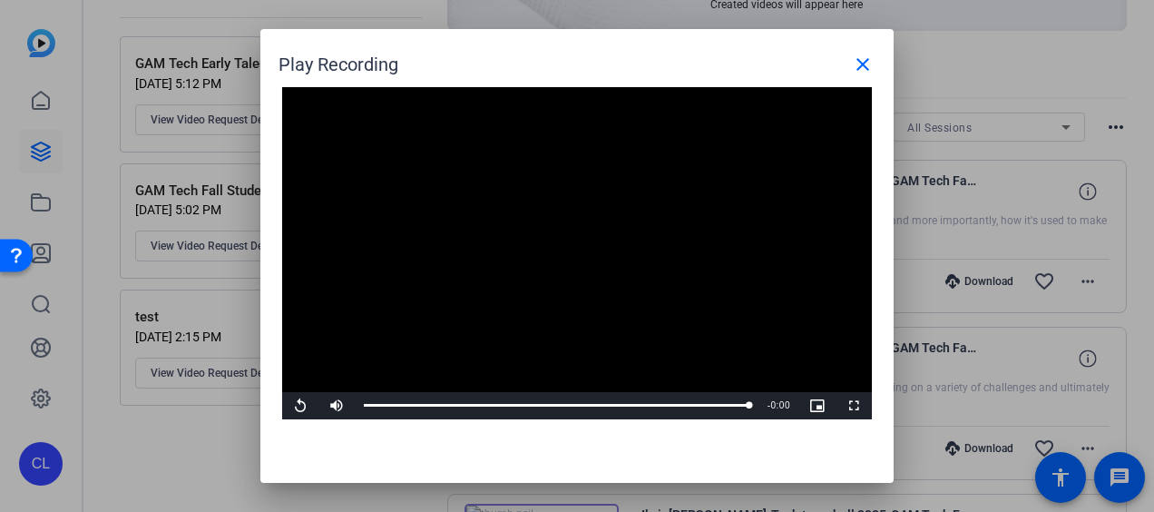
click at [229, 449] on div at bounding box center [577, 256] width 1154 height 512
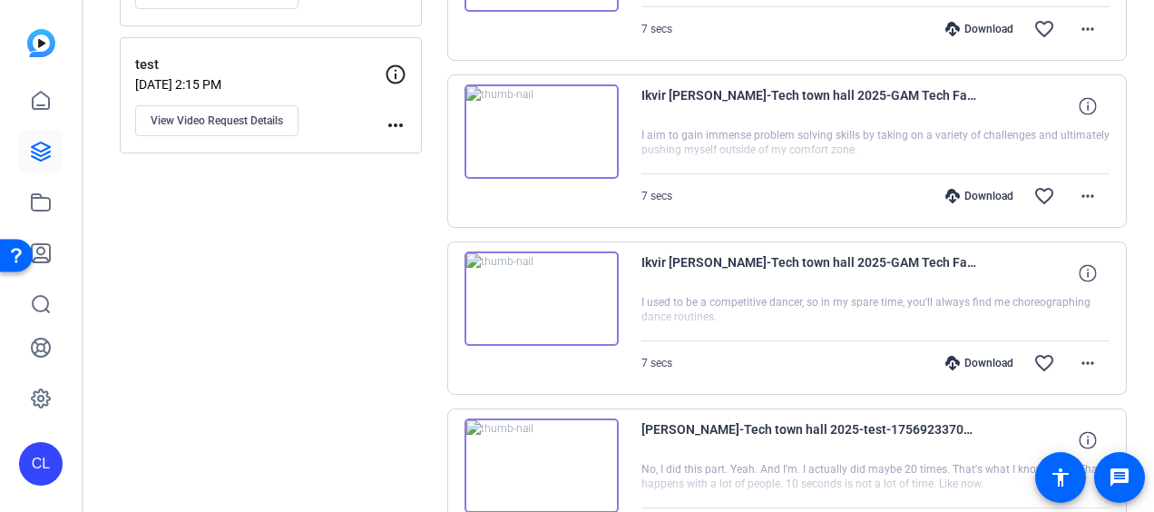
scroll to position [512, 0]
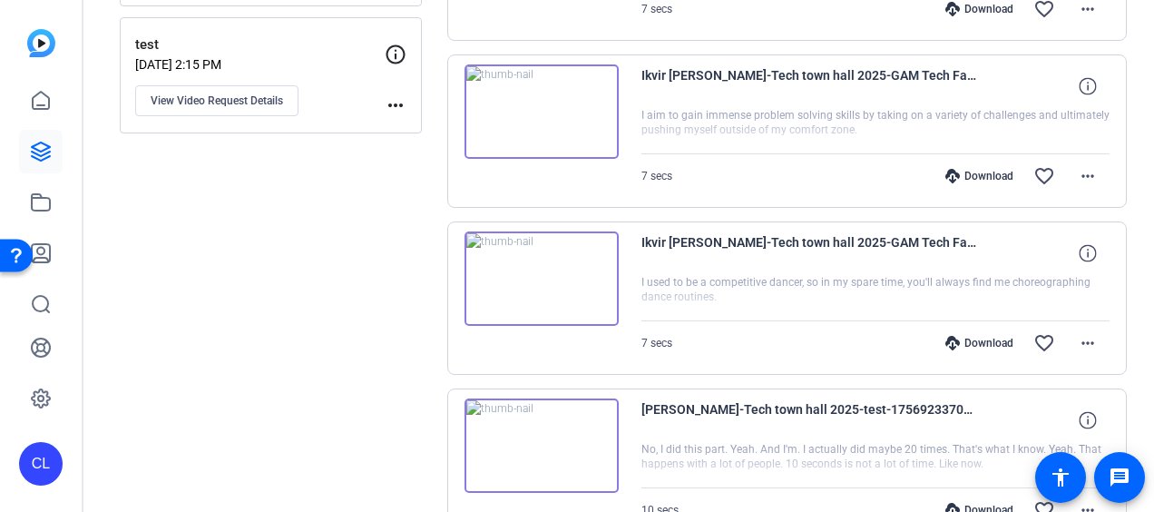
click at [194, 342] on div "Sessions Scripts Sessions more_horiz GAM Tech Early Talent Journey [DATE] 5:12 …" at bounding box center [271, 110] width 302 height 980
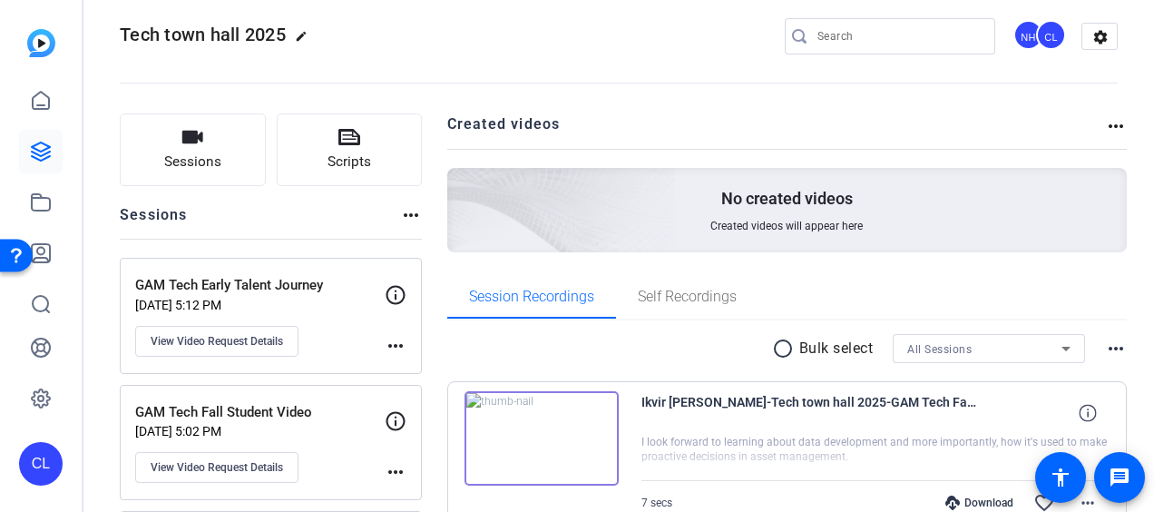
scroll to position [0, 0]
